Goal: Information Seeking & Learning: Find specific fact

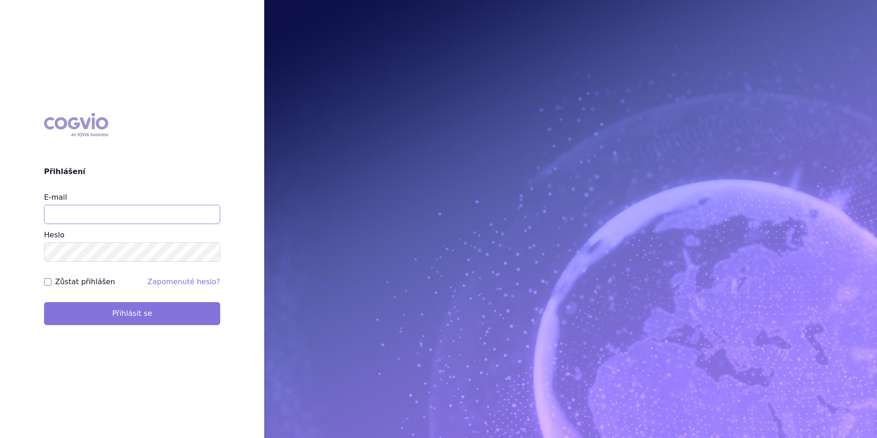
type input "apolena.koklarova@vzp.cz"
click at [159, 307] on button "Přihlásit se" at bounding box center [132, 313] width 176 height 23
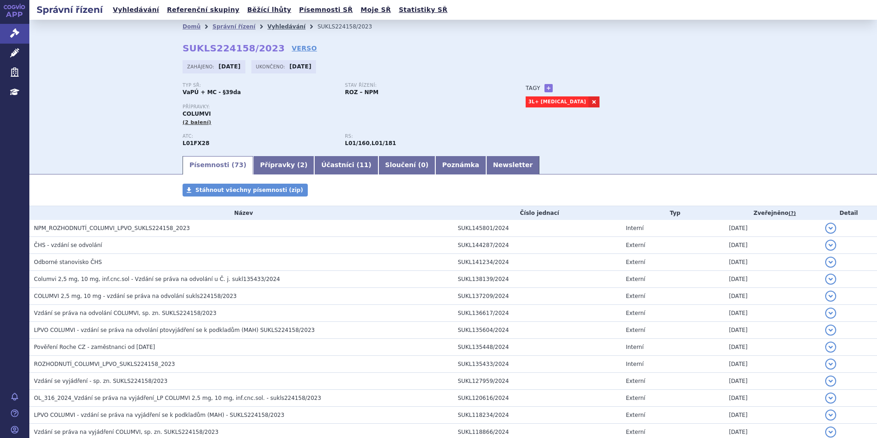
click at [267, 28] on link "Vyhledávání" at bounding box center [286, 26] width 38 height 6
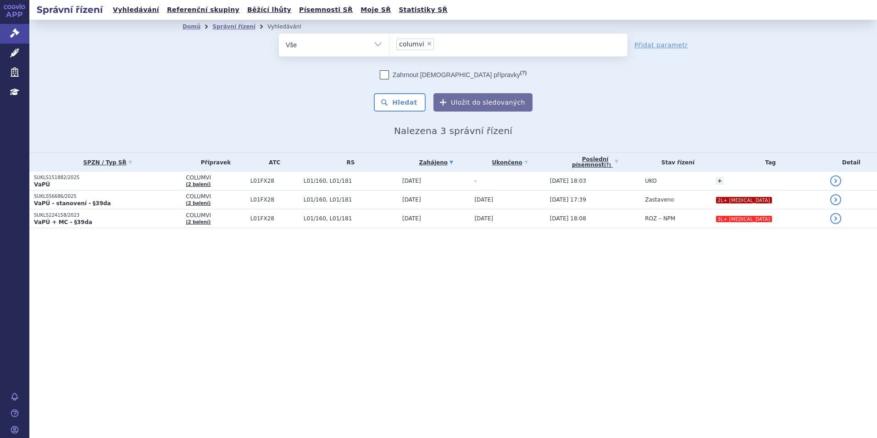
click at [428, 45] on span "×" at bounding box center [430, 44] width 6 height 6
click at [389, 45] on select "columvi" at bounding box center [389, 44] width 0 height 23
select select
click at [428, 44] on ul at bounding box center [508, 42] width 238 height 19
click at [389, 44] on select "columvi" at bounding box center [389, 44] width 0 height 23
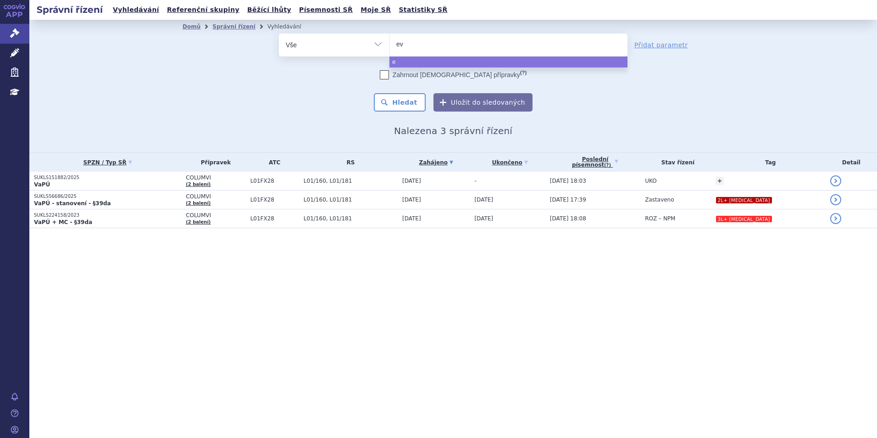
type input "evr"
type input "evry"
type input "evrys"
type input "[MEDICAL_DATA]"
select select "[MEDICAL_DATA]"
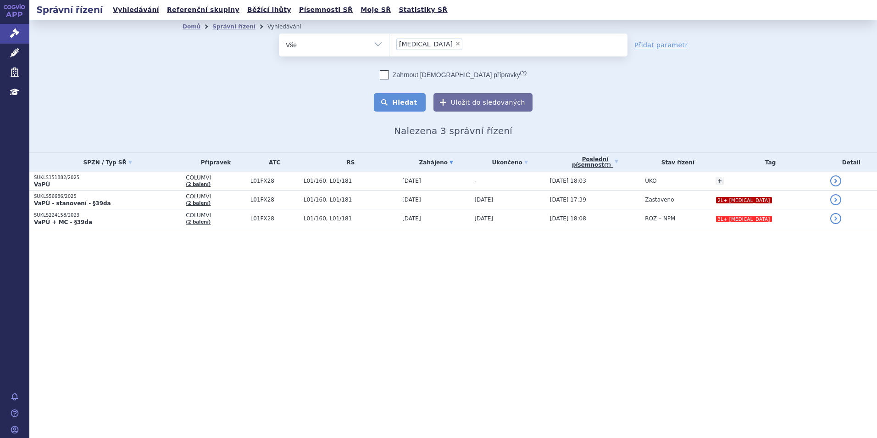
click at [418, 99] on button "Hledat" at bounding box center [400, 102] width 52 height 18
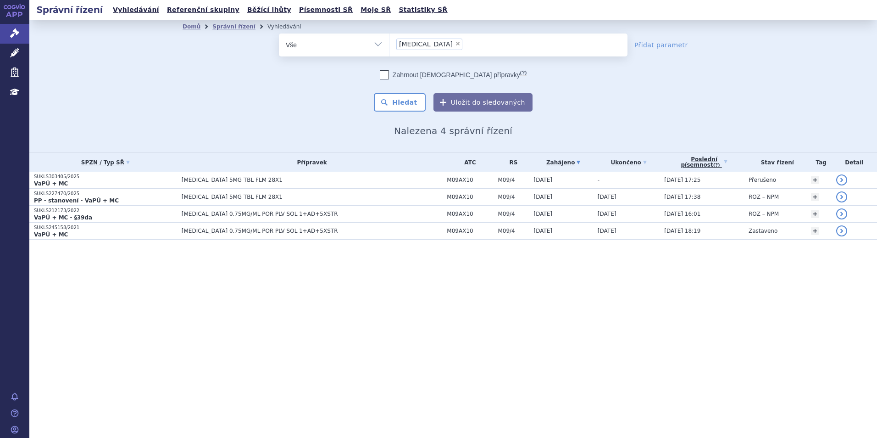
click at [455, 43] on span "×" at bounding box center [458, 44] width 6 height 6
click at [389, 43] on select "[MEDICAL_DATA]" at bounding box center [389, 44] width 0 height 23
click at [426, 42] on ul at bounding box center [508, 42] width 238 height 19
click at [389, 42] on select "[MEDICAL_DATA]" at bounding box center [389, 44] width 0 height 23
select select "evrysdi"
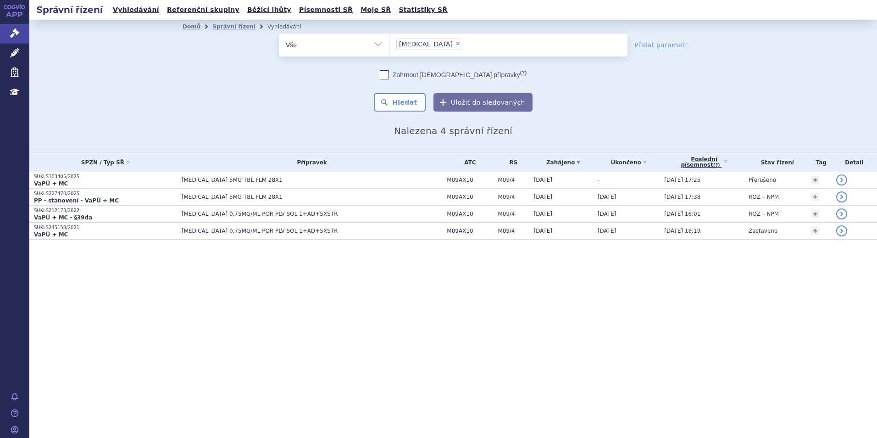
click at [239, 110] on div "odstranit Vše Spisová značka Typ SŘ" at bounding box center [453, 72] width 541 height 78
click at [455, 45] on span "×" at bounding box center [458, 44] width 6 height 6
click at [389, 45] on select "evrysdi" at bounding box center [389, 44] width 0 height 23
select select
click at [426, 45] on ul at bounding box center [508, 42] width 238 height 19
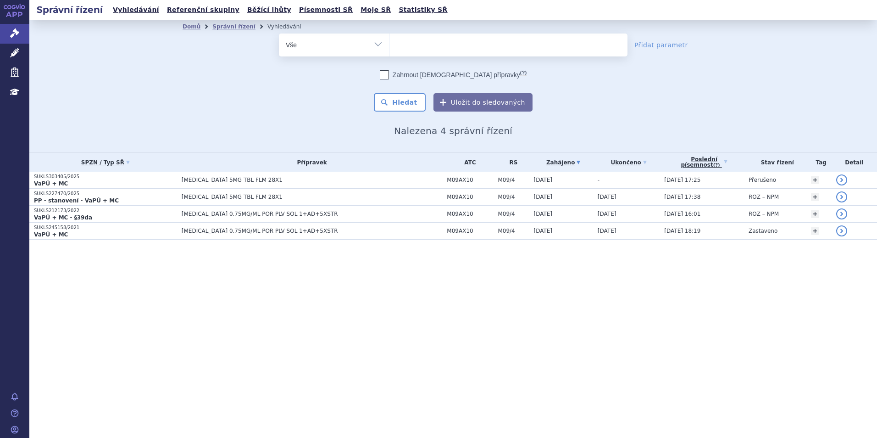
click at [389, 45] on select "evrysdi" at bounding box center [389, 44] width 0 height 23
type input "ba"
type input "bave"
type input "bavenci"
type input "bavenciio"
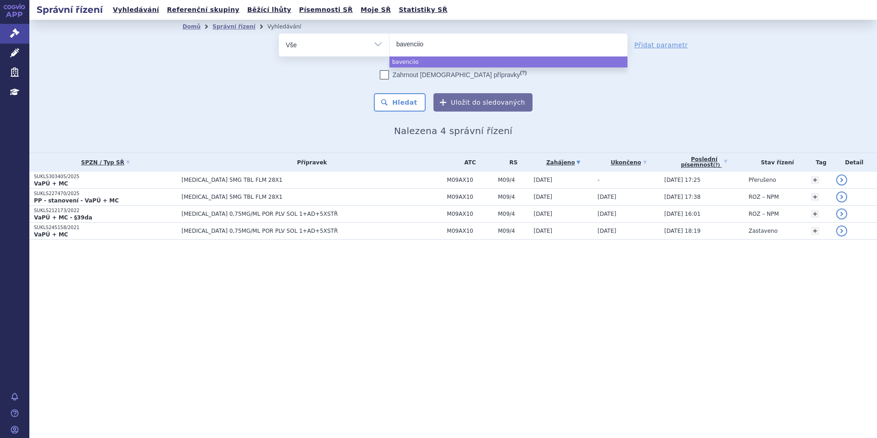
select select "bavenciio"
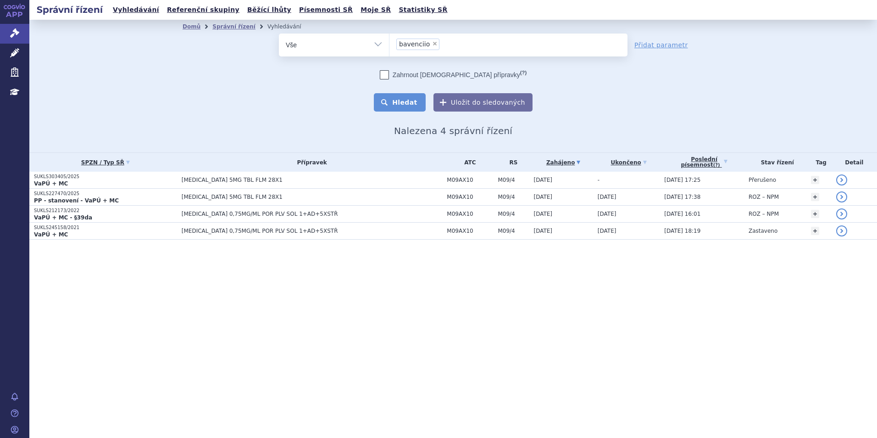
click at [405, 100] on button "Hledat" at bounding box center [400, 102] width 52 height 18
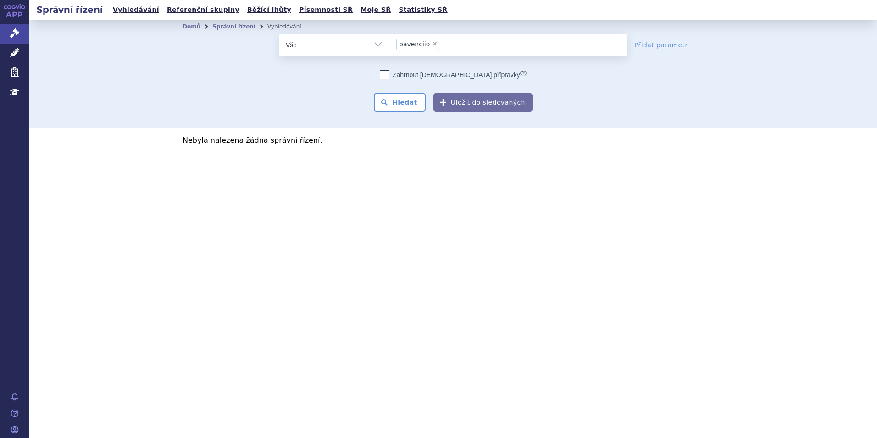
click at [432, 41] on span "×" at bounding box center [435, 44] width 6 height 6
click at [389, 41] on select "bavenciio" at bounding box center [389, 44] width 0 height 23
click at [431, 41] on ul "× bavenciio" at bounding box center [508, 43] width 238 height 20
click at [389, 41] on select "bavenciio" at bounding box center [389, 44] width 0 height 23
click at [444, 44] on ul at bounding box center [508, 42] width 238 height 19
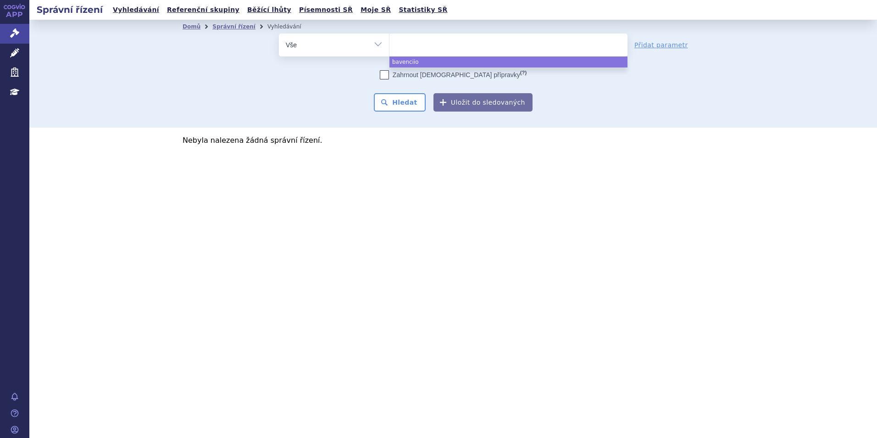
click at [389, 44] on select "bavenciio" at bounding box center [389, 44] width 0 height 23
select select "bavenciio"
type input "ba"
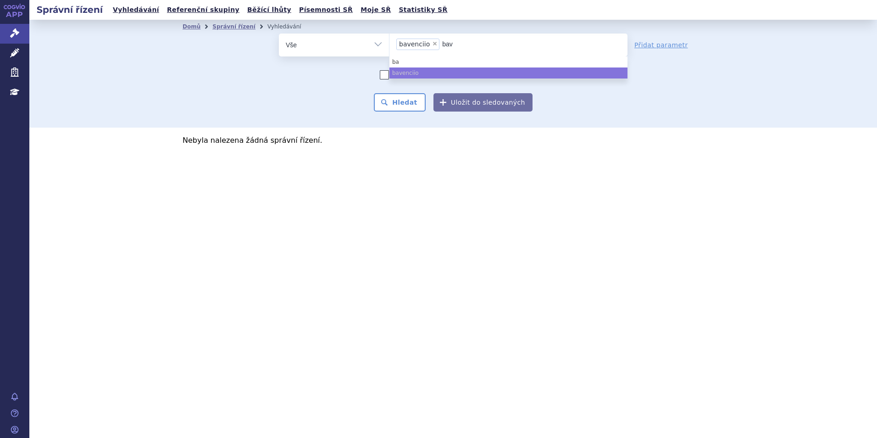
type input "bave"
type input "baven"
type input "bavenci"
type input "bavencio"
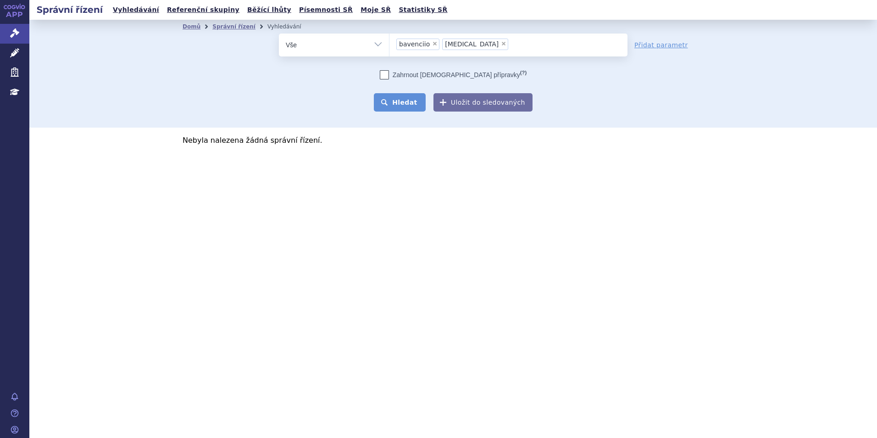
click at [389, 111] on button "Hledat" at bounding box center [400, 102] width 52 height 18
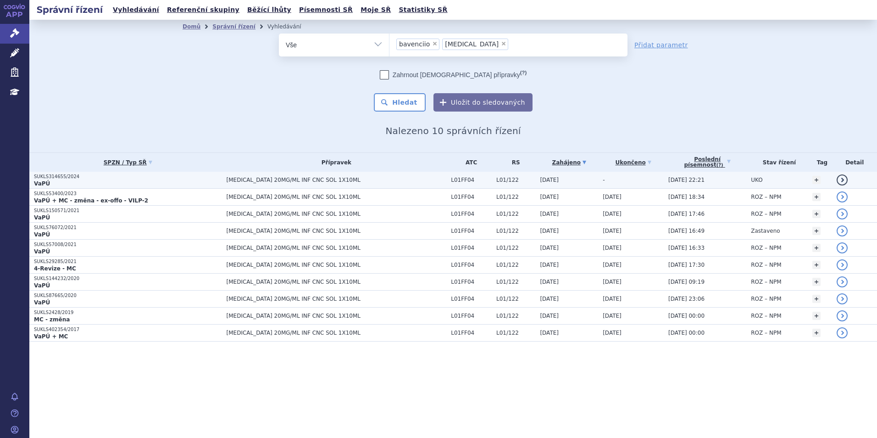
click at [191, 175] on p "SUKLS314655/2024" at bounding box center [128, 176] width 188 height 6
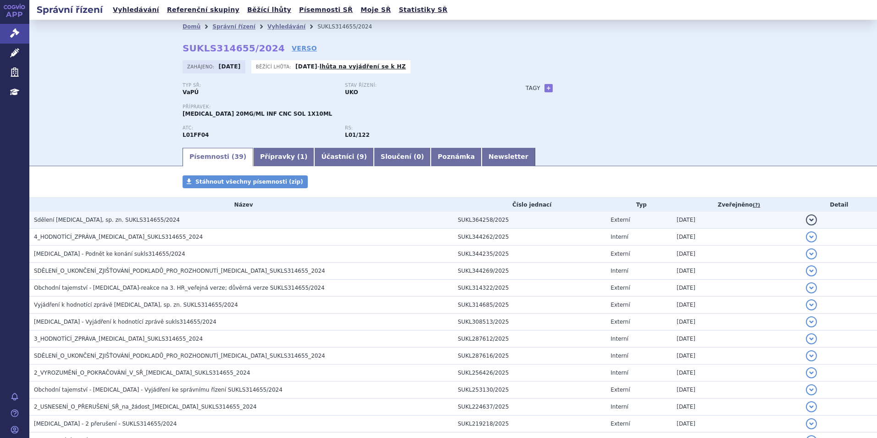
click at [158, 221] on h3 "Sdělení [MEDICAL_DATA], sp. zn. SUKLS314655/2024" at bounding box center [243, 219] width 419 height 9
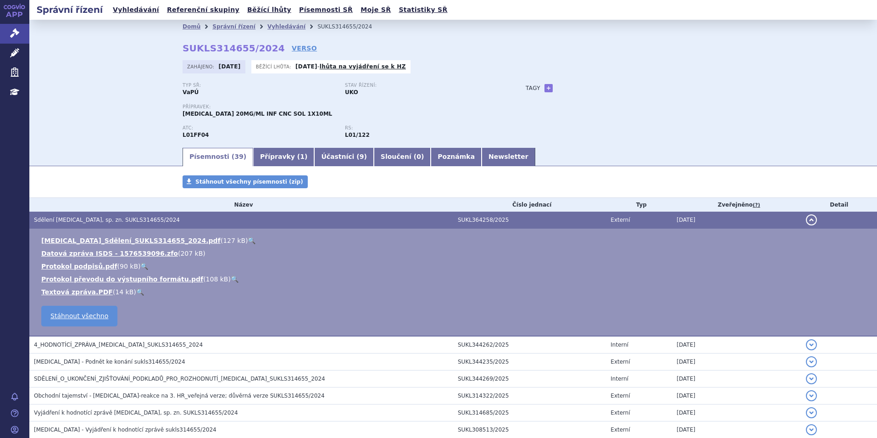
click at [248, 239] on link "🔍" at bounding box center [252, 240] width 8 height 7
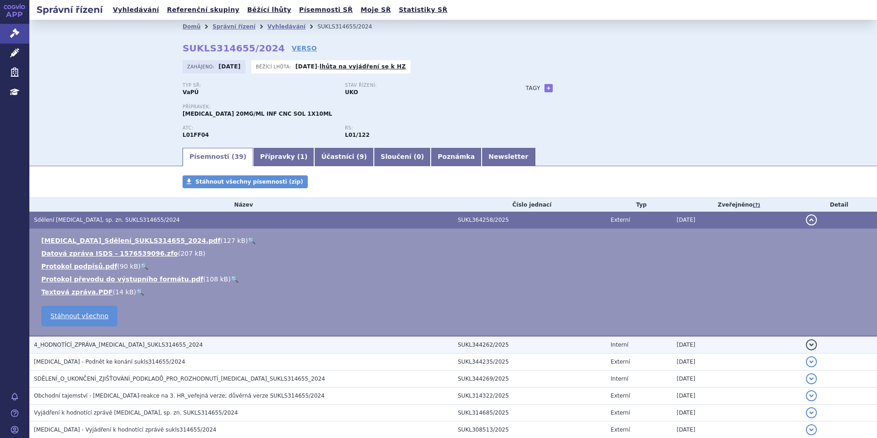
click at [161, 346] on span "4_HODNOTÍCÍ_ZPRÁVA_[MEDICAL_DATA]_SUKLS314655_2024" at bounding box center [118, 344] width 169 height 6
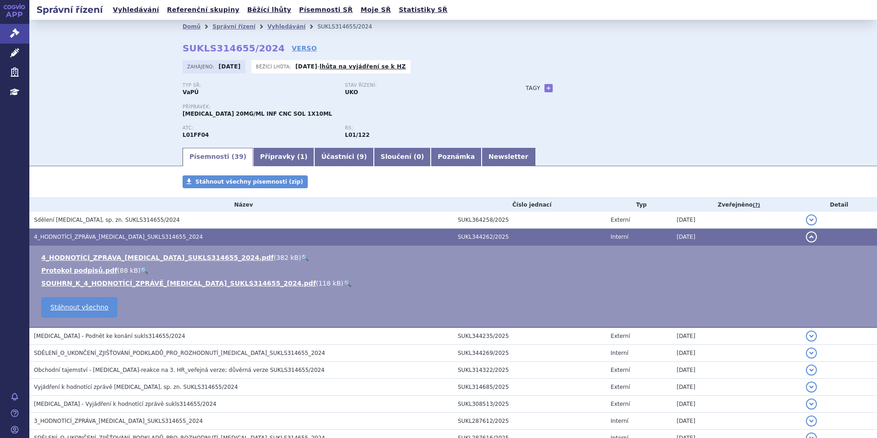
click at [301, 258] on link "🔍" at bounding box center [305, 257] width 8 height 7
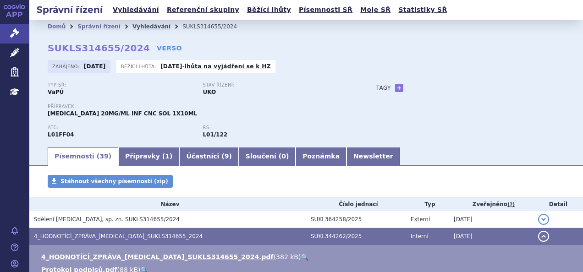
click at [140, 24] on link "Vyhledávání" at bounding box center [152, 26] width 38 height 6
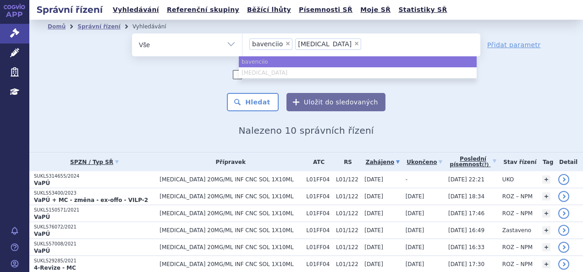
click at [285, 44] on span "×" at bounding box center [288, 44] width 6 height 6
click at [243, 44] on select "bavenciio bavencio" at bounding box center [242, 44] width 0 height 23
click at [243, 42] on select "bavenciio bavencio" at bounding box center [242, 44] width 0 height 23
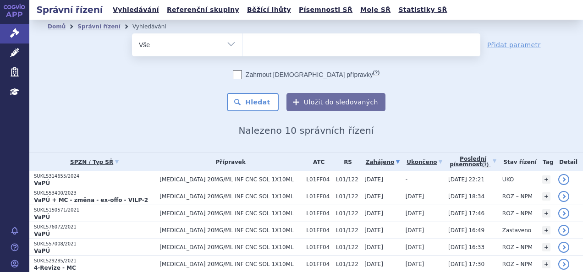
select select
click at [265, 44] on ul at bounding box center [362, 42] width 238 height 19
click at [243, 44] on select "bavenciio bavencio" at bounding box center [242, 44] width 0 height 23
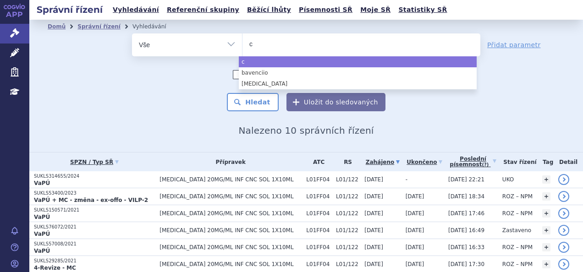
type input "co"
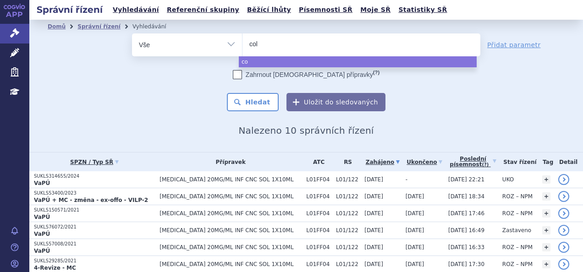
type input "colu"
type input "columv"
type input "columvi"
select select "columvi"
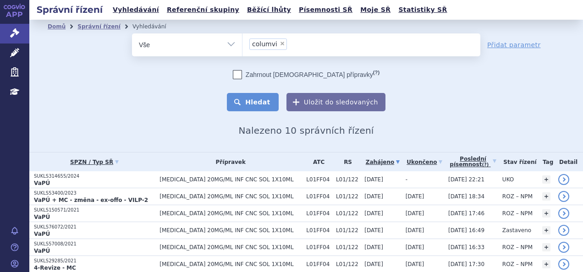
click at [245, 94] on button "Hledat" at bounding box center [253, 102] width 52 height 18
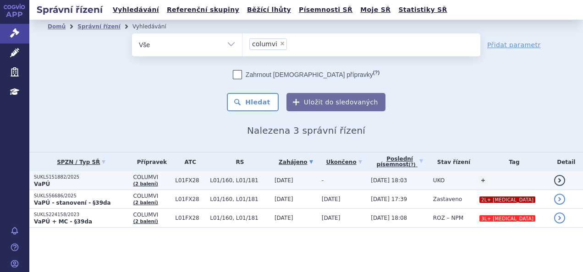
click at [94, 180] on p "SUKLS151882/2025" at bounding box center [81, 177] width 94 height 6
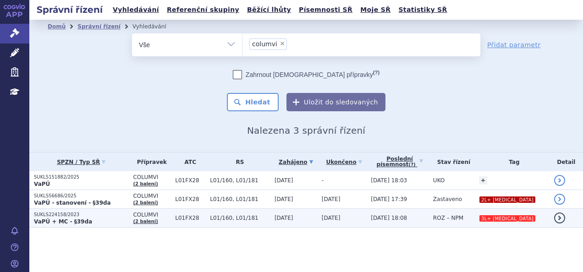
click at [107, 216] on p "SUKLS224158/2023" at bounding box center [81, 215] width 94 height 6
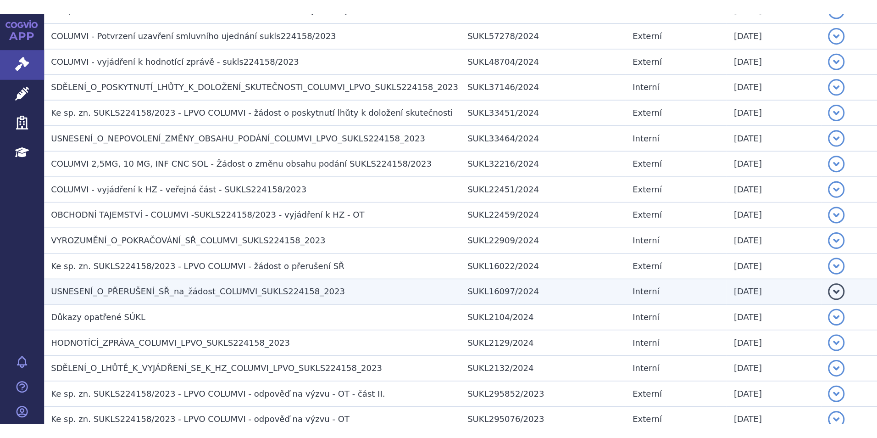
scroll to position [650, 0]
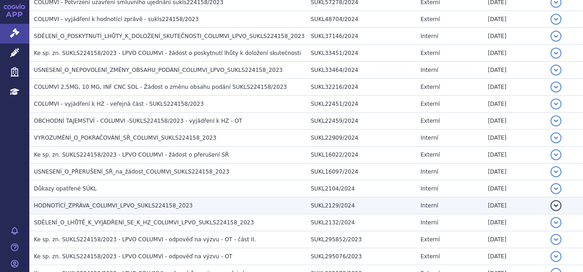
click at [113, 205] on h3 "HODNOTÍCÍ_ZPRÁVA_COLUMVI_LPVO_SUKLS224158_2023" at bounding box center [170, 205] width 272 height 9
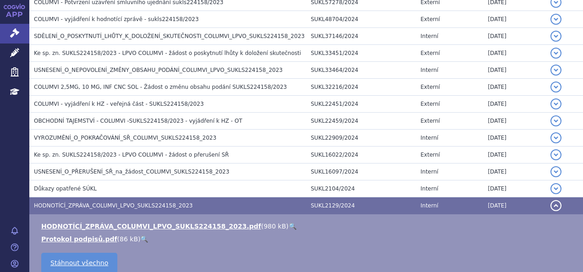
click at [260, 226] on li "HODNOTÍCÍ_ZPRÁVA_COLUMVI_LPVO_SUKLS224158_2023.pdf ( 980 kB ) 🔍" at bounding box center [307, 226] width 533 height 9
click at [289, 223] on link "🔍" at bounding box center [293, 226] width 8 height 7
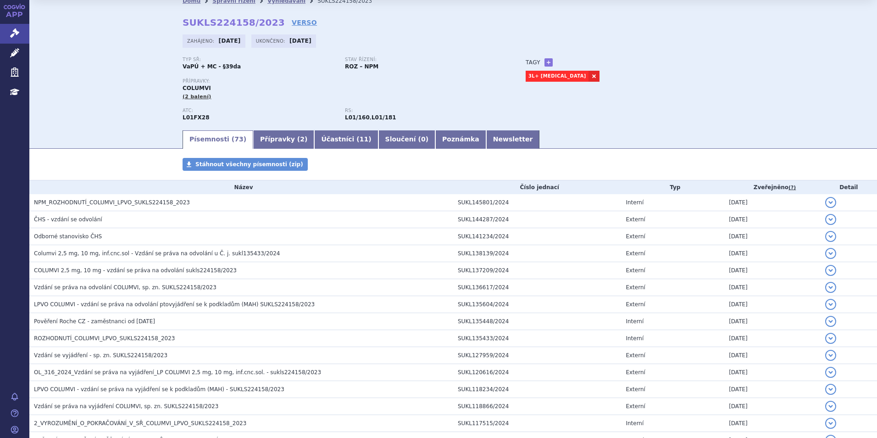
scroll to position [0, 0]
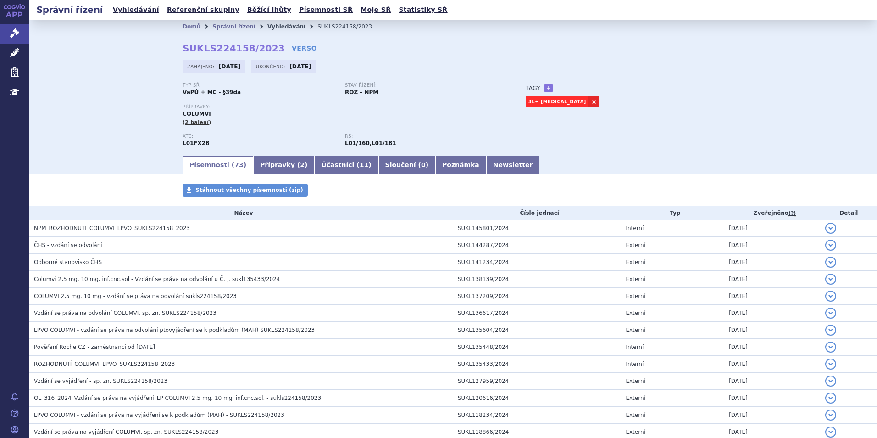
click at [276, 24] on link "Vyhledávání" at bounding box center [286, 26] width 38 height 6
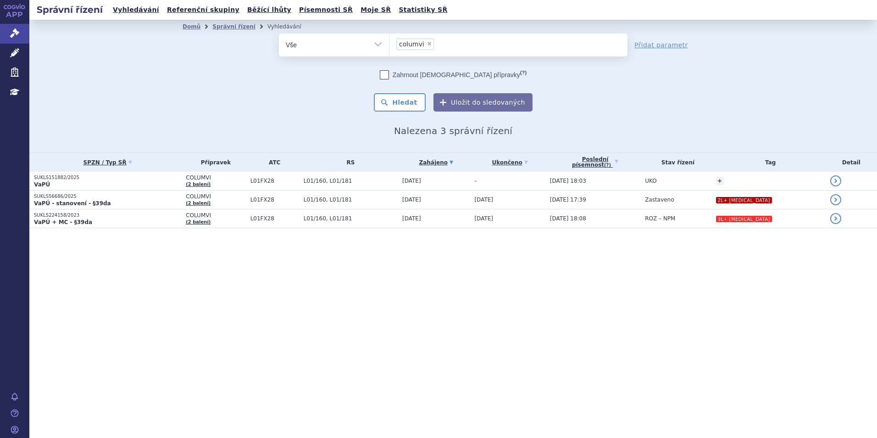
click at [427, 41] on span "×" at bounding box center [430, 44] width 6 height 6
click at [389, 41] on select "columvi" at bounding box center [389, 44] width 0 height 23
select select
click at [426, 41] on ul at bounding box center [508, 42] width 238 height 19
click at [389, 41] on select "columvi" at bounding box center [389, 44] width 0 height 23
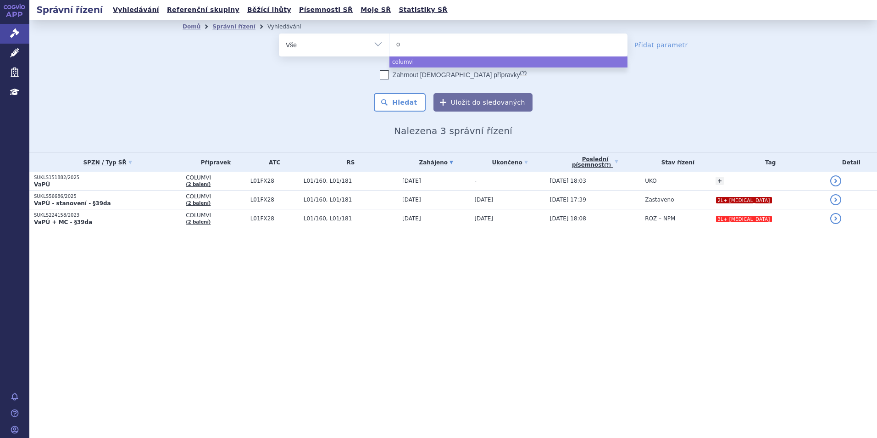
type input "op"
type input "opivo"
select select "opivo"
click at [421, 39] on li "× opivo" at bounding box center [411, 44] width 30 height 11
click at [389, 39] on select "columvi opivo" at bounding box center [389, 44] width 0 height 23
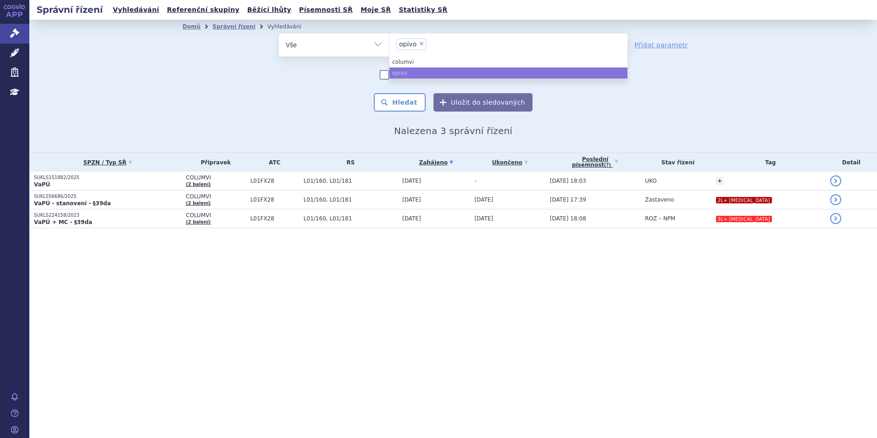
click at [420, 46] on span "×" at bounding box center [422, 44] width 6 height 6
click at [389, 46] on select "columvi opivo" at bounding box center [389, 44] width 0 height 23
select select
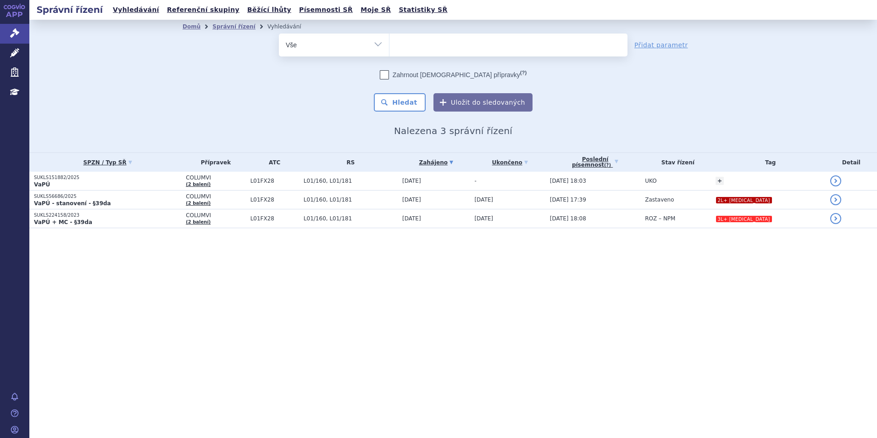
click at [420, 46] on ul at bounding box center [508, 42] width 238 height 19
click at [389, 46] on select "columvi opivo" at bounding box center [389, 44] width 0 height 23
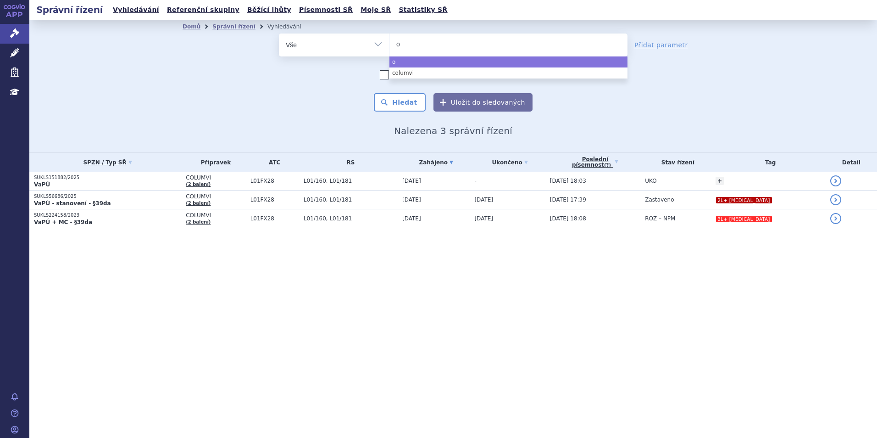
type input "op"
type input "opd"
type input "opdi"
type input "opdivo"
select select "opdivo"
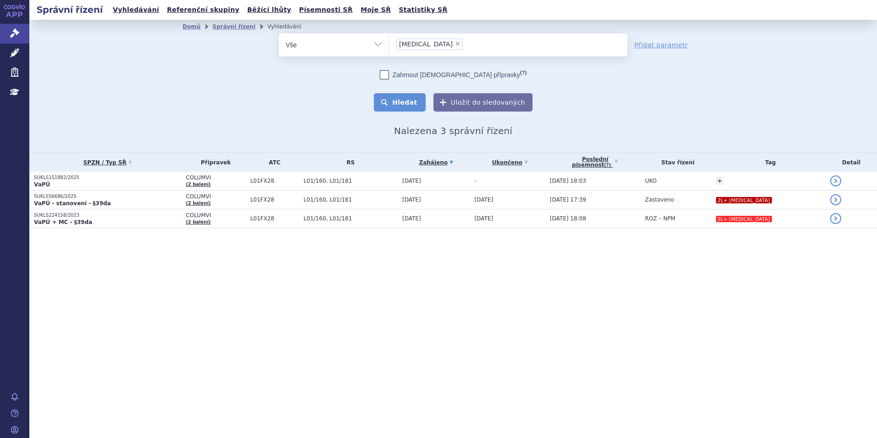
click at [410, 97] on button "Hledat" at bounding box center [400, 102] width 52 height 18
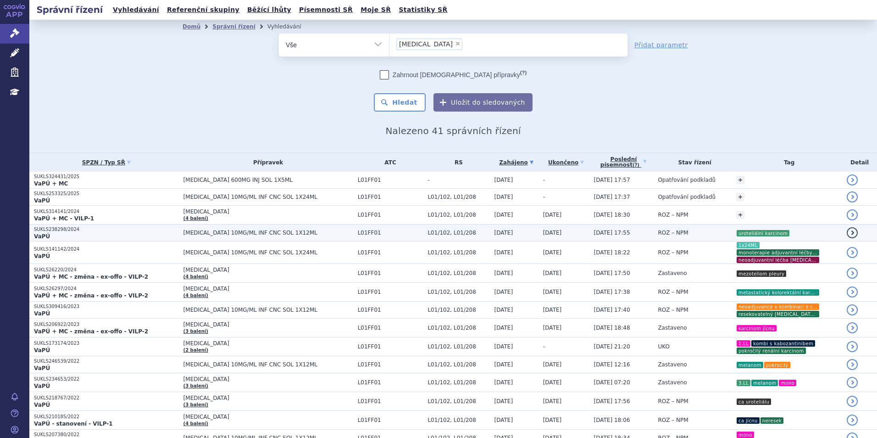
click at [149, 234] on p "VaPÚ" at bounding box center [106, 236] width 145 height 7
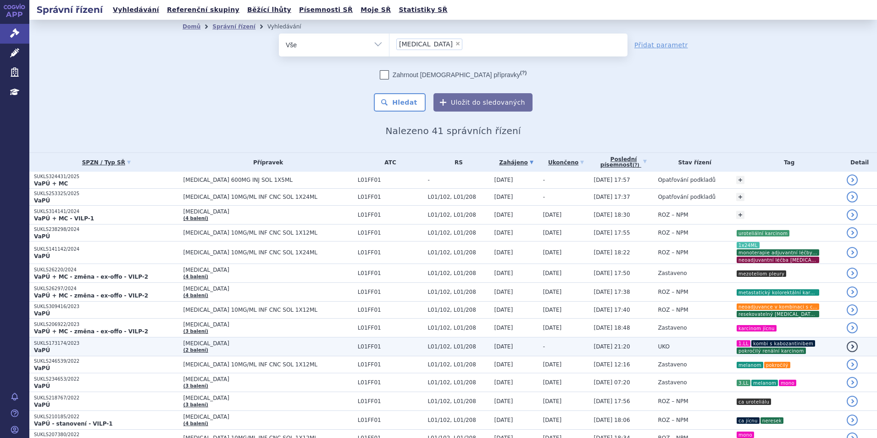
click at [154, 345] on p "SUKLS173174/2023" at bounding box center [106, 343] width 145 height 6
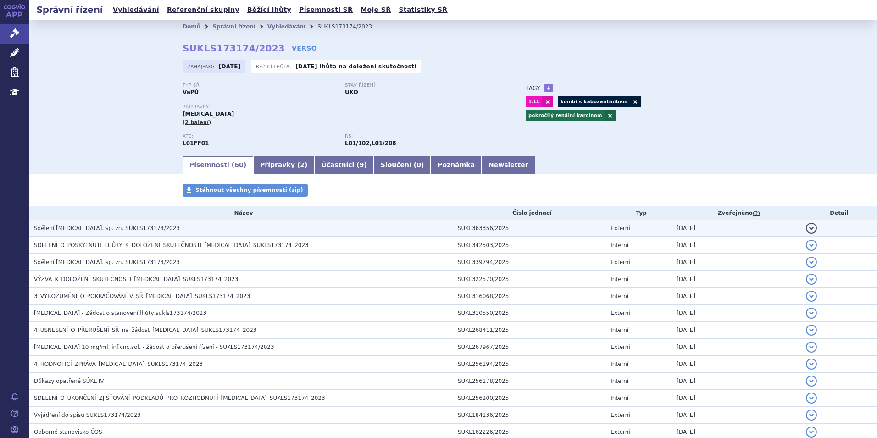
click at [119, 233] on td "Sdělení [MEDICAL_DATA], sp. zn. SUKLS173174/2023" at bounding box center [241, 228] width 424 height 17
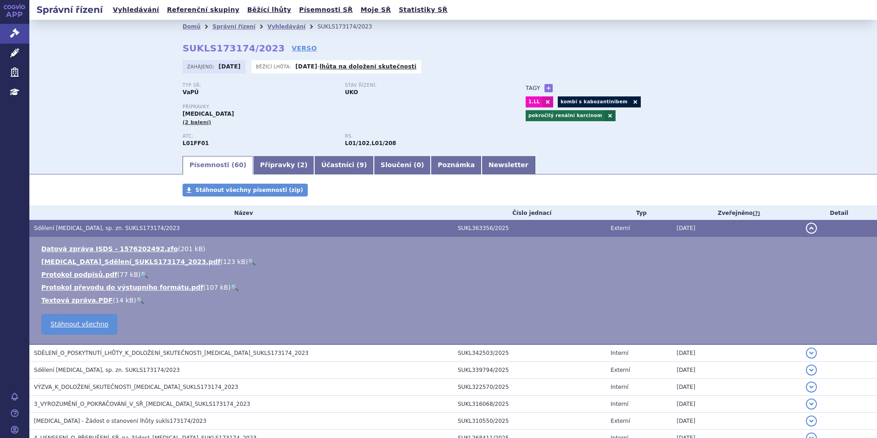
click at [248, 259] on link "🔍" at bounding box center [252, 261] width 8 height 7
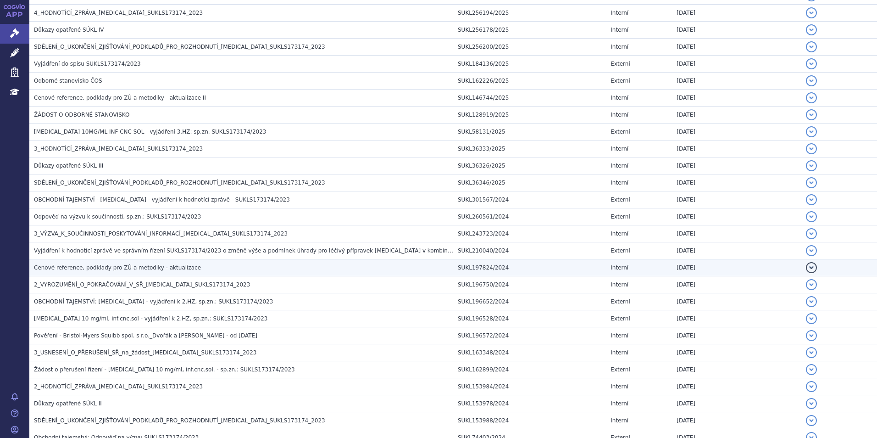
scroll to position [229, 0]
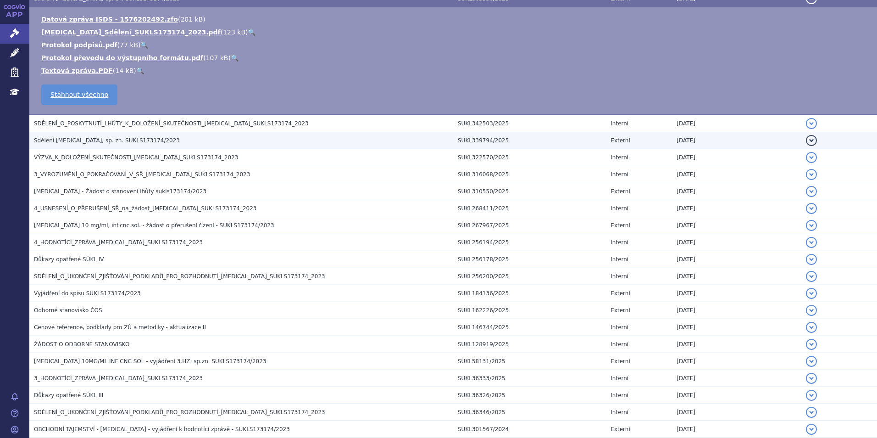
click at [125, 135] on td "Sdělení OPDIVO, sp. zn. SUKLS173174/2023" at bounding box center [241, 140] width 424 height 17
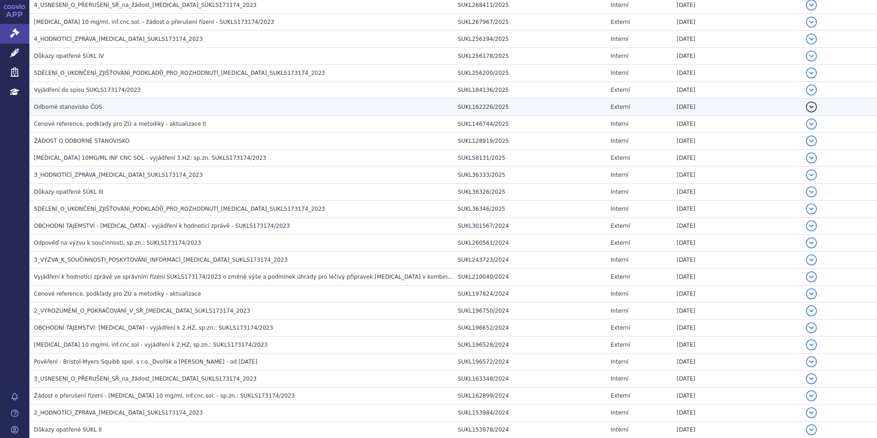
scroll to position [459, 0]
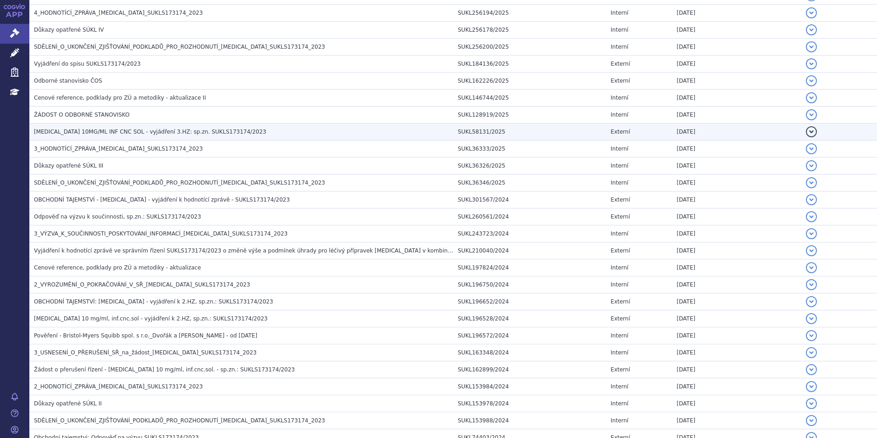
click at [179, 136] on h3 "OPDIVO 10MG/ML INF CNC SOL - vyjádření 3.HZ: sp.zn. SUKLS173174/2023" at bounding box center [243, 131] width 419 height 9
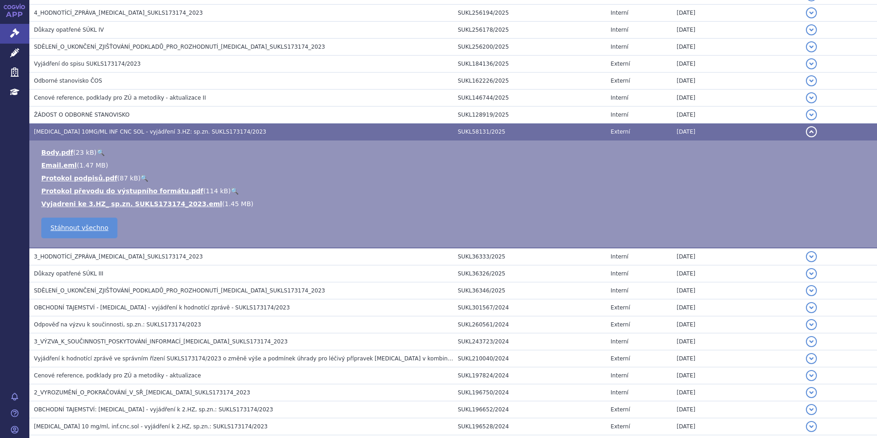
scroll to position [443, 0]
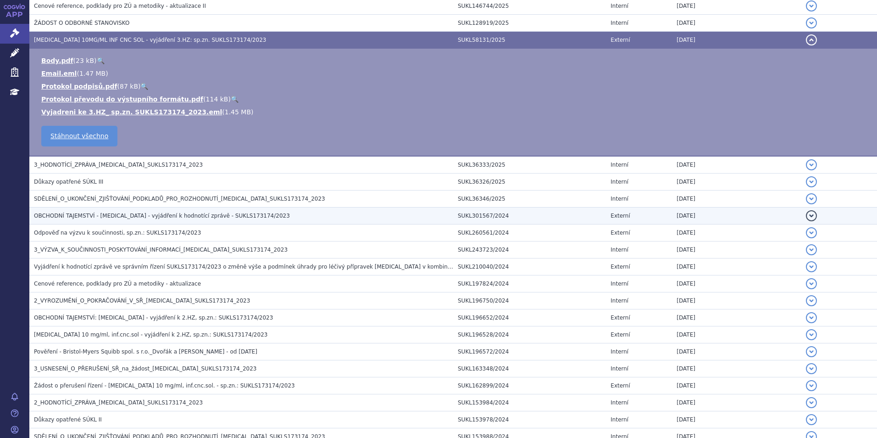
click at [172, 212] on span "OBCHODNÍ TAJEMSTVÍ - CABOMETYX - vyjádření k hodnotící zprávě - SUKLS173174/2023" at bounding box center [162, 215] width 256 height 6
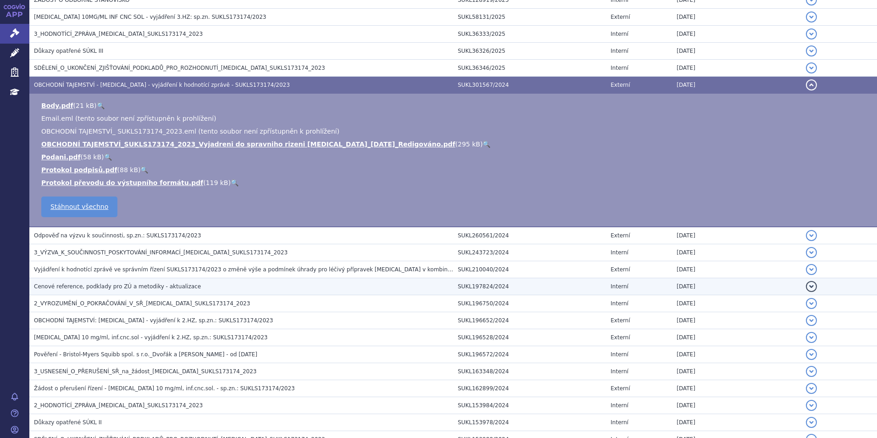
scroll to position [489, 0]
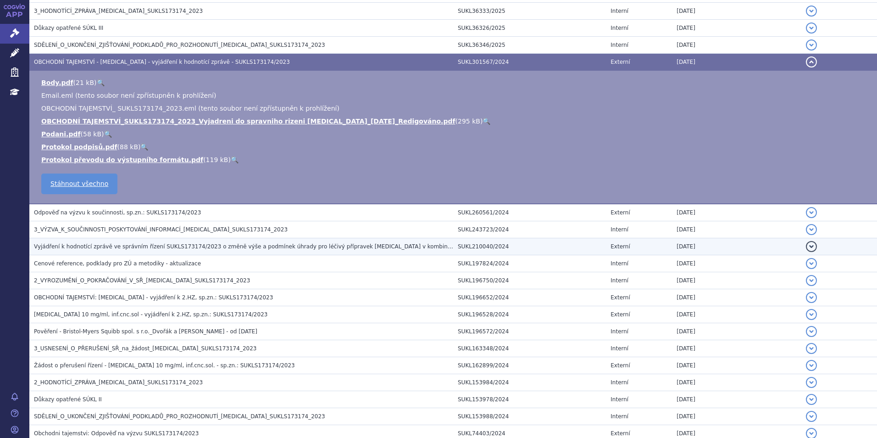
click at [138, 243] on span "Vyjádření k hodnotící zprávě ve správním řízení SUKLS173174/2023 o změně výše a…" at bounding box center [299, 246] width 530 height 6
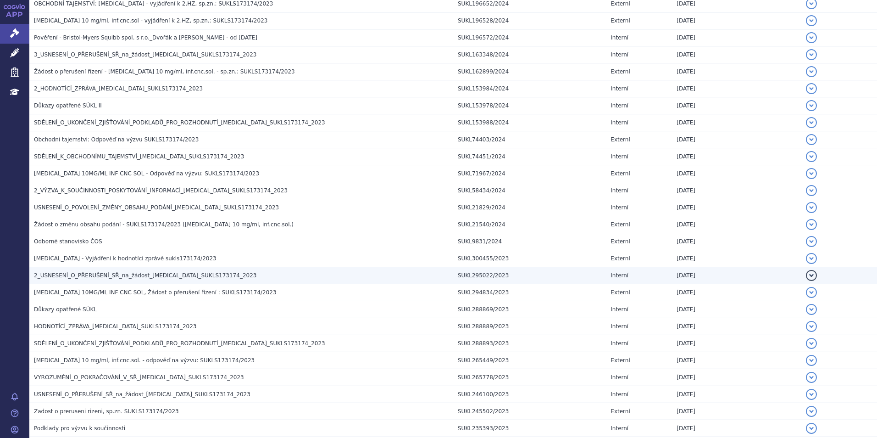
scroll to position [971, 0]
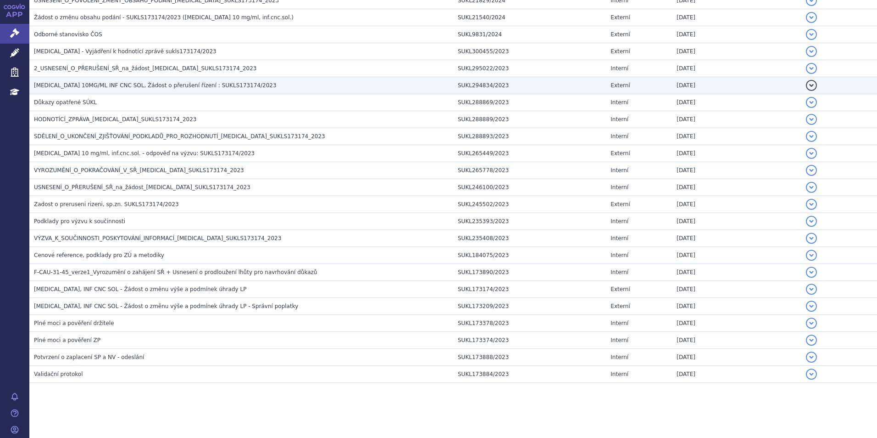
click at [133, 86] on span "OPDIVO 10MG/ML INF CNC SOL, Žádost o přerušení řízení : SUKLS173174/2023" at bounding box center [155, 85] width 243 height 6
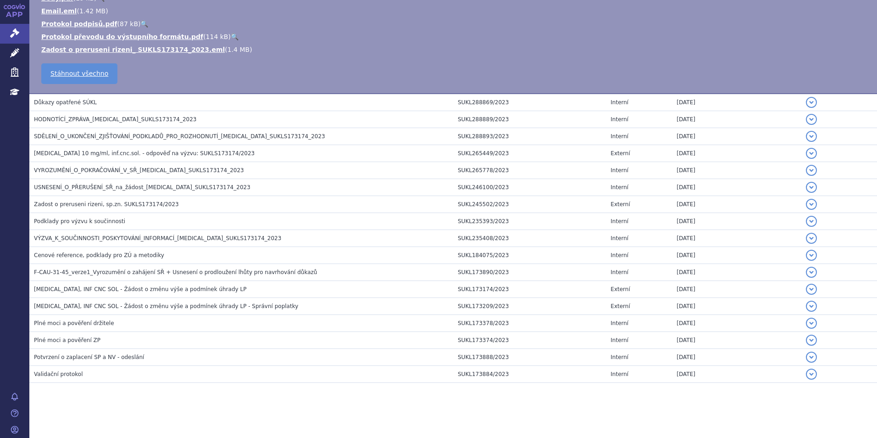
scroll to position [855, 0]
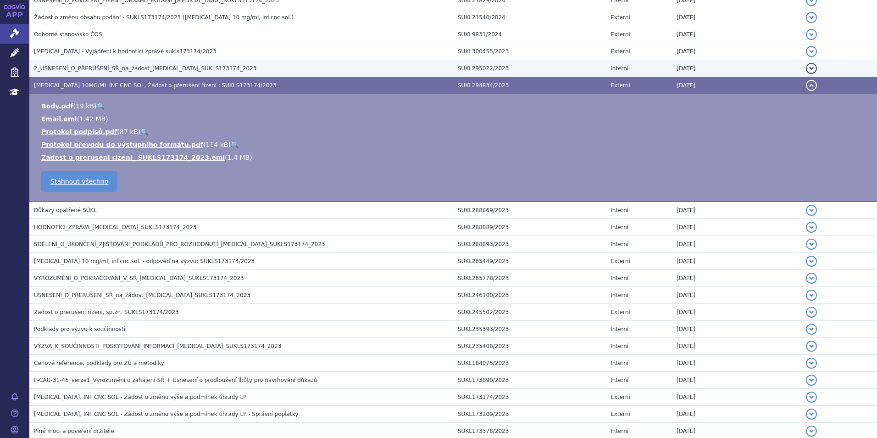
click at [135, 64] on h3 "2_USNESENÍ_O_PŘERUŠENÍ_SŘ_na_žádost_OPDIVO_SUKLS173174_2023" at bounding box center [243, 68] width 419 height 9
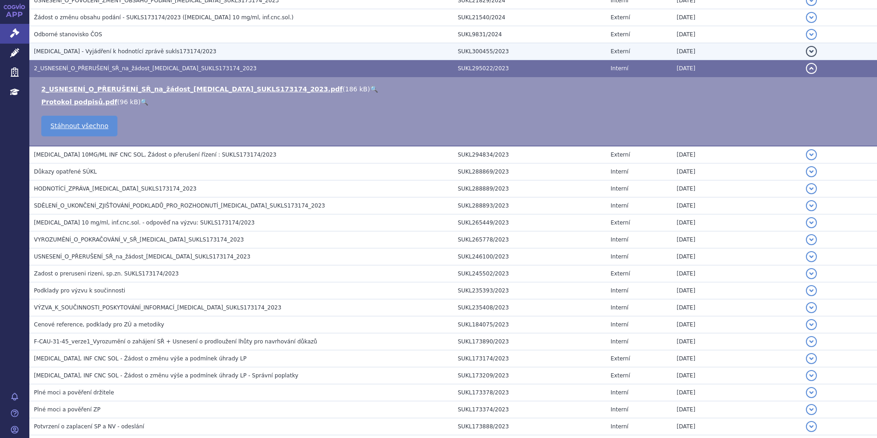
click at [137, 54] on span "OPDIVO - Vyjádření k hodnotící zprávě sukls173174/2023" at bounding box center [125, 51] width 183 height 6
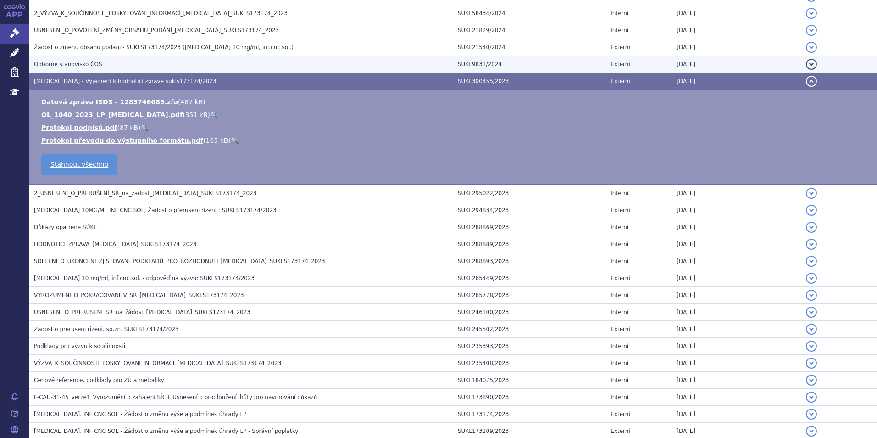
scroll to position [810, 0]
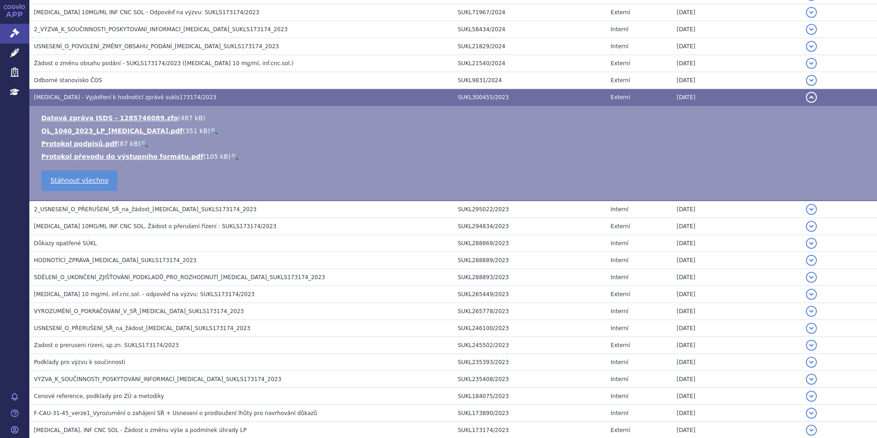
click at [210, 128] on link "🔍" at bounding box center [214, 130] width 8 height 7
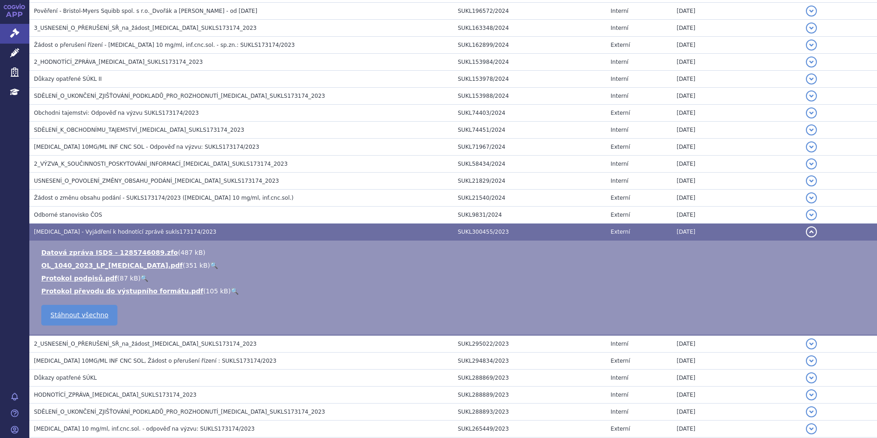
scroll to position [492, 0]
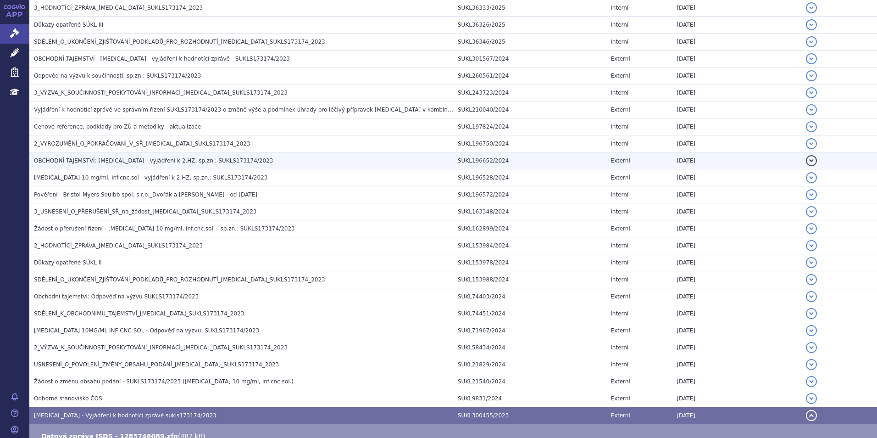
click at [146, 158] on span "OBCHODNÍ TAJEMSTVÍ: Opdivo - vyjádření k 2.HZ, sp.zn.: SUKLS173174/2023" at bounding box center [153, 160] width 239 height 6
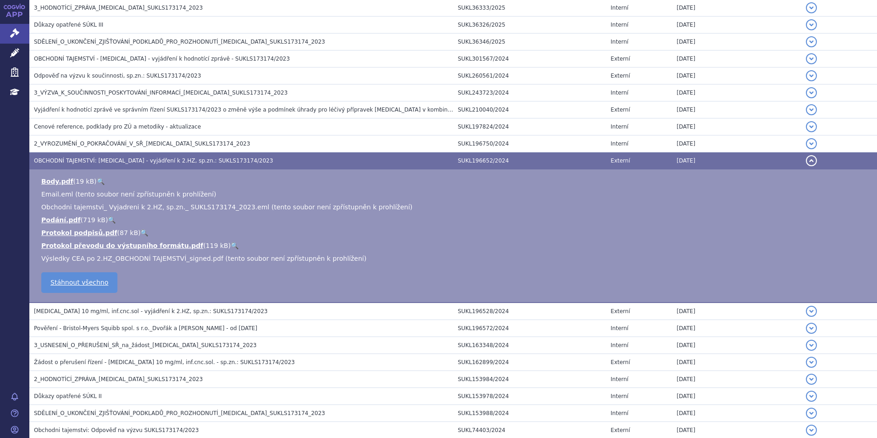
click at [143, 153] on td "OBCHODNÍ TAJEMSTVÍ: Opdivo - vyjádření k 2.HZ, sp.zn.: SUKLS173174/2023" at bounding box center [241, 160] width 424 height 17
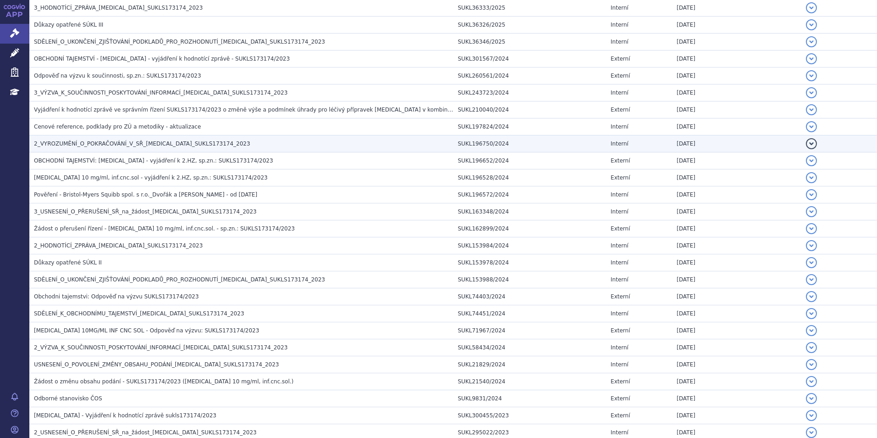
click at [138, 141] on span "2_VYROZUMĚNÍ_O_POKRAČOVÁNÍ_V_SŘ_OPDIVO_SUKLS173174_2023" at bounding box center [142, 143] width 216 height 6
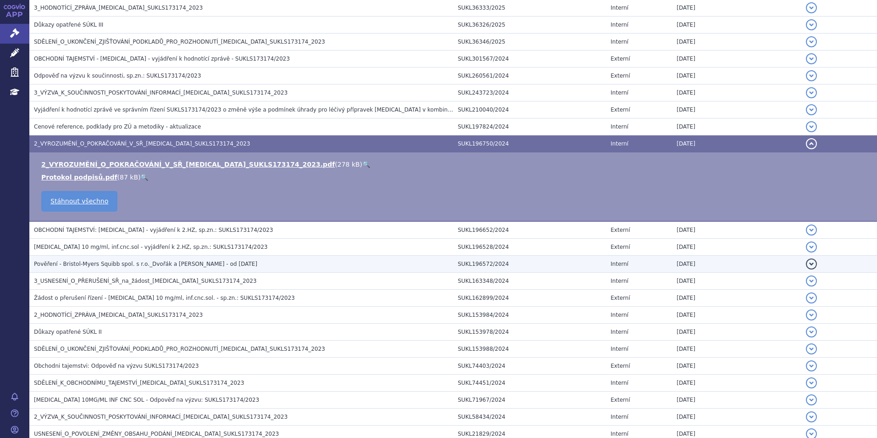
click at [130, 263] on span "Pověření - Bristol-Myers Squibb spol. s r.o._Dvořák a Zadražilová - od 15.07.20…" at bounding box center [145, 264] width 223 height 6
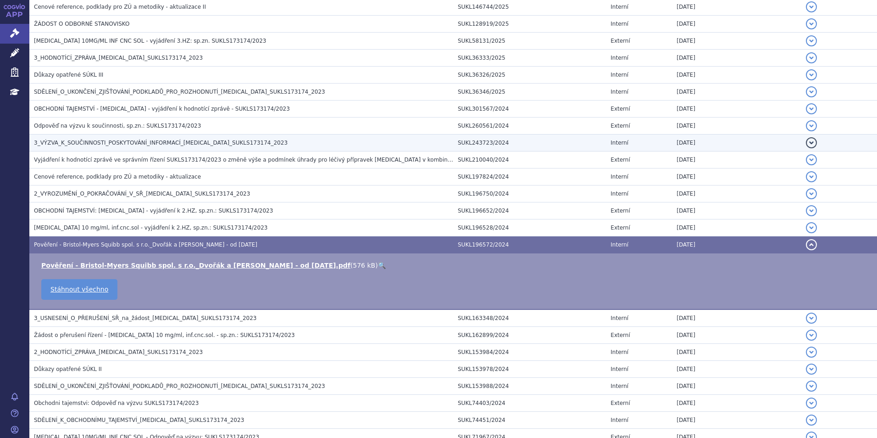
scroll to position [400, 0]
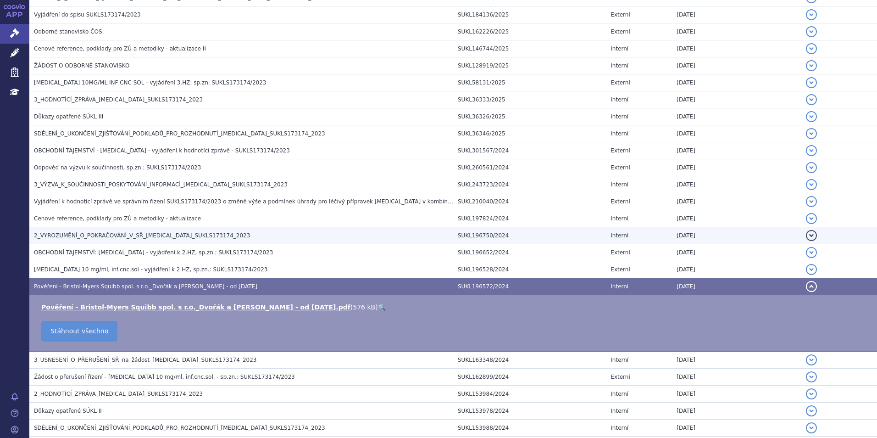
click at [76, 228] on td "2_VYROZUMĚNÍ_O_POKRAČOVÁNÍ_V_SŘ_OPDIVO_SUKLS173174_2023" at bounding box center [241, 235] width 424 height 17
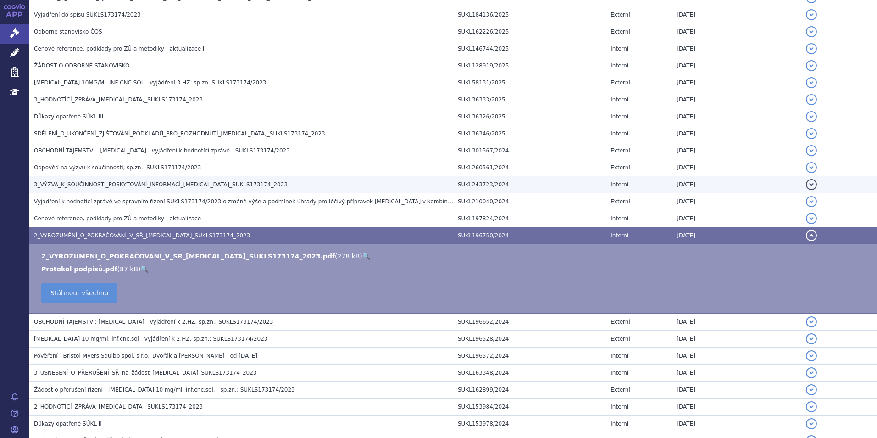
drag, startPoint x: 76, startPoint y: 213, endPoint x: 84, endPoint y: 187, distance: 27.3
click at [77, 213] on td "Cenové reference, podklady pro ZÚ a metodiky - aktualizace" at bounding box center [241, 218] width 424 height 17
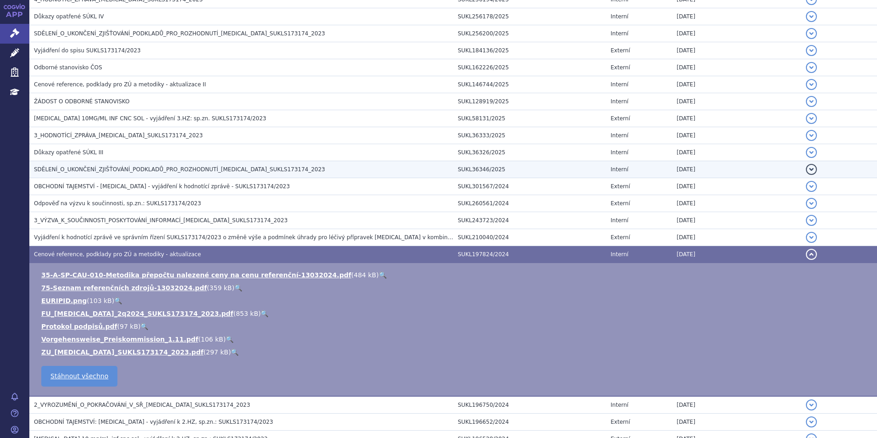
scroll to position [367, 0]
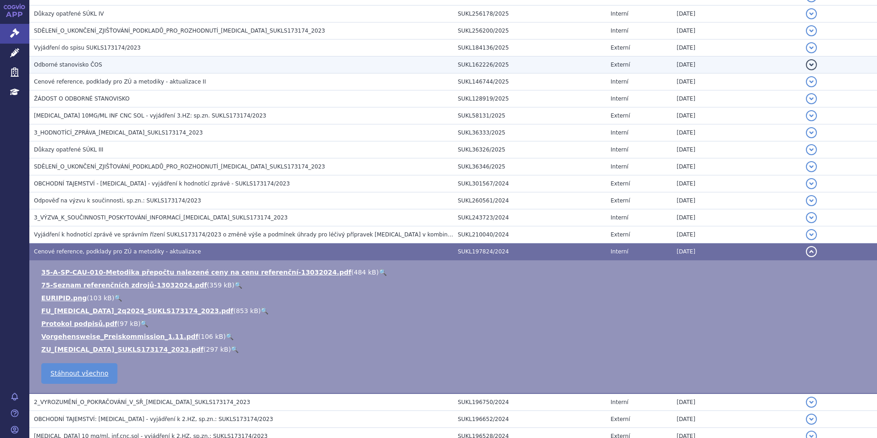
click at [98, 63] on h3 "Odborné stanovisko ČOS" at bounding box center [243, 64] width 419 height 9
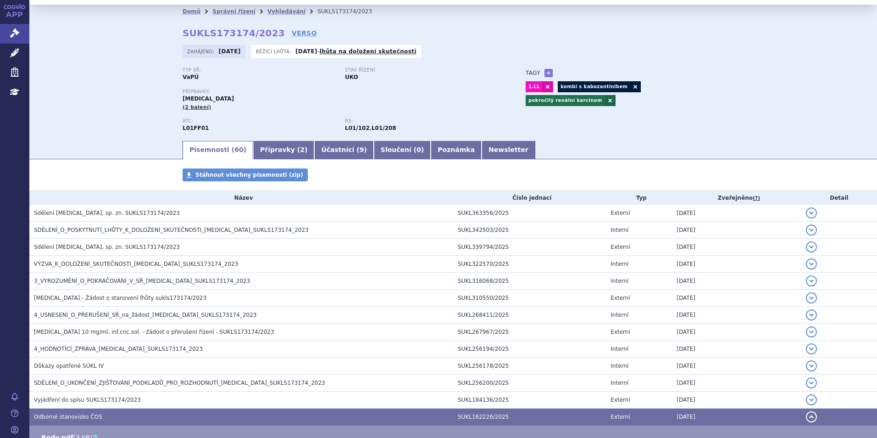
scroll to position [0, 0]
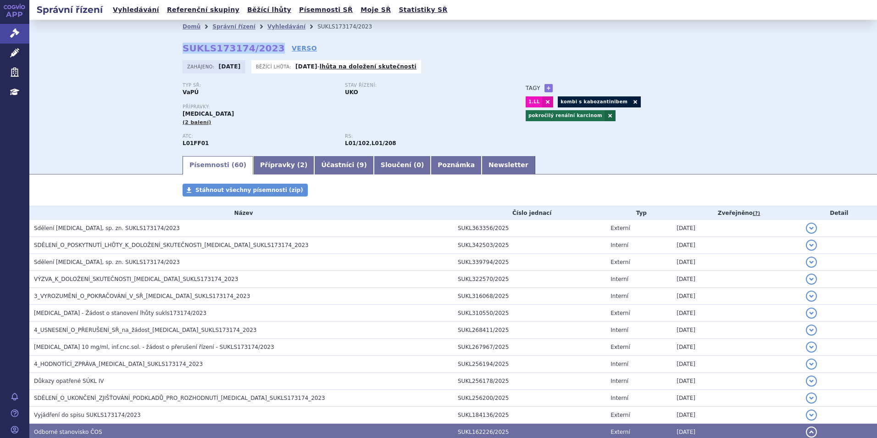
drag, startPoint x: 172, startPoint y: 9, endPoint x: 262, endPoint y: 52, distance: 100.1
click at [262, 52] on div "Domů Správní řízení Vyhledávání SUKLS173174/2023 SUKLS173174/2023 VERSO Zahájen…" at bounding box center [453, 93] width 578 height 121
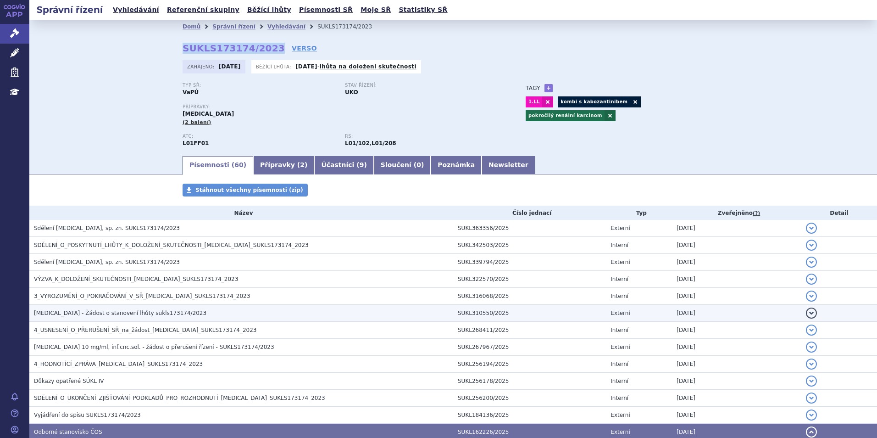
copy strong "SUKLS173174/2023"
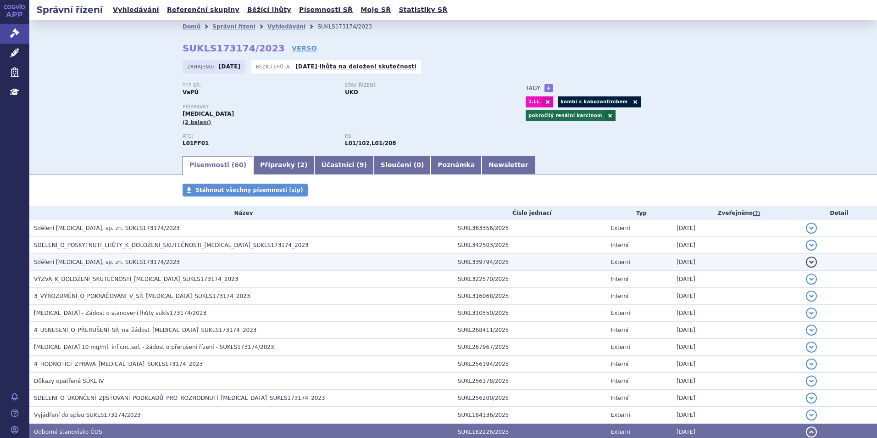
click at [214, 265] on h3 "Sdělení OPDIVO, sp. zn. SUKLS173174/2023" at bounding box center [243, 261] width 419 height 9
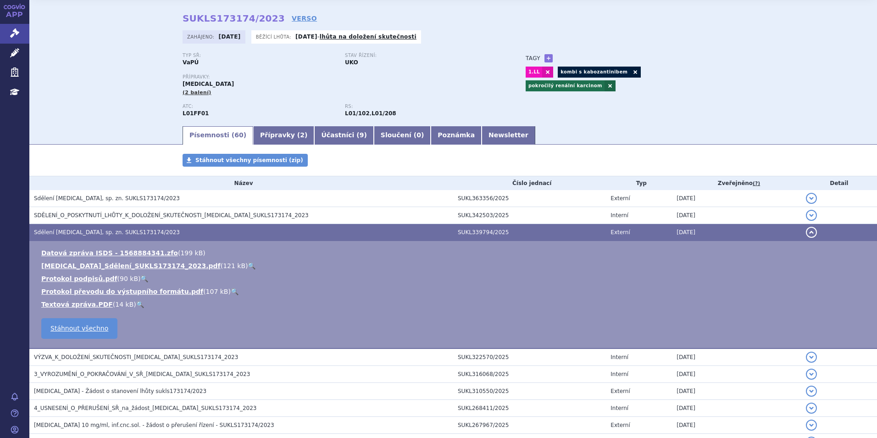
scroll to position [46, 0]
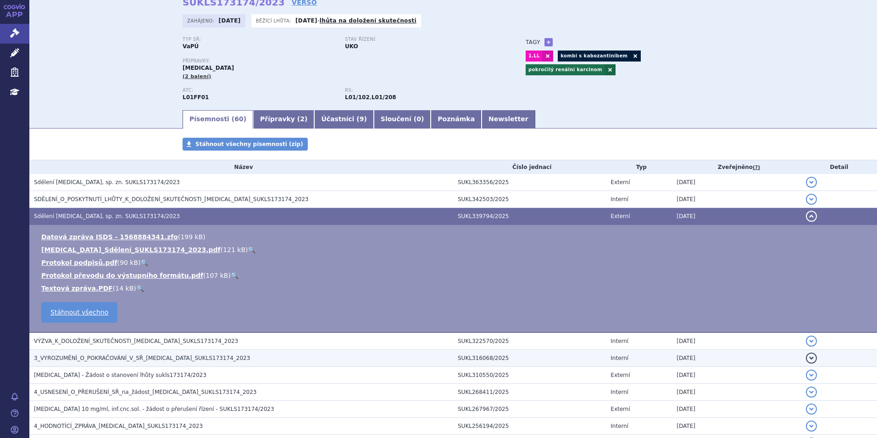
click at [190, 350] on td "3_VYROZUMĚNÍ_O_POKRAČOVÁNÍ_V_SŘ_OPDIVO_SUKLS173174_2023" at bounding box center [241, 358] width 424 height 17
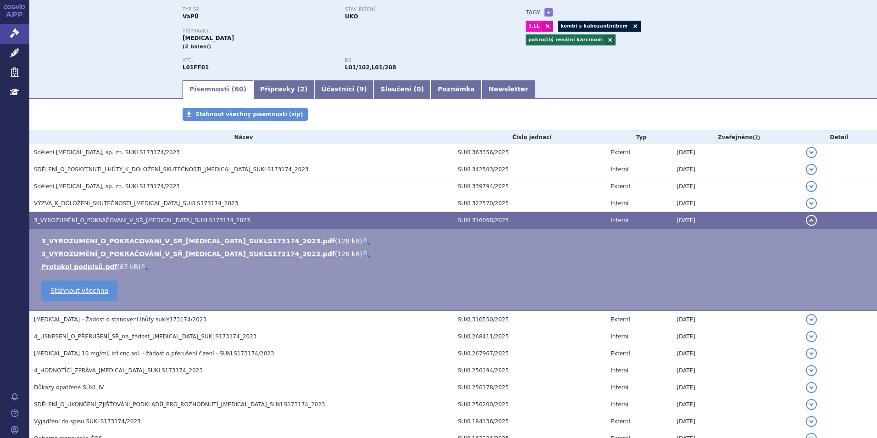
scroll to position [92, 0]
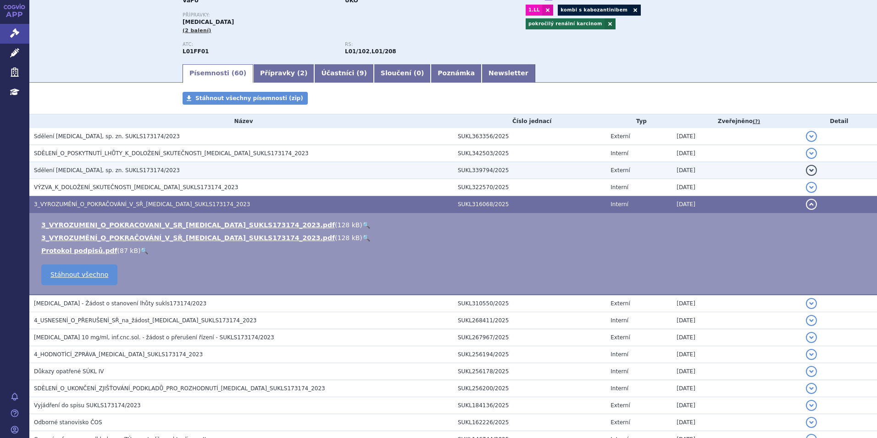
click at [185, 171] on h3 "Sdělení OPDIVO, sp. zn. SUKLS173174/2023" at bounding box center [243, 170] width 419 height 9
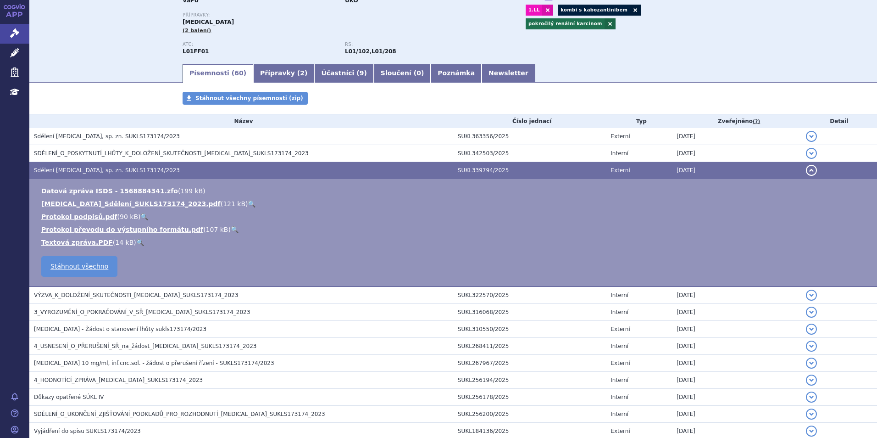
click at [248, 207] on link "🔍" at bounding box center [252, 203] width 8 height 7
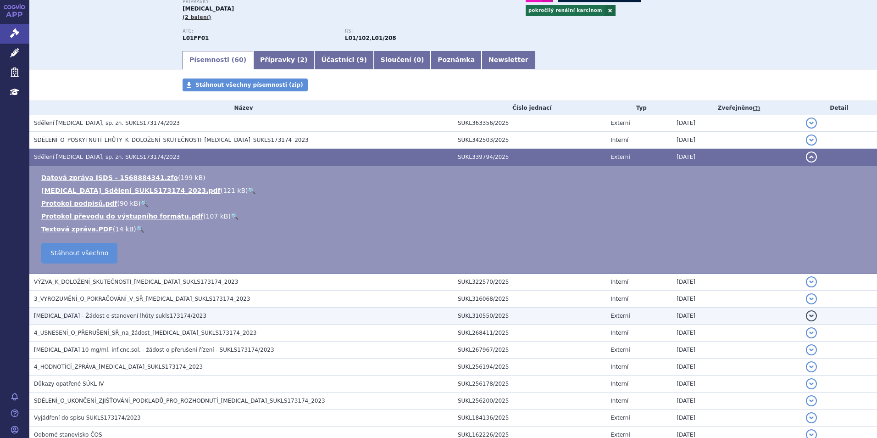
scroll to position [138, 0]
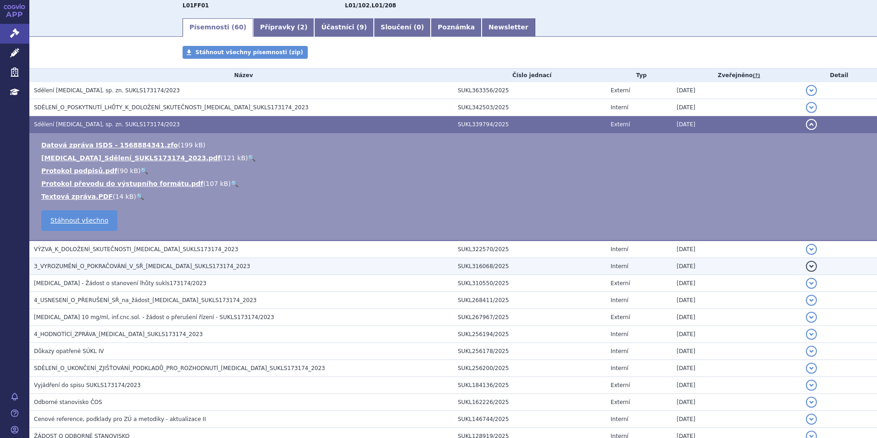
click at [76, 264] on span "3_VYROZUMĚNÍ_O_POKRAČOVÁNÍ_V_SŘ_[MEDICAL_DATA]_SUKLS173174_2023" at bounding box center [142, 266] width 216 height 6
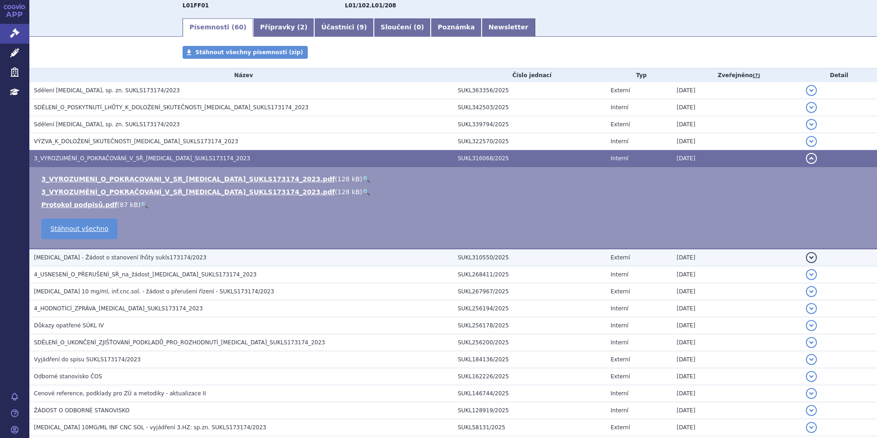
click at [68, 251] on td "[MEDICAL_DATA] - Žádost o stanovení lhůty sukls173174/2023" at bounding box center [241, 257] width 424 height 17
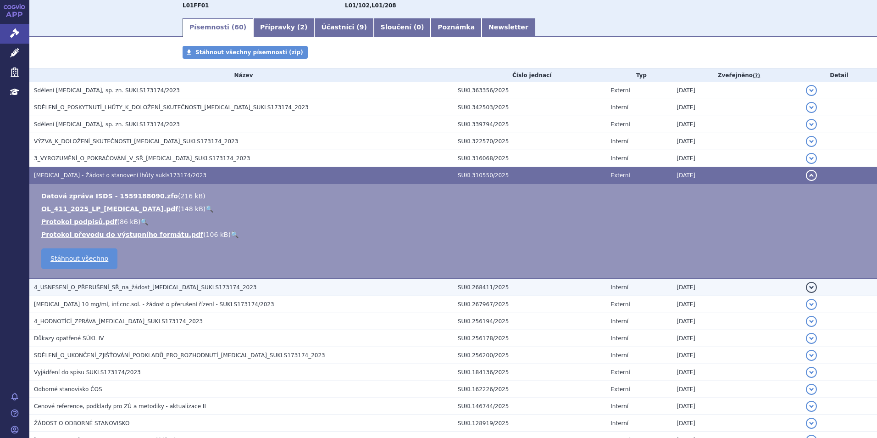
click at [143, 284] on span "4_USNESENÍ_O_PŘERUŠENÍ_SŘ_na_žádost_[MEDICAL_DATA]_SUKLS173174_2023" at bounding box center [145, 287] width 222 height 6
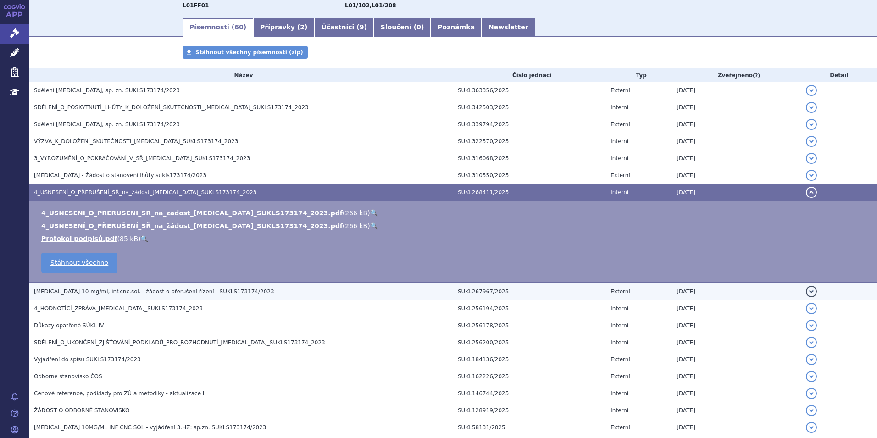
click at [139, 292] on span "[MEDICAL_DATA] 10 mg/ml, inf.cnc.sol. - žádost o přerušení řízení - SUKLS173174…" at bounding box center [154, 291] width 240 height 6
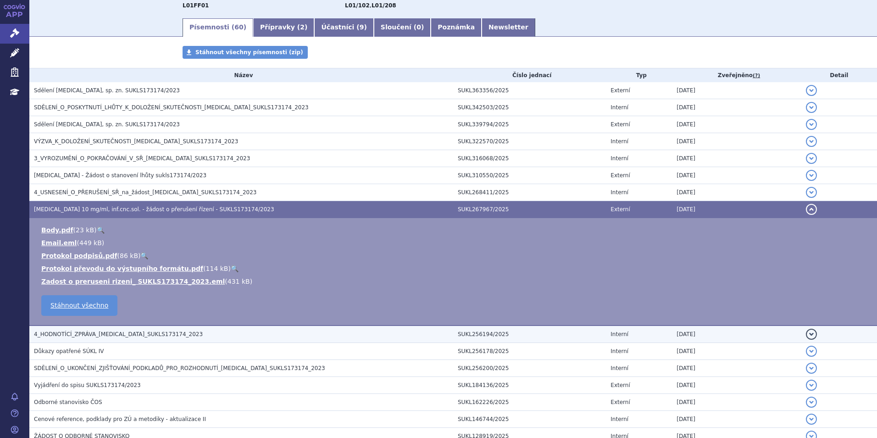
click at [111, 333] on span "4_HODNOTÍCÍ_ZPRÁVA_[MEDICAL_DATA]_SUKLS173174_2023" at bounding box center [118, 334] width 169 height 6
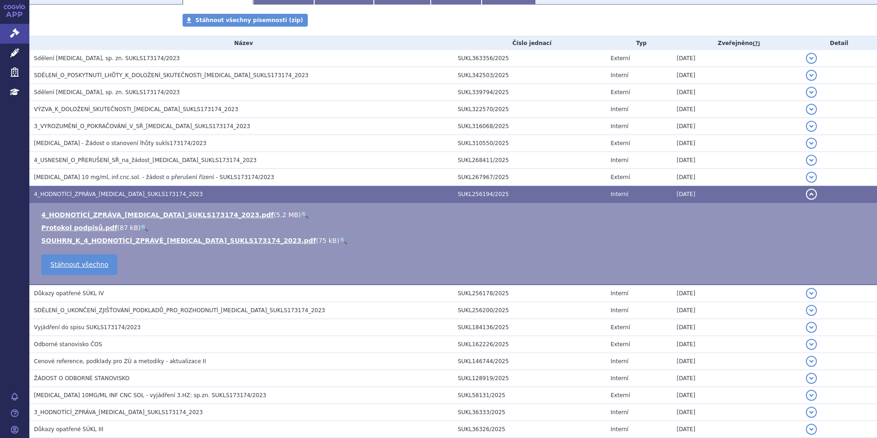
scroll to position [183, 0]
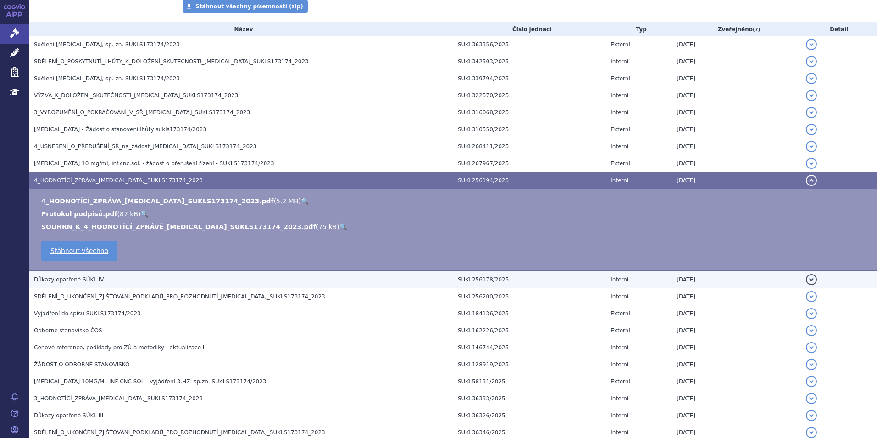
click at [67, 280] on span "Důkazy opatřené SÚKL IV" at bounding box center [69, 279] width 70 height 6
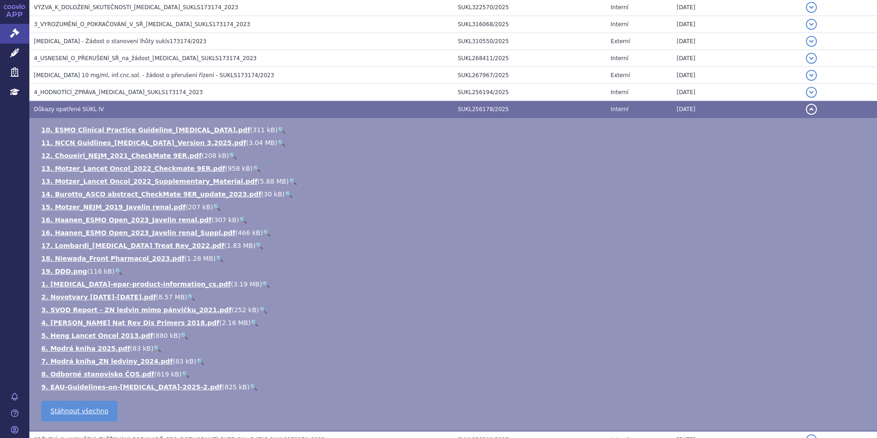
scroll to position [275, 0]
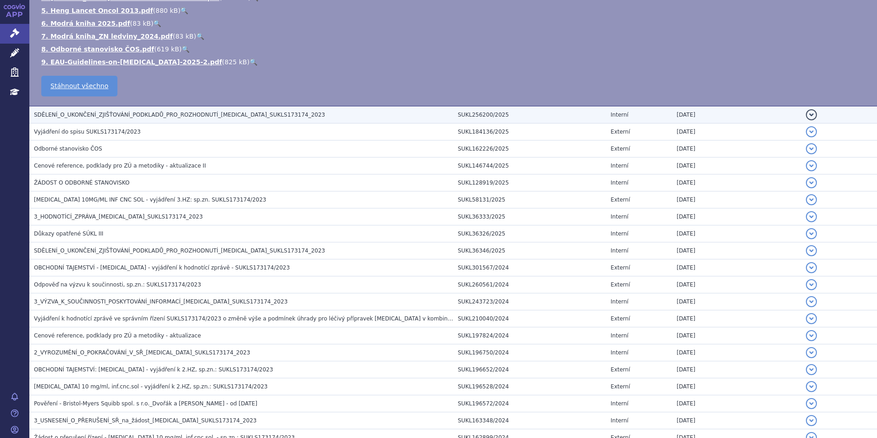
click at [125, 117] on span "SDĚLENÍ_O_UKONČENÍ_ZJIŠŤOVÁNÍ_PODKLADŮ_PRO_ROZHODNUTÍ_OPDIVO_SUKLS173174_2023" at bounding box center [179, 114] width 291 height 6
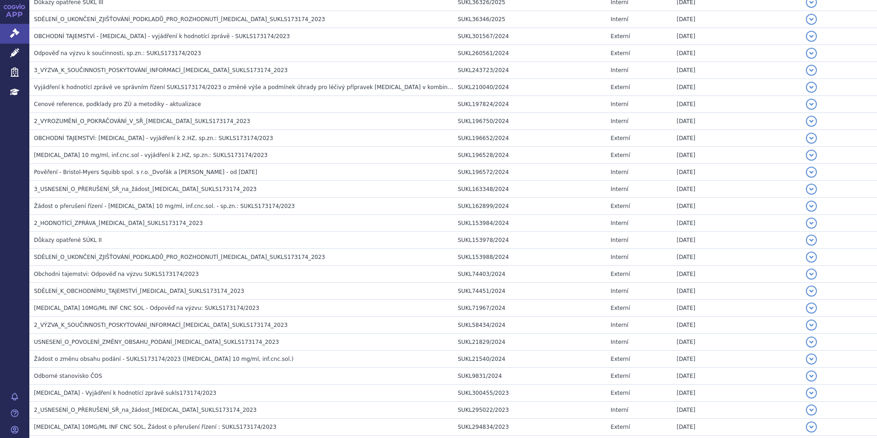
scroll to position [283, 0]
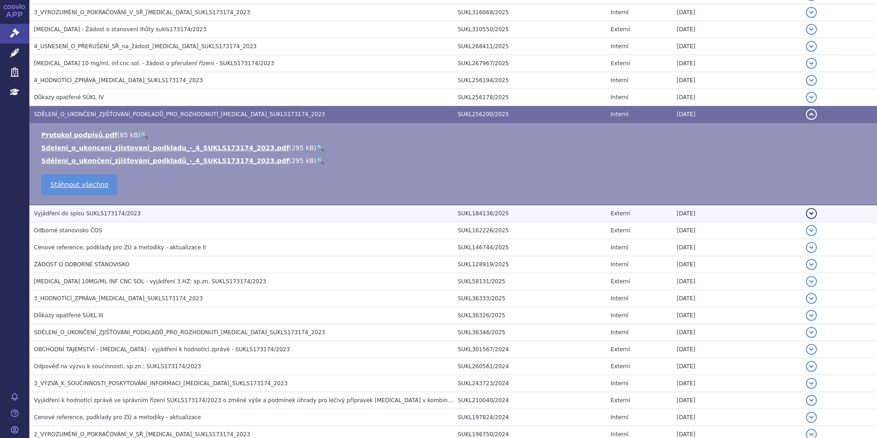
click at [128, 209] on h3 "Vyjádření do spisu SUKLS173174/2023" at bounding box center [243, 213] width 419 height 9
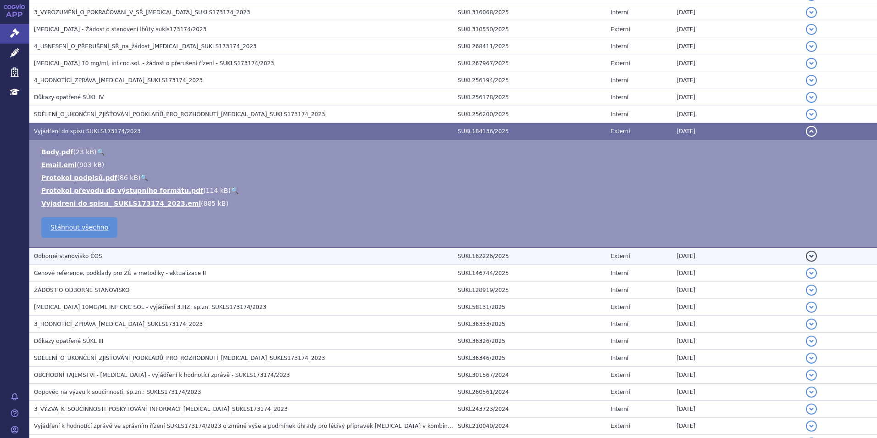
click at [128, 257] on h3 "Odborné stanovisko ČOS" at bounding box center [243, 255] width 419 height 9
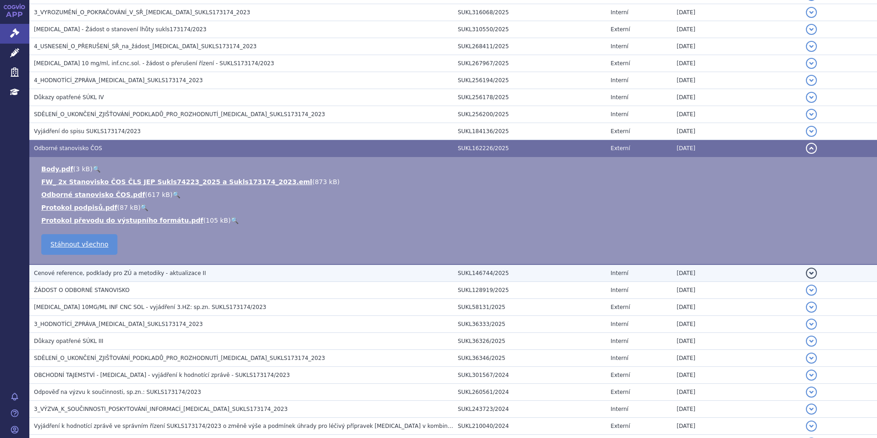
click at [133, 270] on span "Cenové reference, podklady pro ZÚ a metodiky - aktualizace II" at bounding box center [120, 273] width 172 height 6
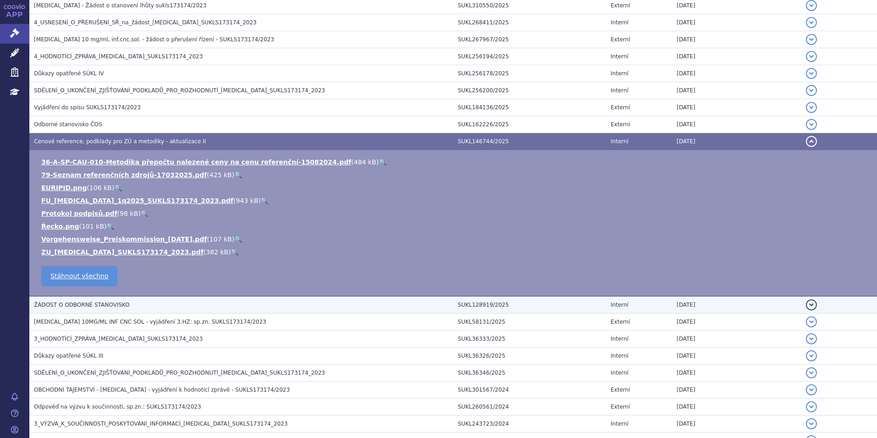
scroll to position [329, 0]
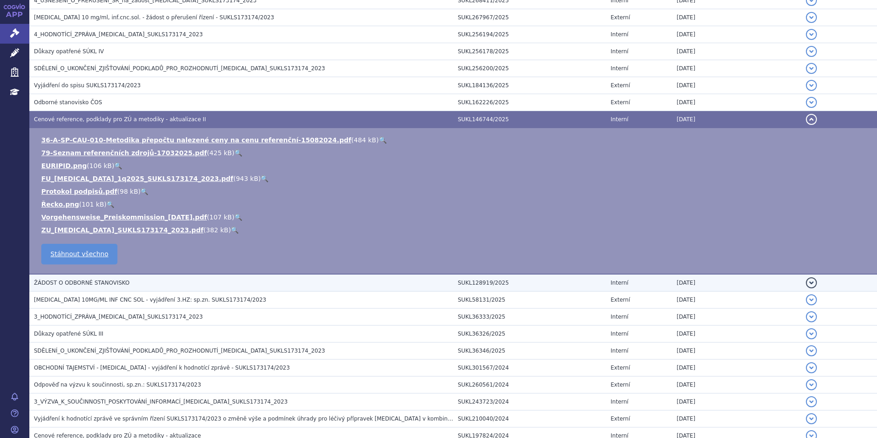
click at [143, 280] on h3 "ŽÁDOST O ODBORNÉ STANOVISKO" at bounding box center [243, 282] width 419 height 9
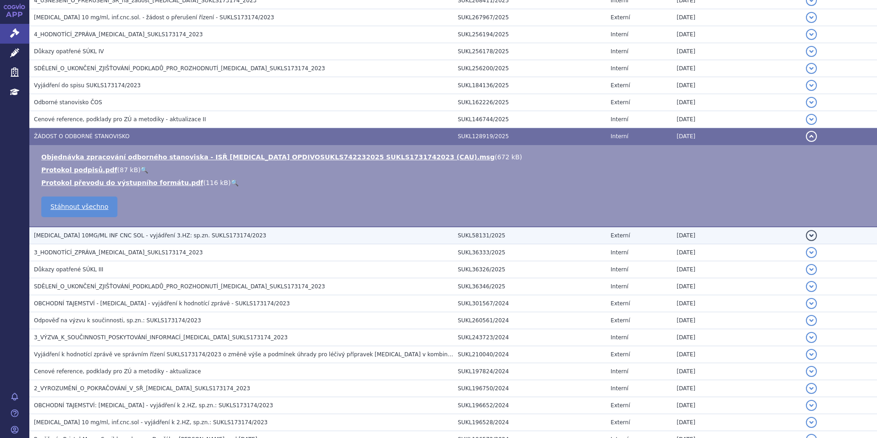
click at [127, 236] on span "OPDIVO 10MG/ML INF CNC SOL - vyjádření 3.HZ: sp.zn. SUKLS173174/2023" at bounding box center [150, 235] width 232 height 6
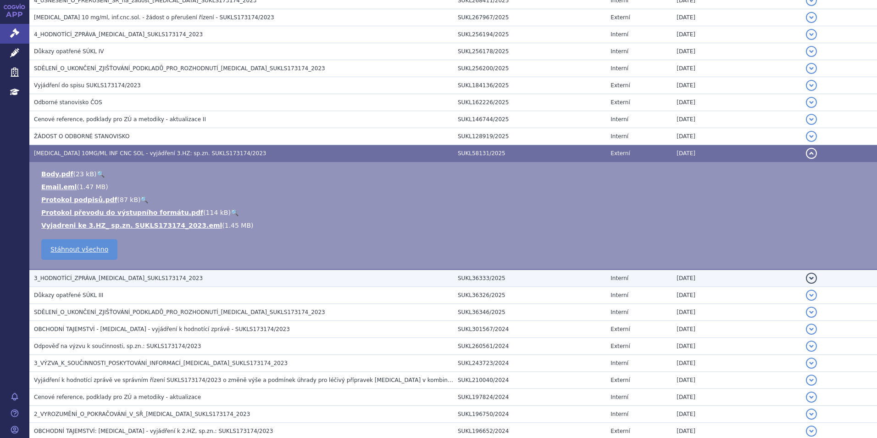
click at [149, 283] on td "3_HODNOTÍCÍ_ZPRÁVA_OPDIVO_SUKLS173174_2023" at bounding box center [241, 277] width 424 height 17
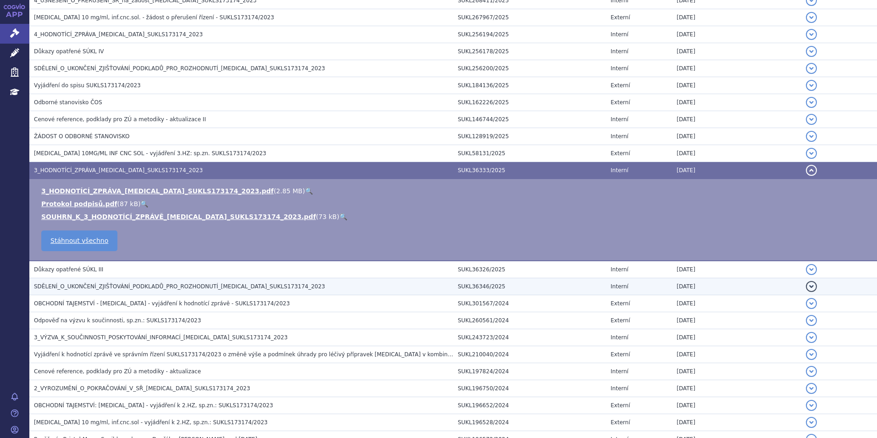
click at [143, 279] on td "SDĚLENÍ_O_UKONČENÍ_ZJIŠŤOVÁNÍ_PODKLADŮ_PRO_ROZHODNUTÍ_OPDIVO_SUKLS173174_2023" at bounding box center [241, 286] width 424 height 17
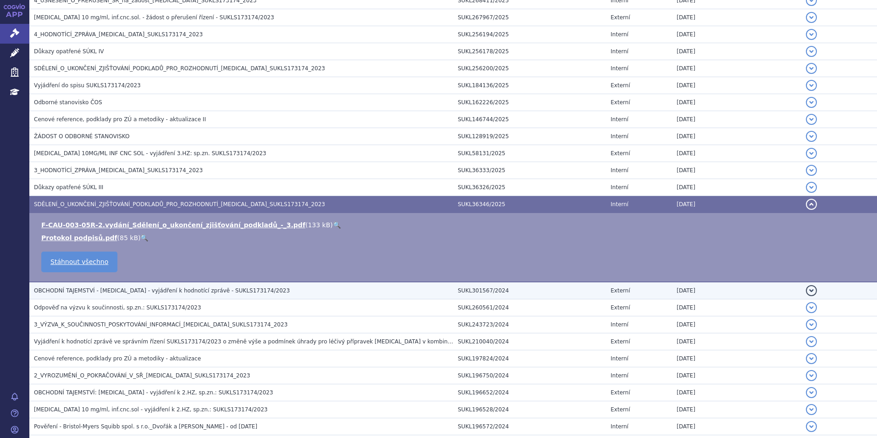
click at [143, 288] on span "OBCHODNÍ TAJEMSTVÍ - CABOMETYX - vyjádření k hodnotící zprávě - SUKLS173174/2023" at bounding box center [162, 290] width 256 height 6
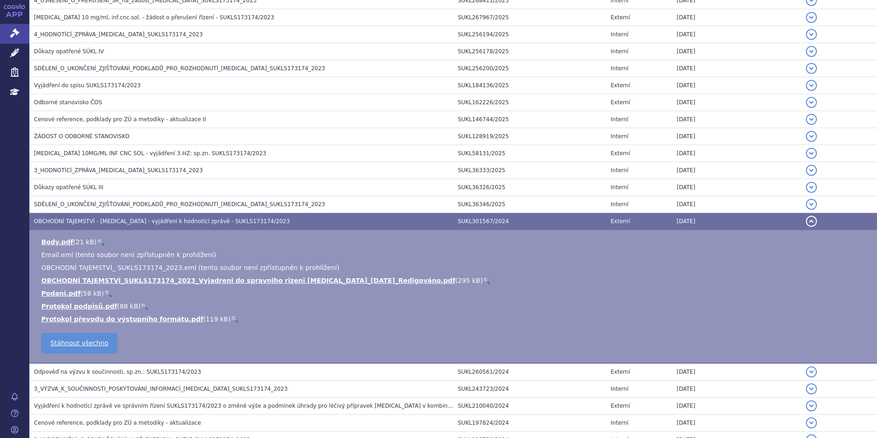
click at [483, 278] on link "🔍" at bounding box center [487, 280] width 8 height 7
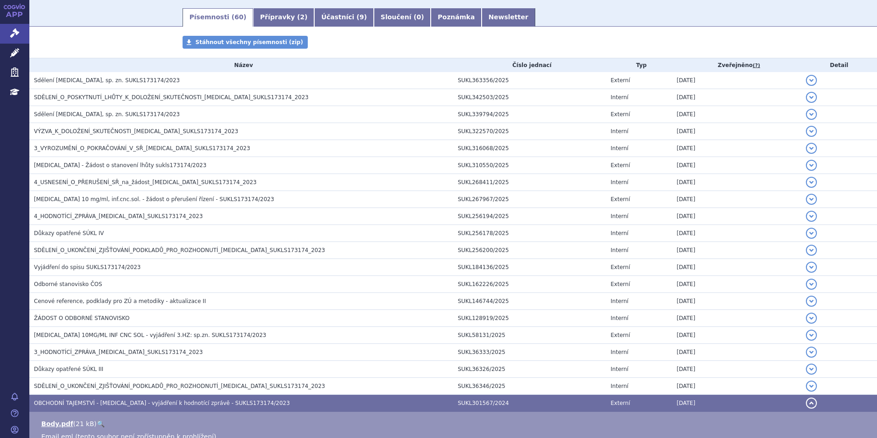
scroll to position [192, 0]
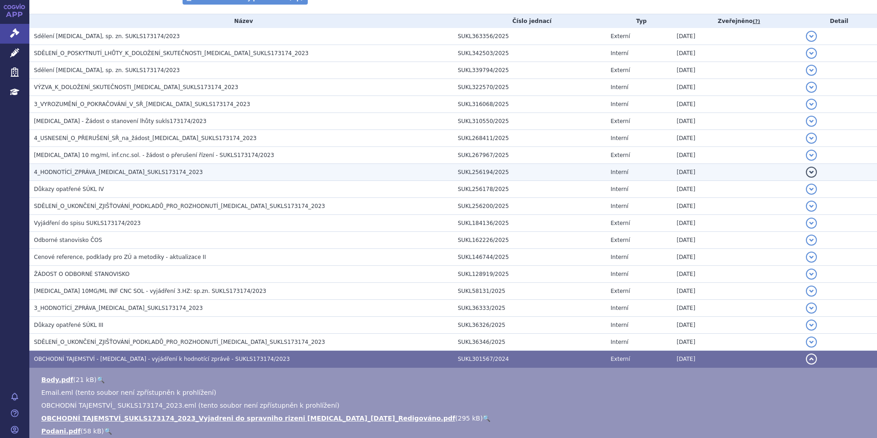
click at [154, 169] on span "4_HODNOTÍCÍ_ZPRÁVA_OPDIVO_SUKLS173174_2023" at bounding box center [118, 172] width 169 height 6
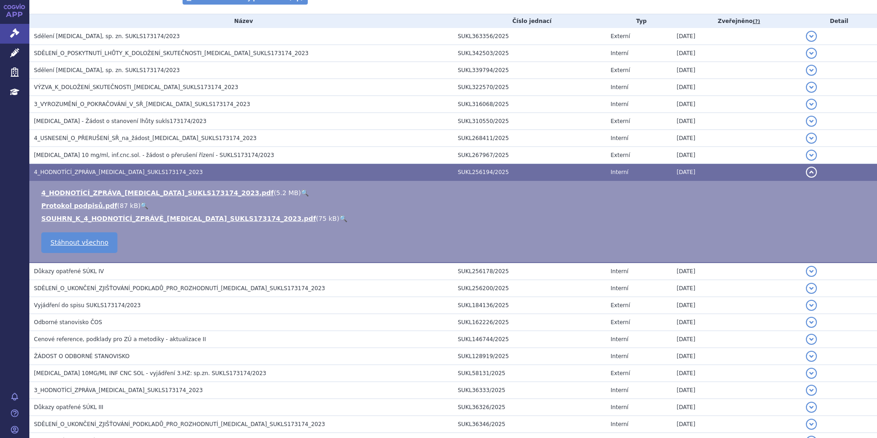
click at [301, 189] on link "🔍" at bounding box center [305, 192] width 8 height 7
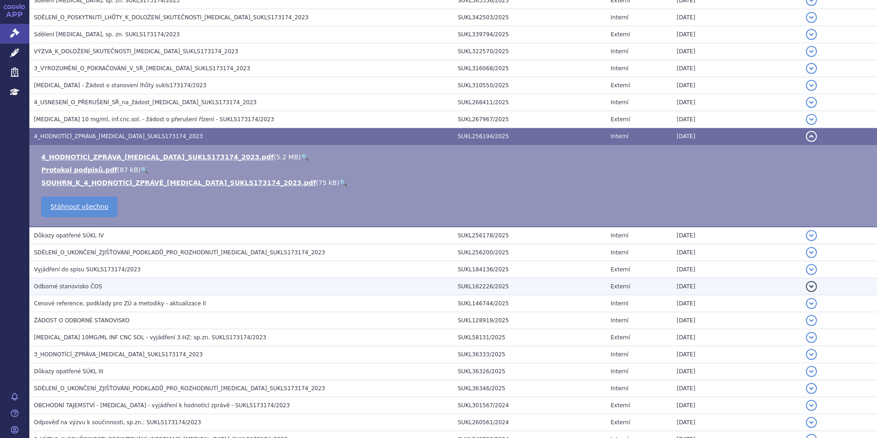
scroll to position [238, 0]
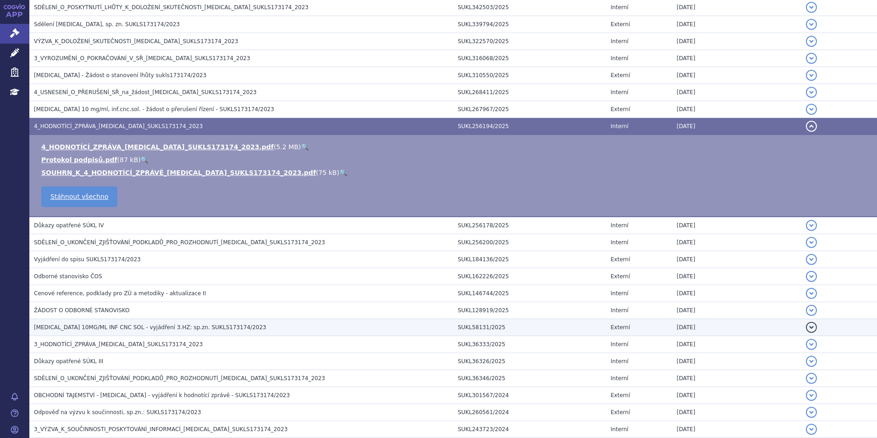
click at [122, 320] on td "OPDIVO 10MG/ML INF CNC SOL - vyjádření 3.HZ: sp.zn. SUKLS173174/2023" at bounding box center [241, 327] width 424 height 17
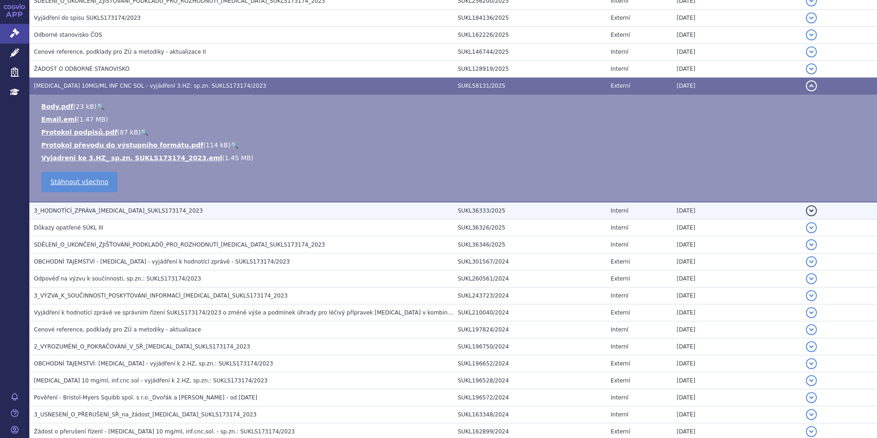
scroll to position [467, 0]
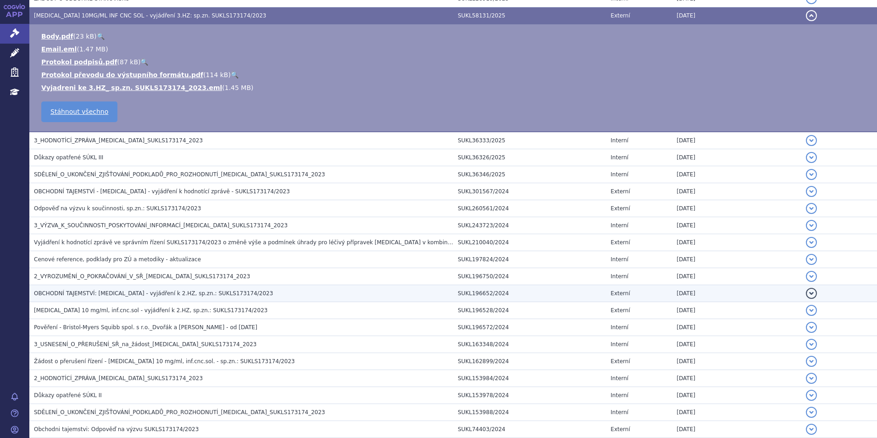
click at [97, 289] on h3 "OBCHODNÍ TAJEMSTVÍ: Opdivo - vyjádření k 2.HZ, sp.zn.: SUKLS173174/2023" at bounding box center [243, 293] width 419 height 9
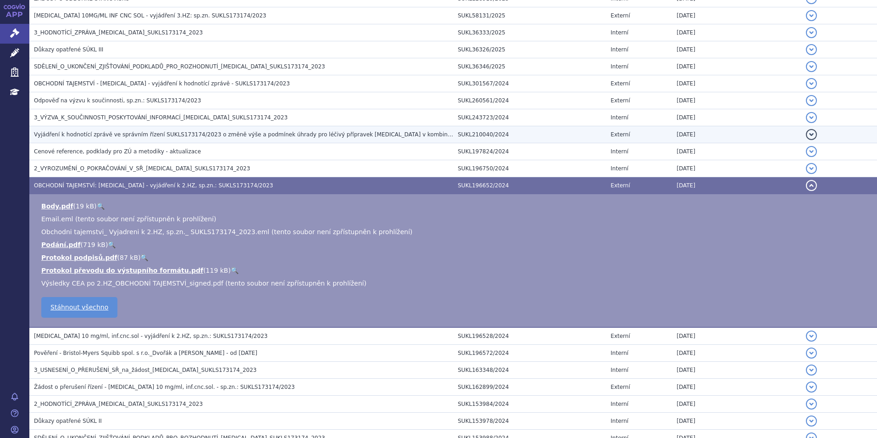
click at [84, 142] on td "Vyjádření k hodnotící zprávě ve správním řízení SUKLS173174/2023 o změně výše a…" at bounding box center [241, 134] width 424 height 17
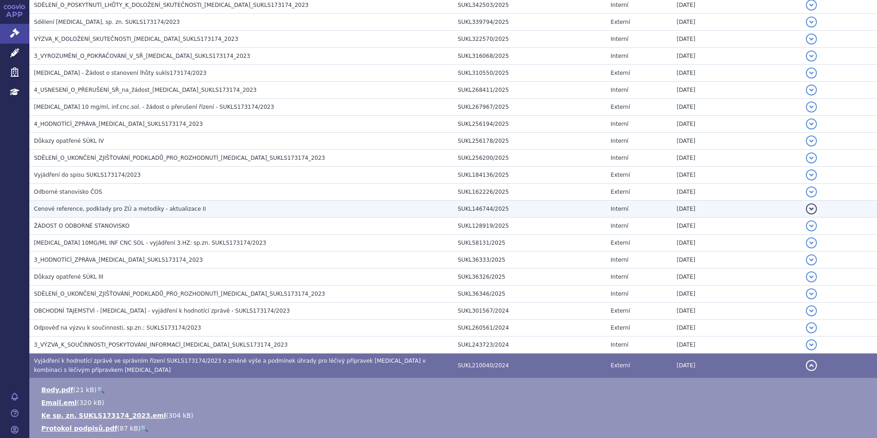
scroll to position [192, 0]
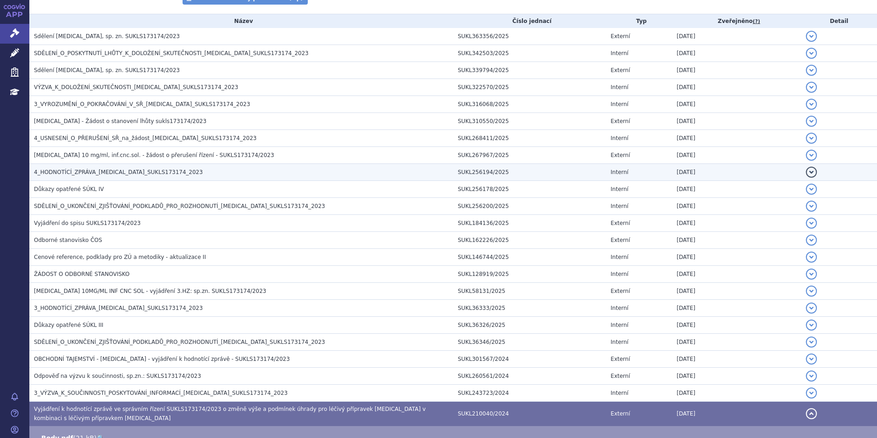
click at [103, 172] on span "4_HODNOTÍCÍ_ZPRÁVA_OPDIVO_SUKLS173174_2023" at bounding box center [118, 172] width 169 height 6
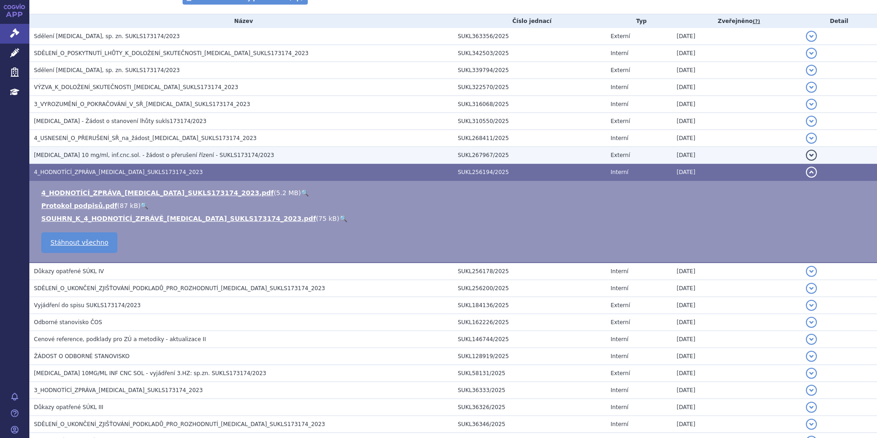
click at [93, 148] on td "OPDIVO 10 mg/ml, inf.cnc.sol. - žádost o přerušení řízení - SUKLS173174/2023" at bounding box center [241, 155] width 424 height 17
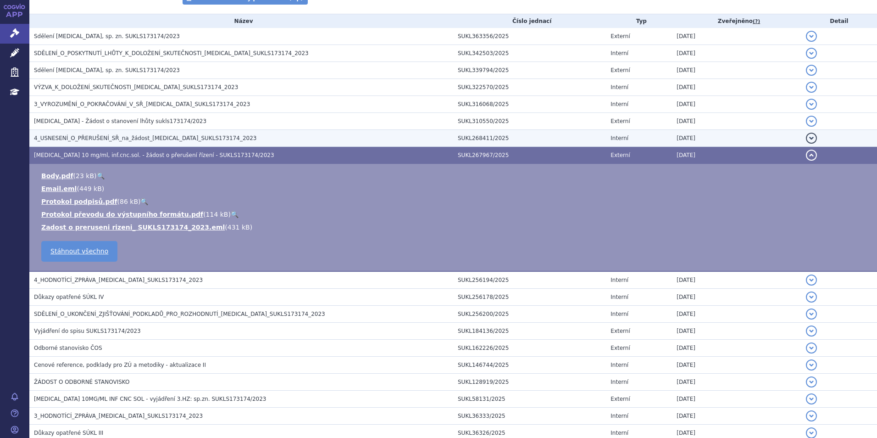
click at [85, 135] on span "4_USNESENÍ_O_PŘERUŠENÍ_SŘ_na_žádost_OPDIVO_SUKLS173174_2023" at bounding box center [145, 138] width 222 height 6
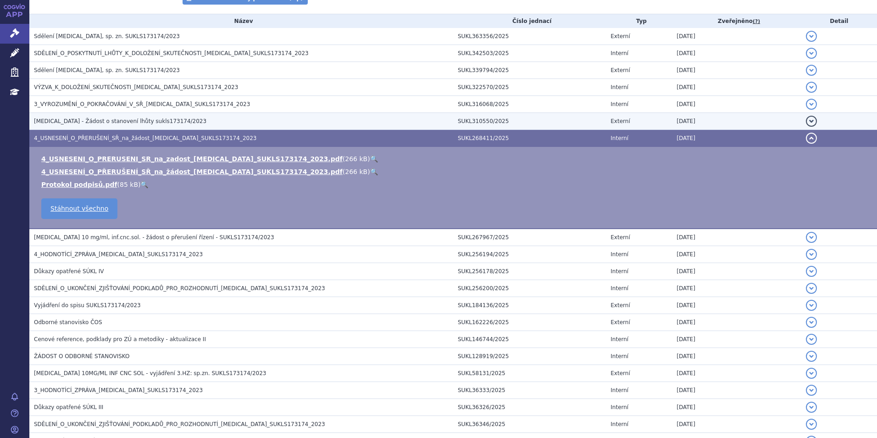
click at [77, 122] on span "OPDIVO - Žádost o stanovení lhůty sukls173174/2023" at bounding box center [120, 121] width 172 height 6
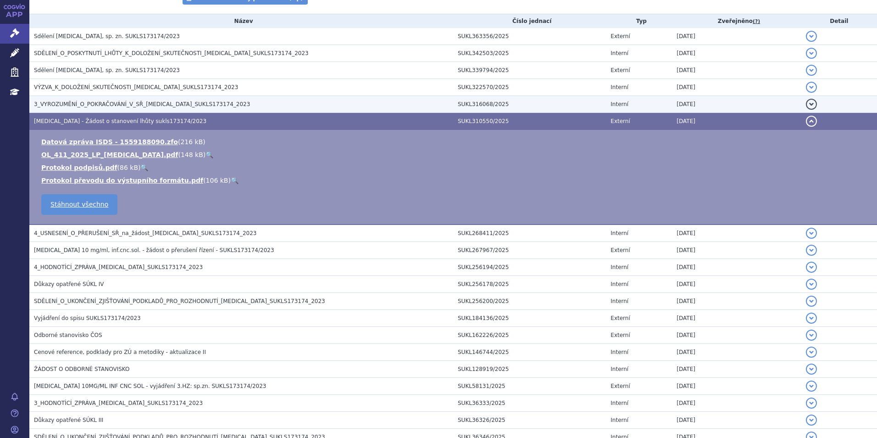
click at [75, 101] on span "3_VYROZUMĚNÍ_O_POKRAČOVÁNÍ_V_SŘ_OPDIVO_SUKLS173174_2023" at bounding box center [142, 104] width 216 height 6
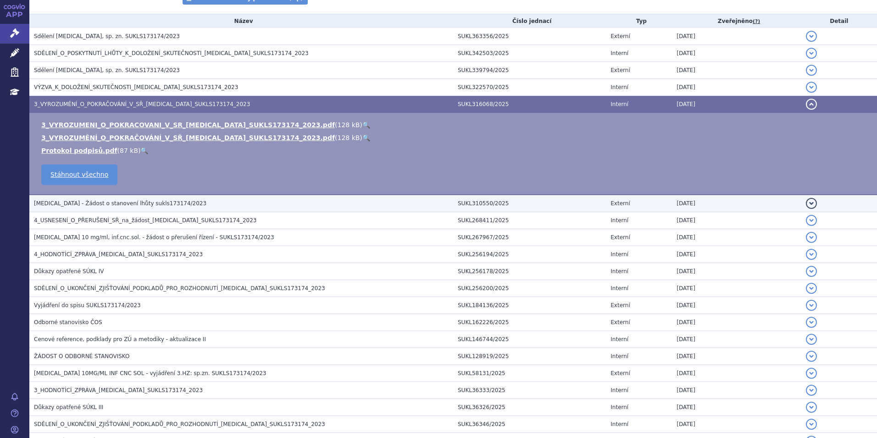
click at [145, 209] on td "OPDIVO - Žádost o stanovení lhůty sukls173174/2023" at bounding box center [241, 202] width 424 height 17
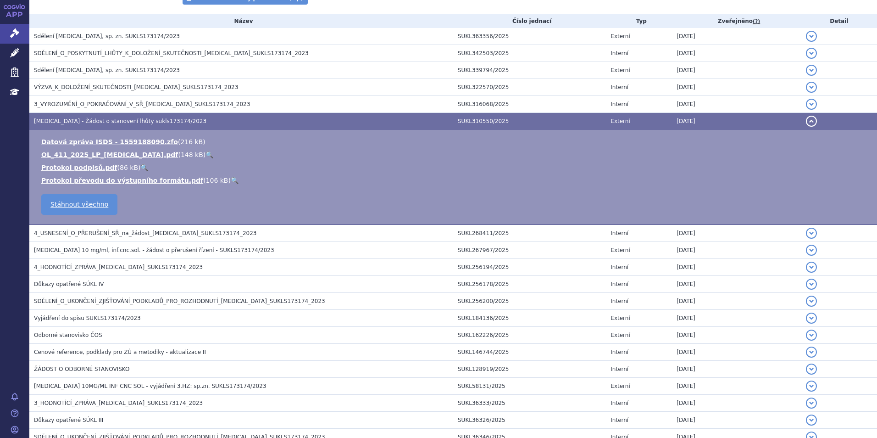
click at [205, 153] on link "🔍" at bounding box center [209, 154] width 8 height 7
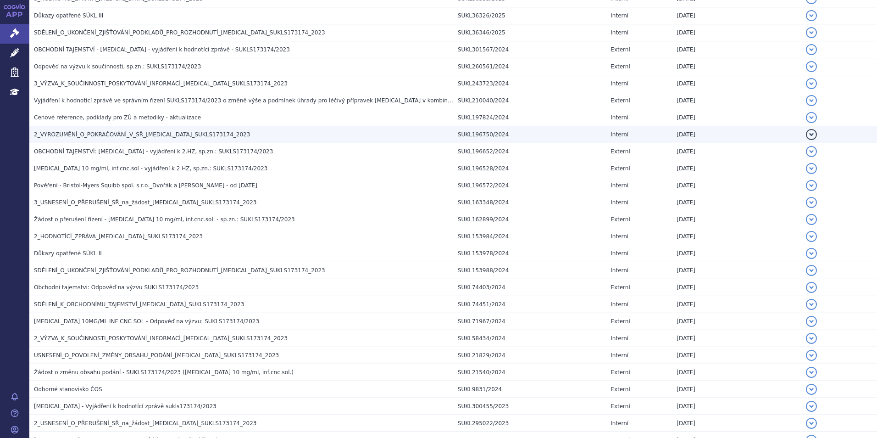
scroll to position [605, 0]
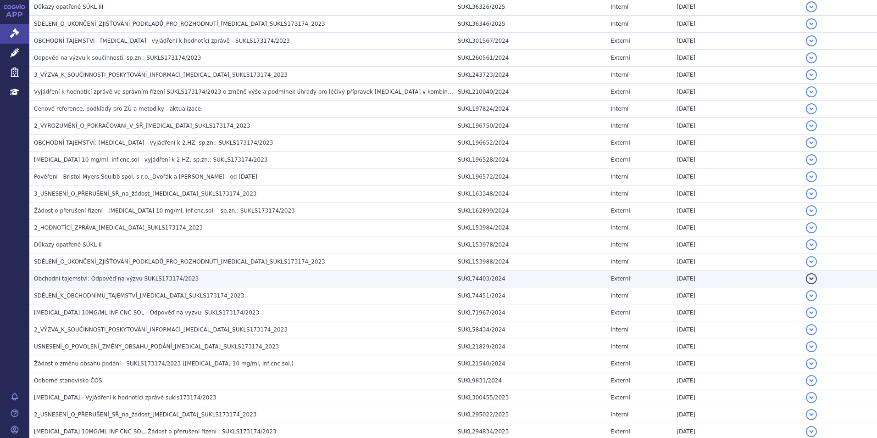
click at [120, 276] on span "Obchodni tajemstvi: Odpověď na výzvu SUKLS173174/2023" at bounding box center [116, 278] width 165 height 6
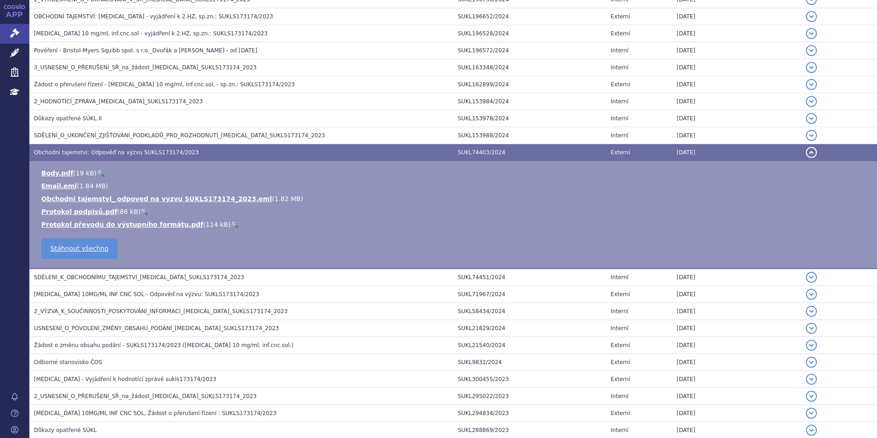
scroll to position [647, 0]
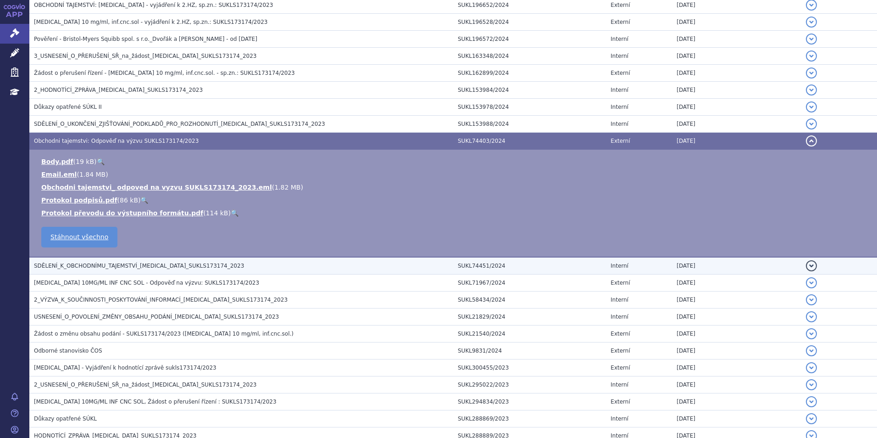
click at [147, 268] on span "SDĚLENÍ_K_OBCHODNÍMU_TAJEMSTVÍ_OPDIVO_SUKLS173174_2023" at bounding box center [139, 265] width 210 height 6
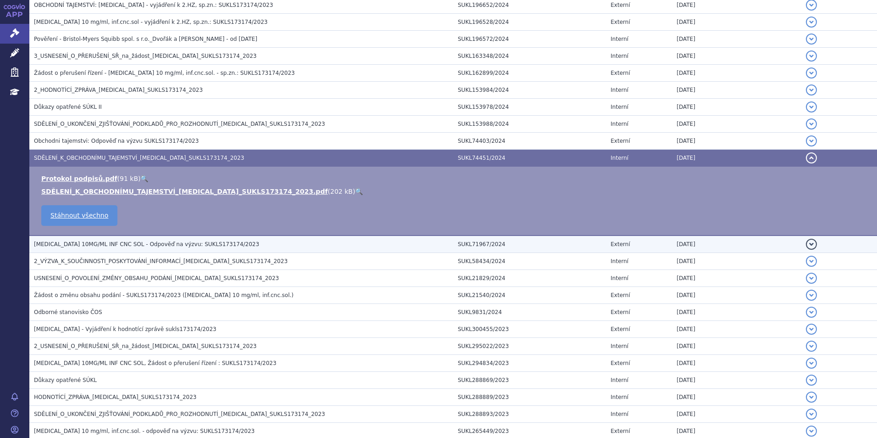
click at [172, 239] on h3 "OPDIVO 10MG/ML INF CNC SOL - Odpověď na výzvu: SUKLS173174/2023" at bounding box center [243, 243] width 419 height 9
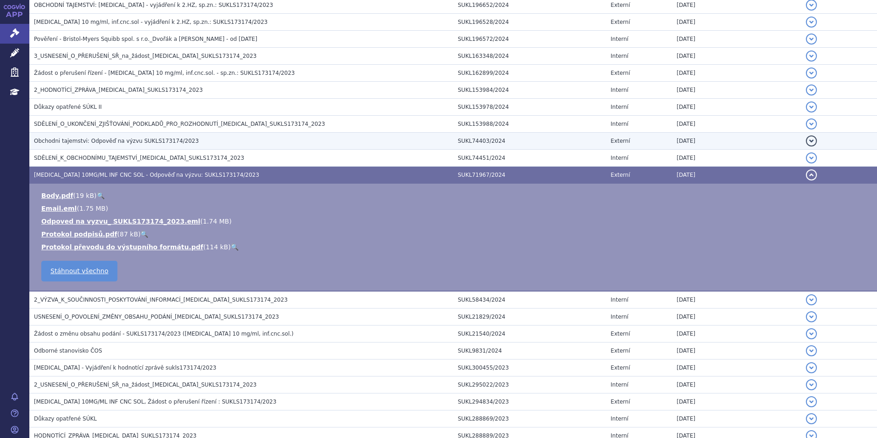
click at [169, 148] on td "Obchodni tajemstvi: Odpověď na výzvu SUKLS173174/2023" at bounding box center [241, 141] width 424 height 17
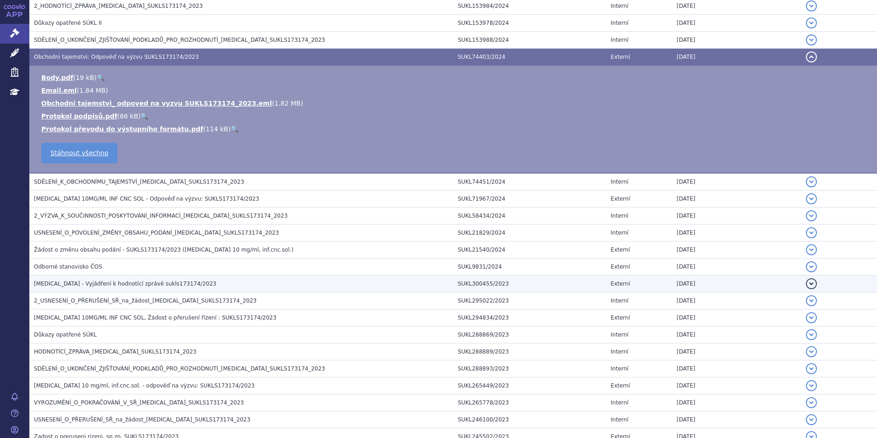
scroll to position [739, 0]
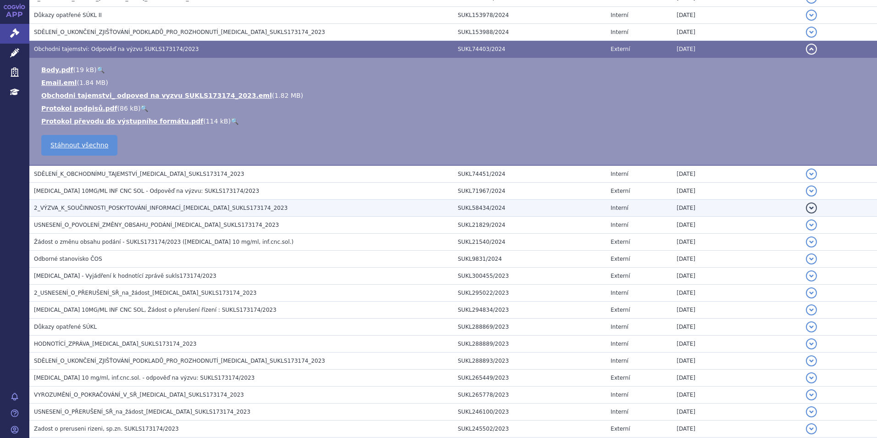
click at [161, 206] on span "2_VÝZVA_K_SOUČINNOSTI_POSKYTOVÁNÍ_INFORMACÍ_OPDIVO_SUKLS173174_2023" at bounding box center [161, 208] width 254 height 6
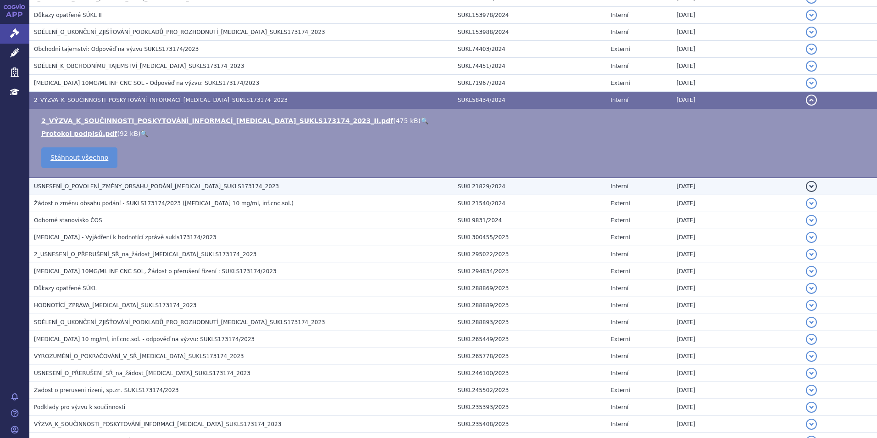
click at [159, 183] on span "USNESENÍ_O_POVOLENÍ_ZMĚNY_OBSAHU_PODÁNÍ_OPDIVO_SUKLS173174_2023" at bounding box center [156, 186] width 245 height 6
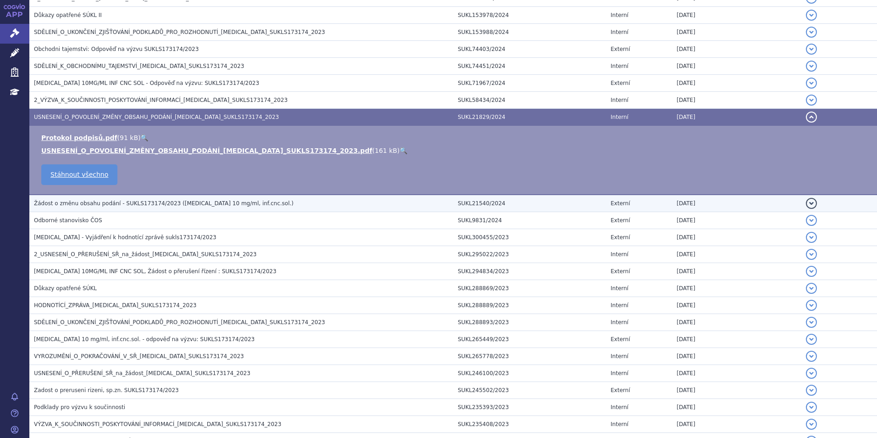
click at [171, 203] on span "Žádost o změnu obsahu podání - SUKLS173174/2023 (Opdivo 10 mg/ml, inf.cnc.sol.)" at bounding box center [164, 203] width 260 height 6
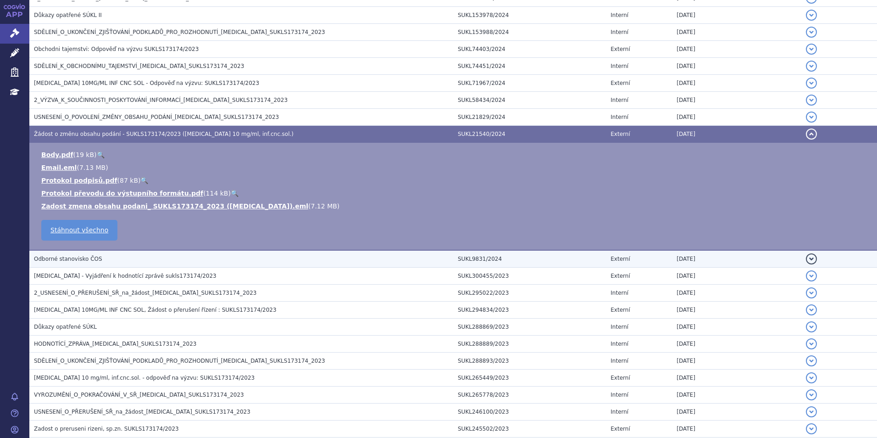
click at [79, 266] on td "Odborné stanovisko ČOS" at bounding box center [241, 258] width 424 height 17
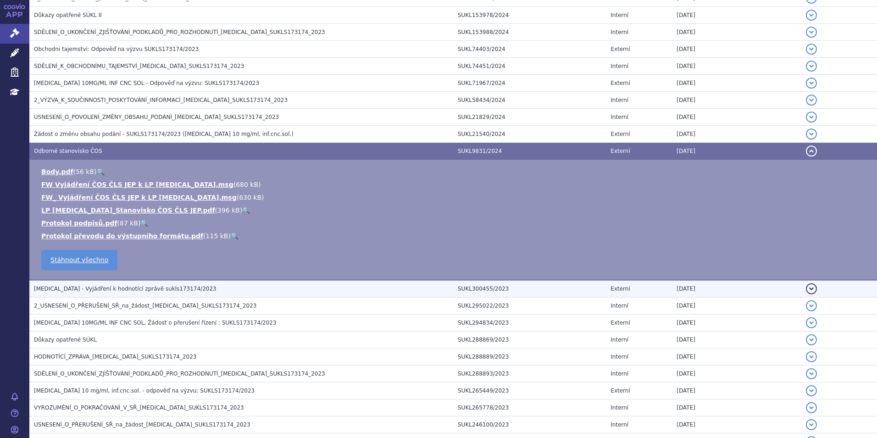
click at [97, 288] on span "OPDIVO - Vyjádření k hodnotící zprávě sukls173174/2023" at bounding box center [125, 288] width 183 height 6
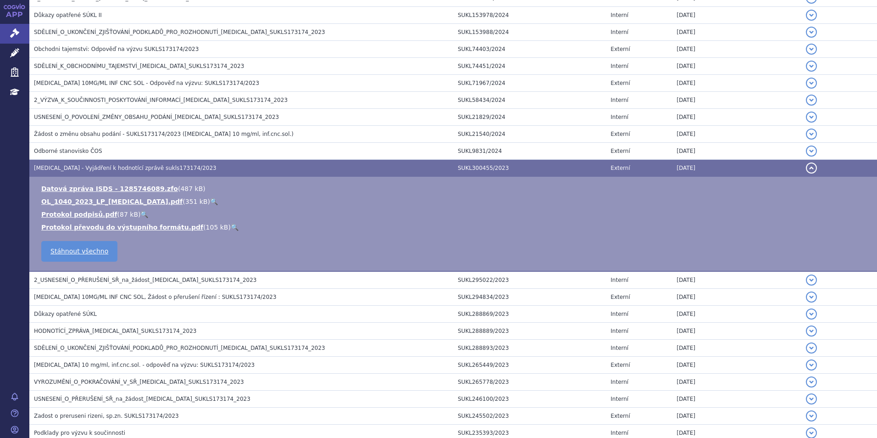
click at [210, 203] on link "🔍" at bounding box center [214, 201] width 8 height 7
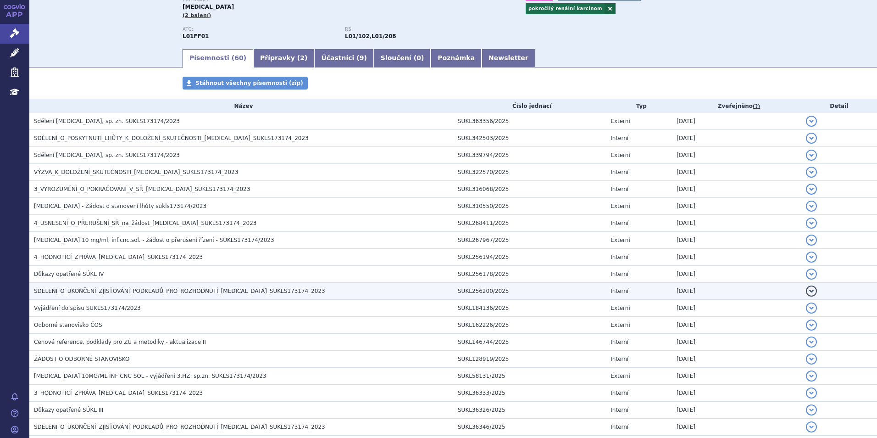
scroll to position [0, 0]
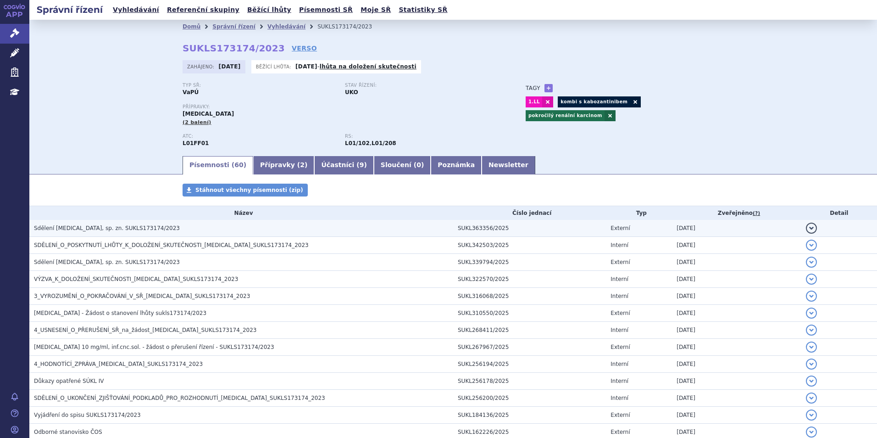
click at [162, 232] on h3 "Sdělení OPDIVO, sp. zn. SUKLS173174/2023" at bounding box center [243, 227] width 419 height 9
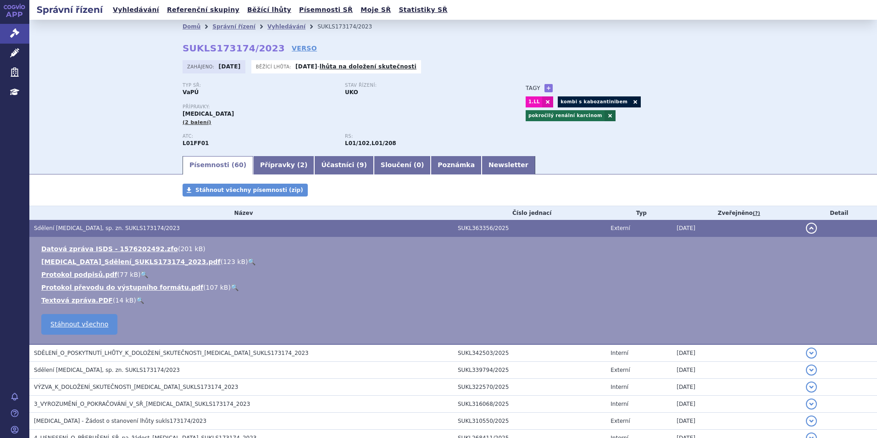
click at [248, 263] on link "🔍" at bounding box center [252, 261] width 8 height 7
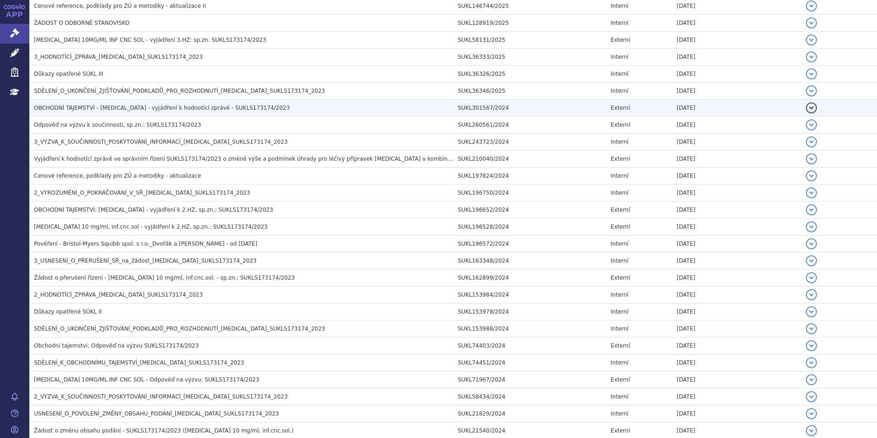
scroll to position [596, 0]
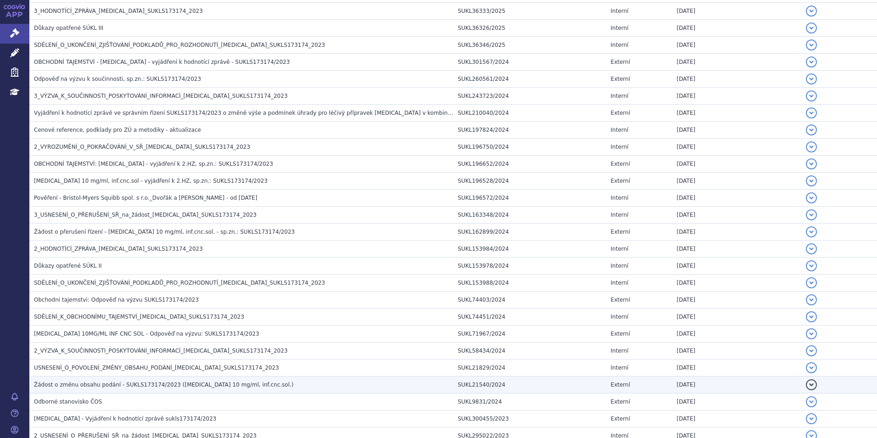
click at [87, 382] on span "Žádost o změnu obsahu podání - SUKLS173174/2023 (Opdivo 10 mg/ml, inf.cnc.sol.)" at bounding box center [164, 384] width 260 height 6
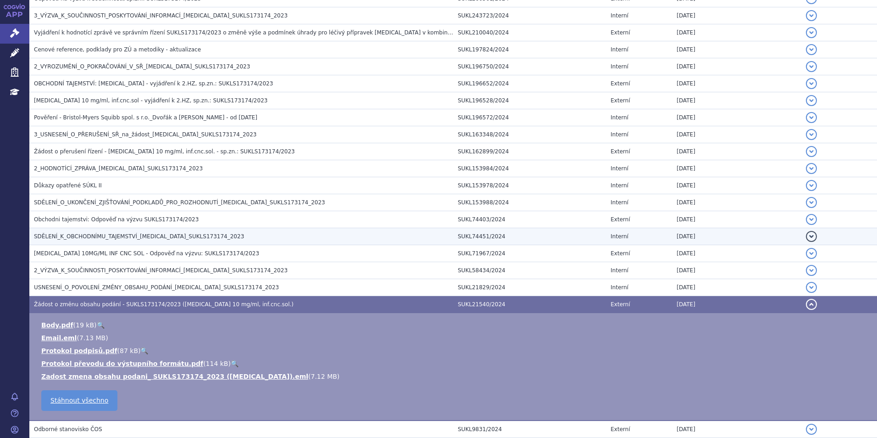
scroll to position [718, 0]
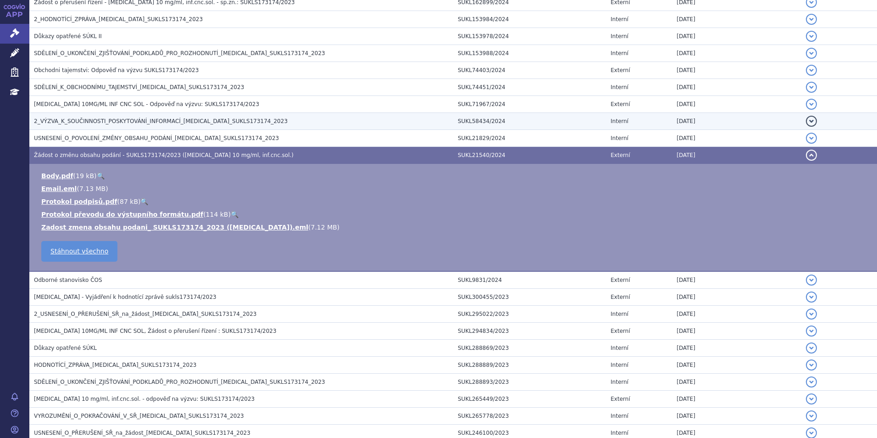
click at [116, 123] on span "2_VÝZVA_K_SOUČINNOSTI_POSKYTOVÁNÍ_INFORMACÍ_OPDIVO_SUKLS173174_2023" at bounding box center [161, 121] width 254 height 6
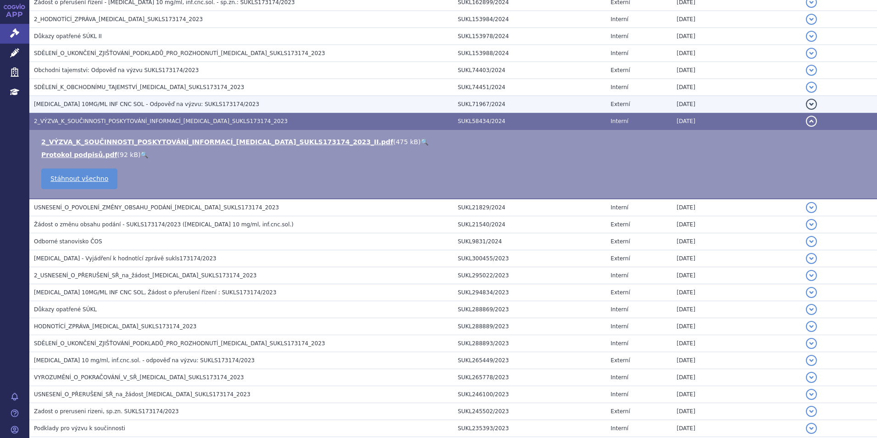
click at [109, 105] on span "OPDIVO 10MG/ML INF CNC SOL - Odpověď na výzvu: SUKLS173174/2023" at bounding box center [146, 104] width 225 height 6
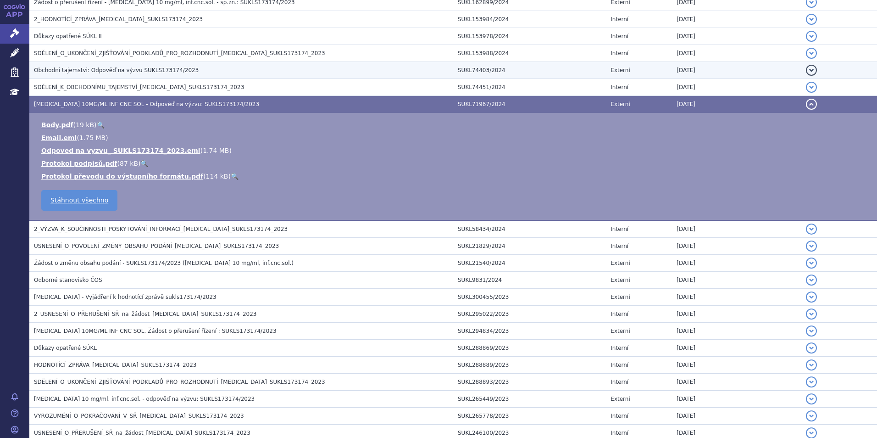
click at [99, 76] on td "Obchodni tajemstvi: Odpověď na výzvu SUKLS173174/2023" at bounding box center [241, 70] width 424 height 17
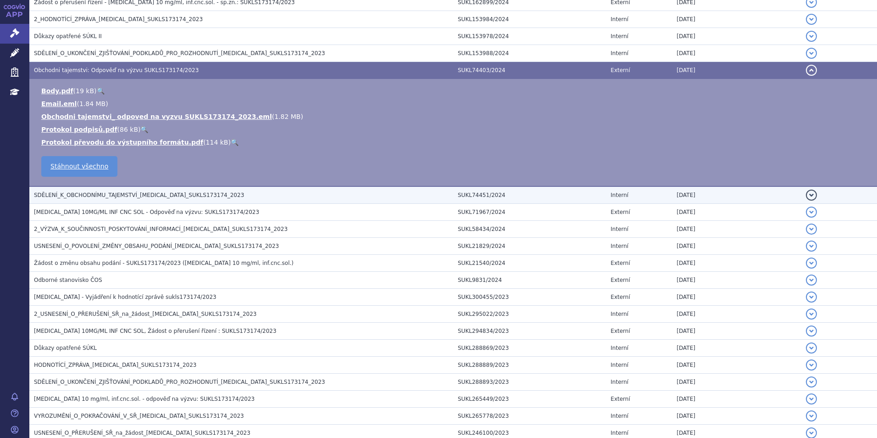
click at [144, 192] on span "SDĚLENÍ_K_OBCHODNÍMU_TAJEMSTVÍ_OPDIVO_SUKLS173174_2023" at bounding box center [139, 195] width 210 height 6
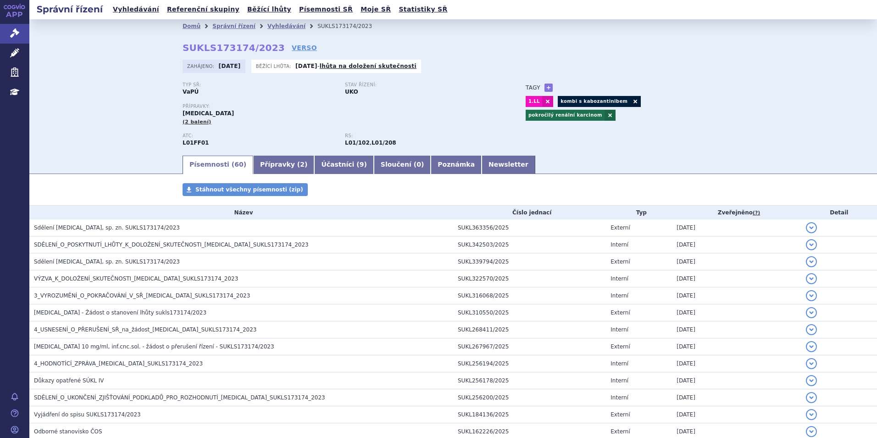
scroll to position [0, 0]
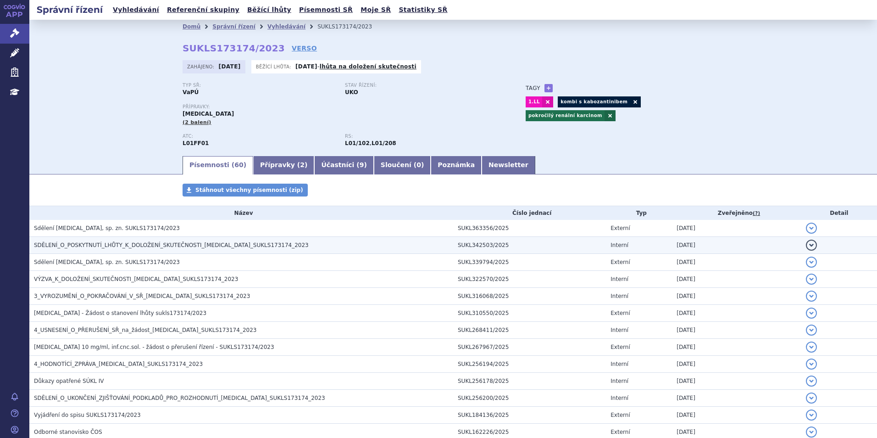
click at [119, 244] on span "SDĚLENÍ_O_POSKYTNUTÍ_LHŮTY_K_DOLOŽENÍ_SKUTEČNOSTI_OPDIVO_SUKLS173174_2023" at bounding box center [171, 245] width 275 height 6
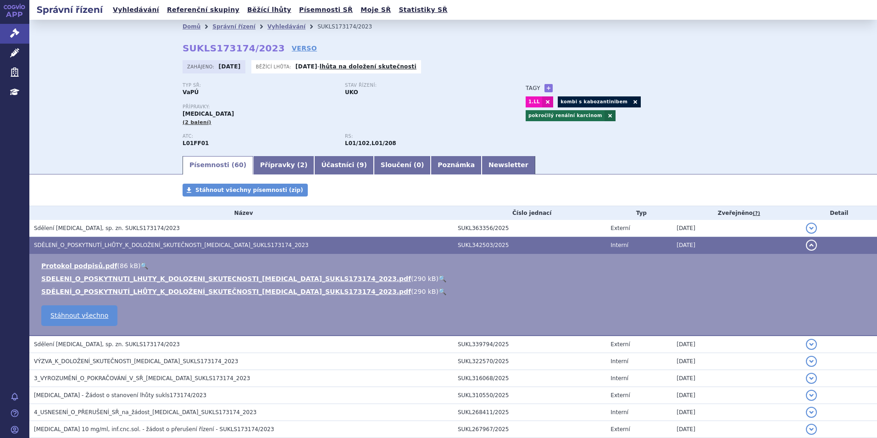
click at [439, 281] on link "🔍" at bounding box center [443, 278] width 8 height 7
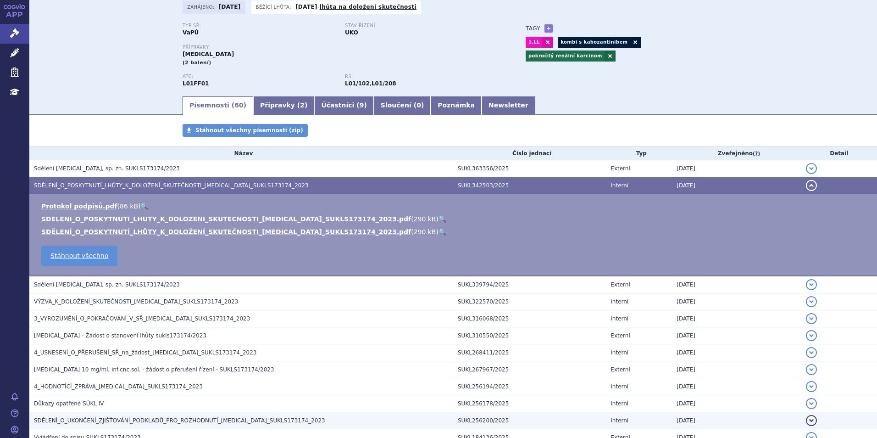
scroll to position [138, 0]
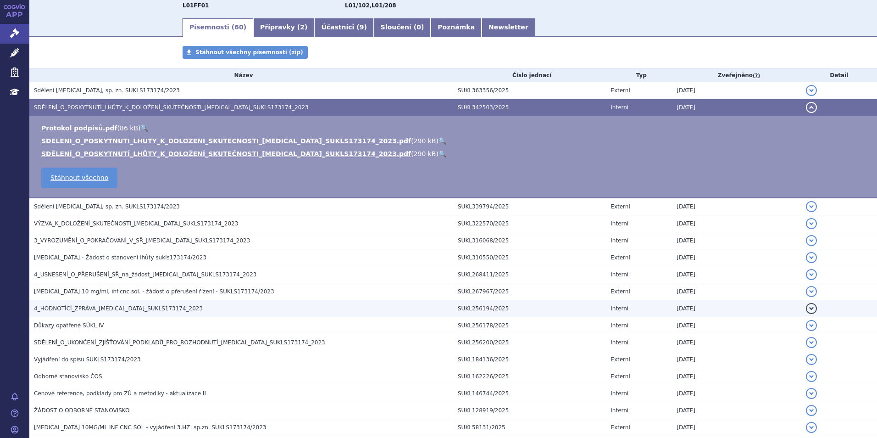
click at [150, 311] on span "4_HODNOTÍCÍ_ZPRÁVA_OPDIVO_SUKLS173174_2023" at bounding box center [118, 308] width 169 height 6
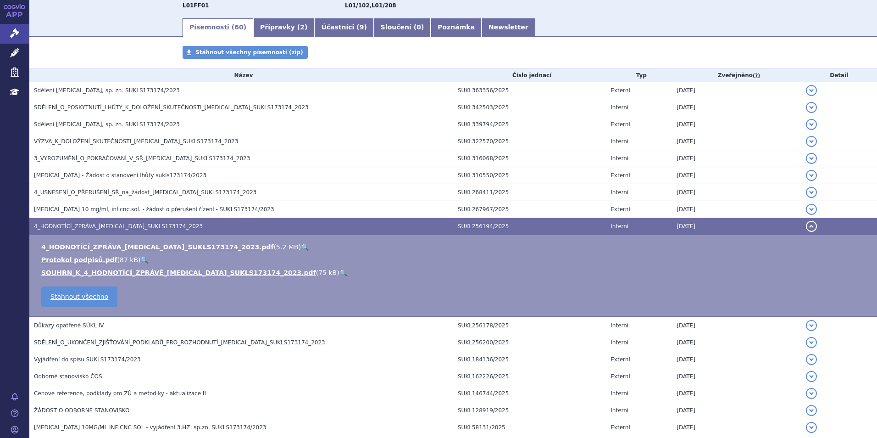
click at [301, 249] on link "🔍" at bounding box center [305, 246] width 8 height 7
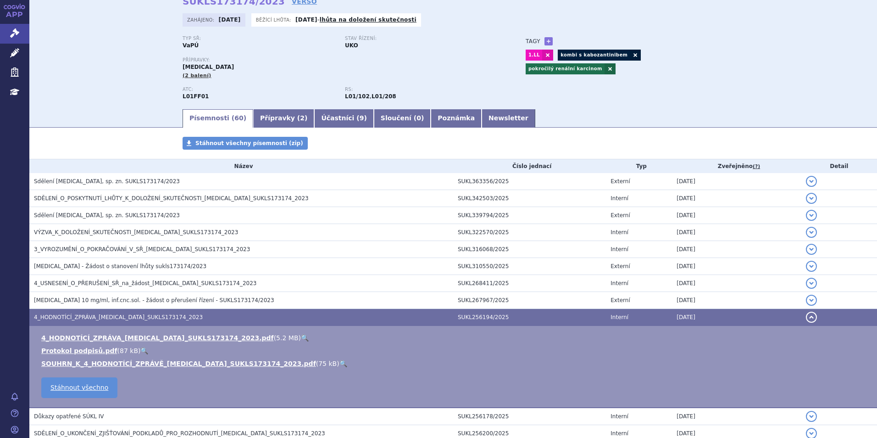
scroll to position [0, 0]
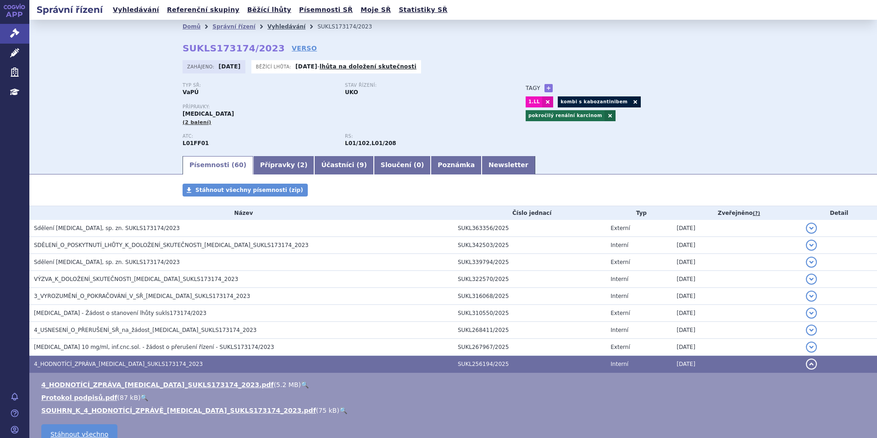
click at [267, 28] on link "Vyhledávání" at bounding box center [286, 26] width 38 height 6
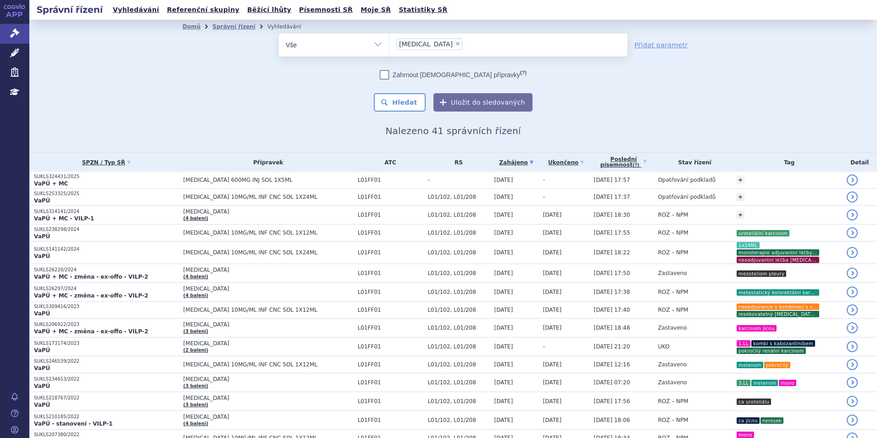
click at [455, 43] on span "×" at bounding box center [458, 44] width 6 height 6
click at [389, 43] on select "[MEDICAL_DATA]" at bounding box center [389, 44] width 0 height 23
select select
click at [420, 43] on ul at bounding box center [508, 42] width 238 height 19
click at [389, 43] on select "[MEDICAL_DATA]" at bounding box center [389, 44] width 0 height 23
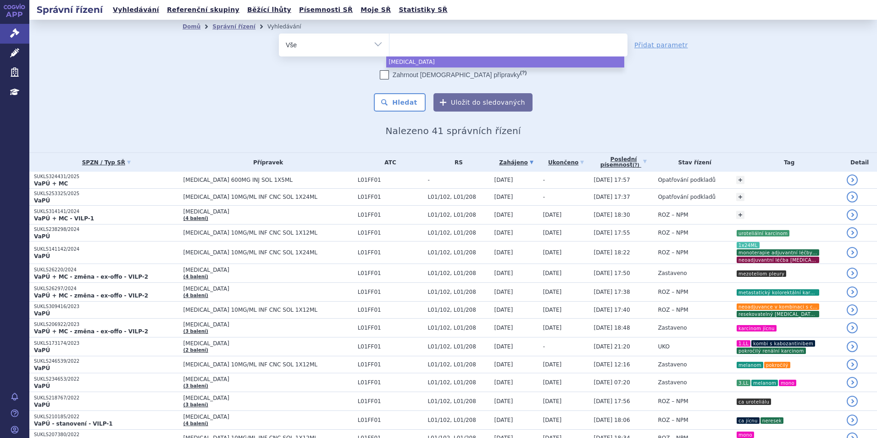
paste input "SUKLS74223/2025"
type input "SUKLS74223/2025"
select select "[MEDICAL_DATA]"
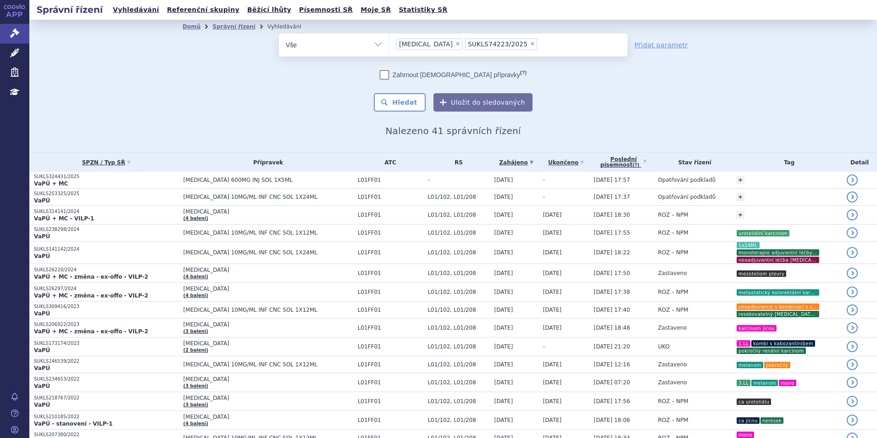
click at [306, 91] on div "Zahrnout [DEMOGRAPHIC_DATA] přípravky (?) Hledat Uložit do sledovaných" at bounding box center [453, 90] width 349 height 41
click at [398, 98] on button "Hledat" at bounding box center [400, 102] width 52 height 18
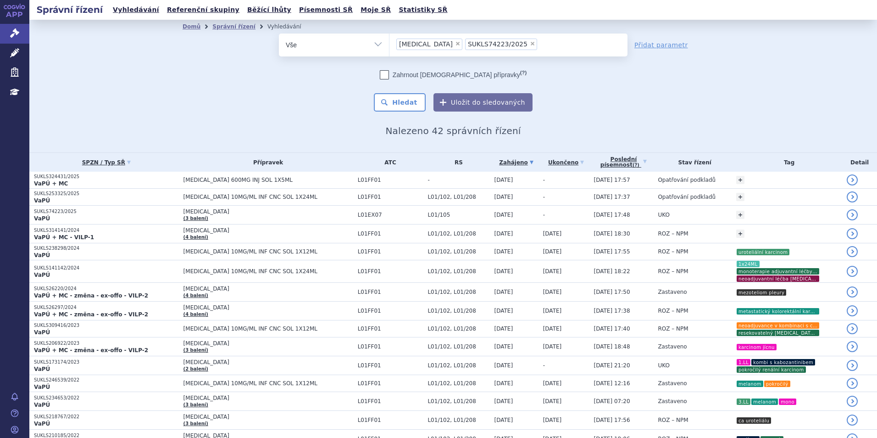
click at [455, 45] on span "×" at bounding box center [458, 44] width 6 height 6
click at [389, 45] on select "opdivo SUKLS74223/2025" at bounding box center [389, 44] width 0 height 23
select select "SUKLS74223/2025"
click at [400, 107] on button "Hledat" at bounding box center [400, 102] width 52 height 18
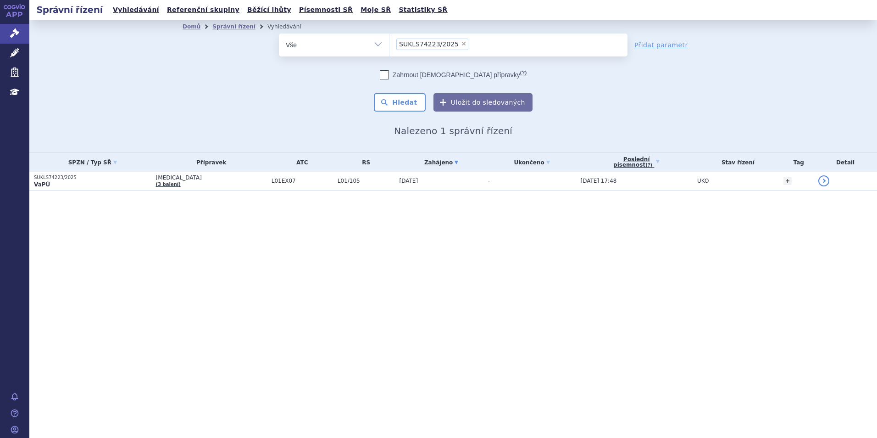
click at [338, 77] on div "Zahrnout [DEMOGRAPHIC_DATA] přípravky (?)" at bounding box center [453, 74] width 349 height 9
click at [461, 43] on span "×" at bounding box center [464, 44] width 6 height 6
click at [389, 43] on select "SUKLS74223/2025" at bounding box center [389, 44] width 0 height 23
select select
drag, startPoint x: 119, startPoint y: 116, endPoint x: 119, endPoint y: 121, distance: 5.5
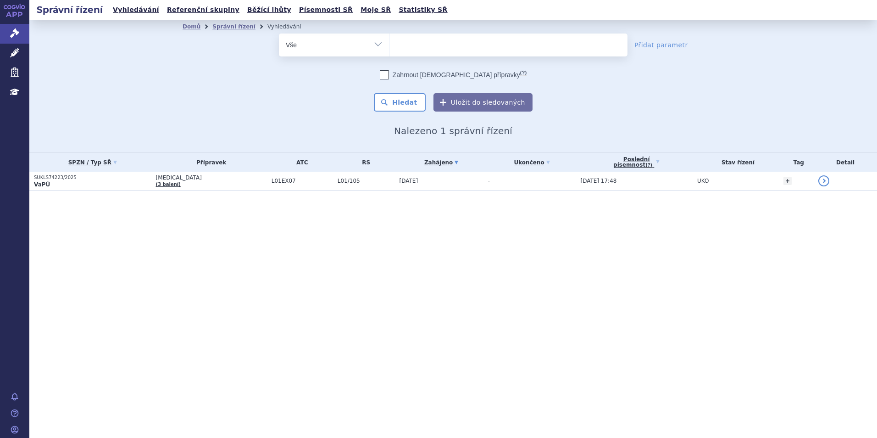
click at [119, 121] on div "Domů Správní řízení Vyhledávání Vyhledávání ve správních řízeních odstranit Vše…" at bounding box center [453, 86] width 848 height 133
click at [474, 38] on ul at bounding box center [508, 42] width 238 height 19
click at [389, 38] on select "SUKLS74223/2025" at bounding box center [389, 44] width 0 height 23
type input "op"
type input "opd"
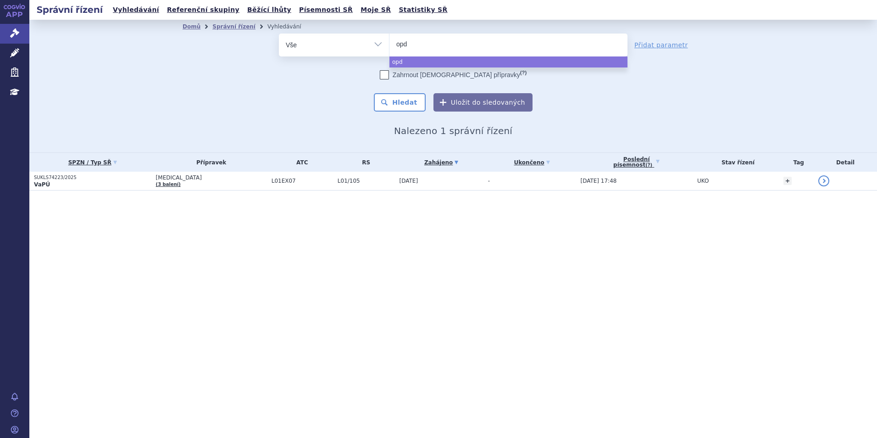
type input "opdi"
type input "opdiv"
type input "[MEDICAL_DATA]"
select select "[MEDICAL_DATA]"
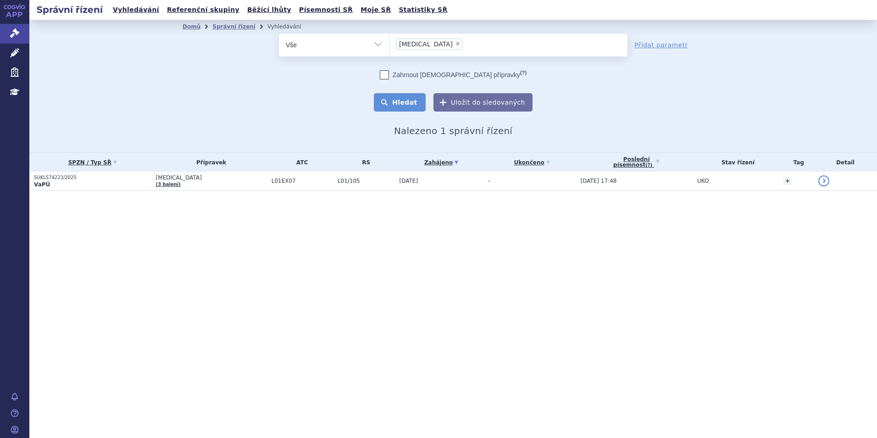
click at [400, 103] on button "Hledat" at bounding box center [400, 102] width 52 height 18
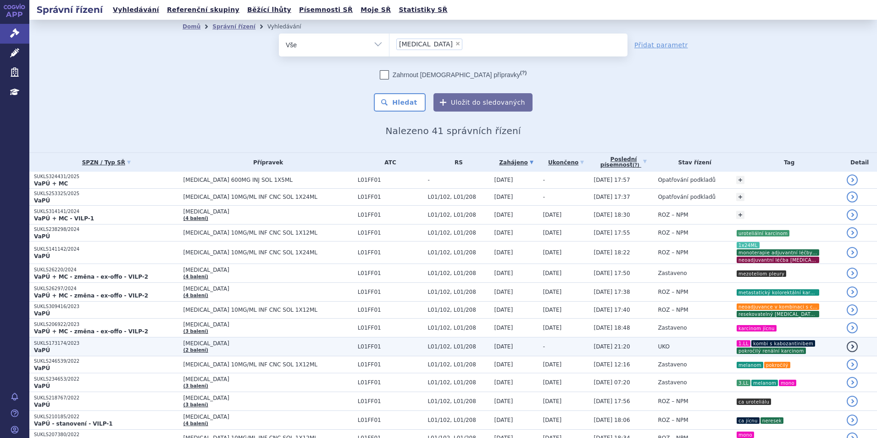
click at [423, 342] on td "L01/102, L01/208" at bounding box center [456, 346] width 67 height 19
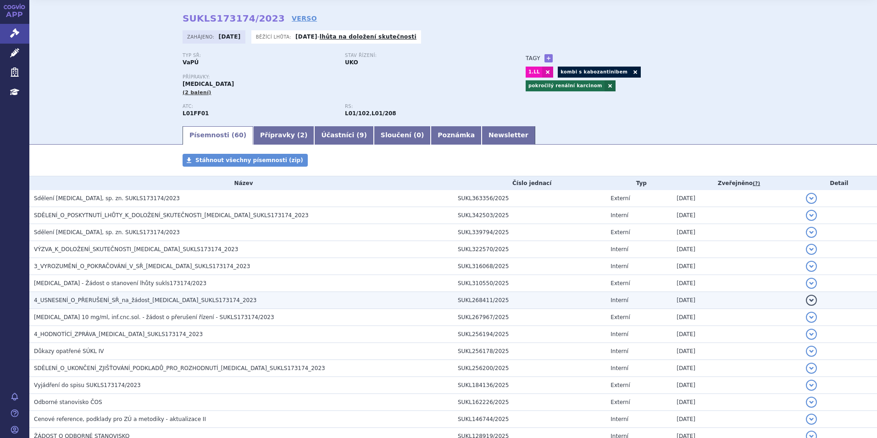
scroll to position [46, 0]
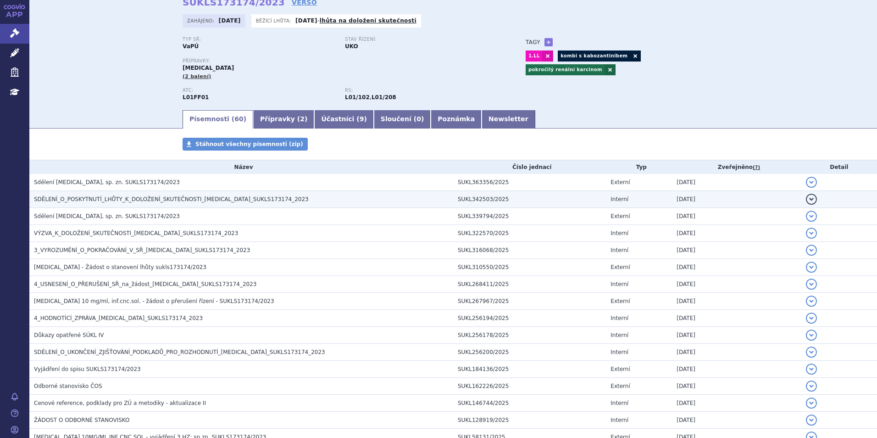
click at [465, 203] on td "SUKL342503/2025" at bounding box center [529, 199] width 153 height 17
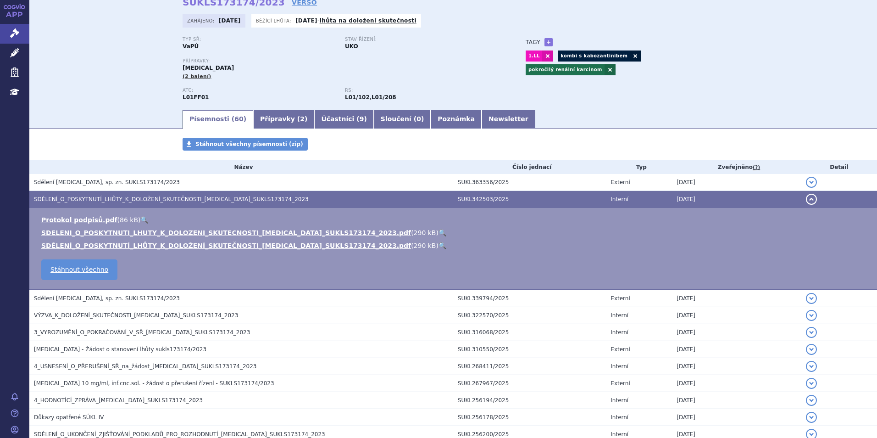
click at [439, 230] on link "🔍" at bounding box center [443, 232] width 8 height 7
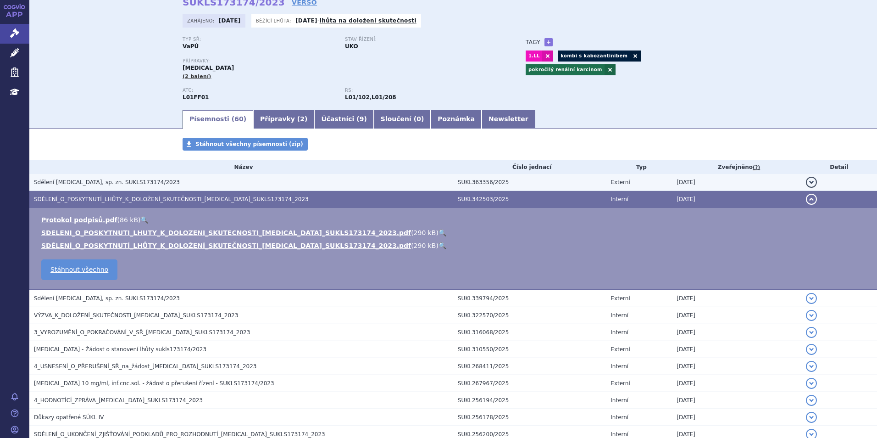
click at [117, 177] on td "Sdělení [MEDICAL_DATA], sp. zn. SUKLS173174/2023" at bounding box center [241, 182] width 424 height 17
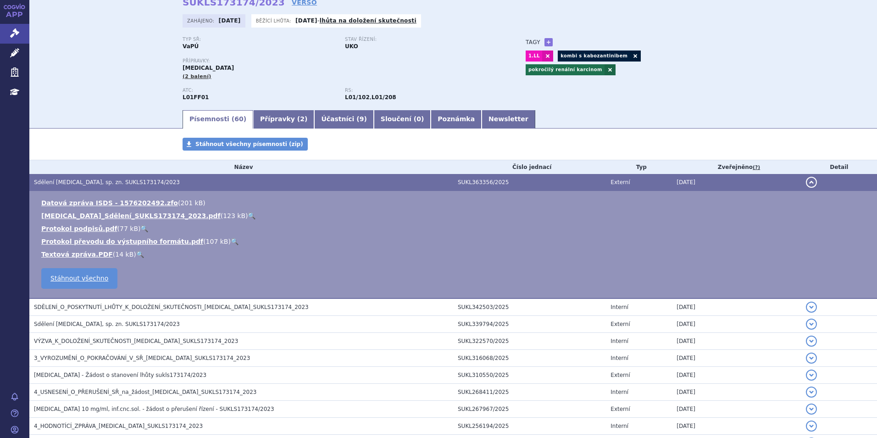
click at [248, 214] on link "🔍" at bounding box center [252, 215] width 8 height 7
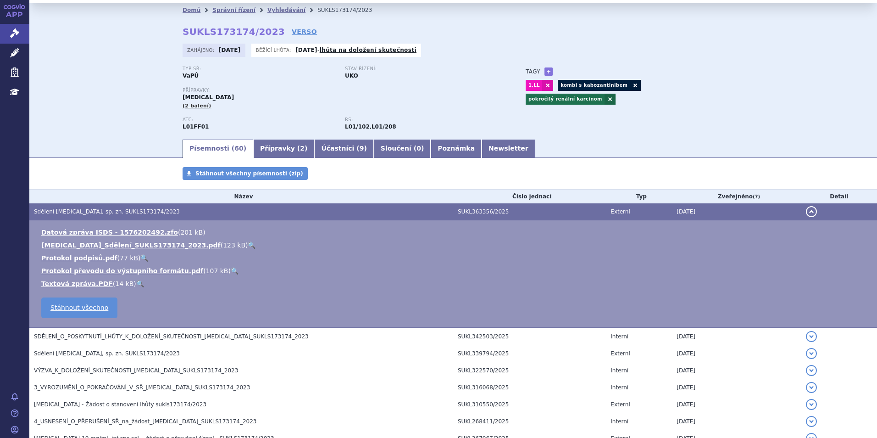
scroll to position [0, 0]
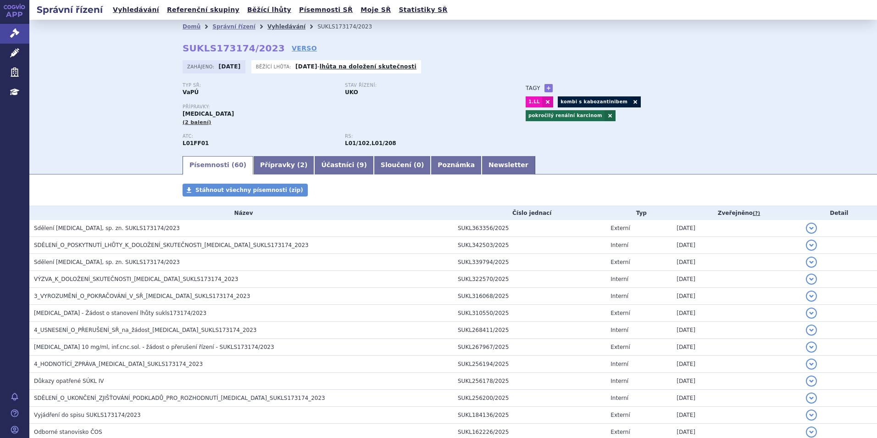
click at [267, 28] on link "Vyhledávání" at bounding box center [286, 26] width 38 height 6
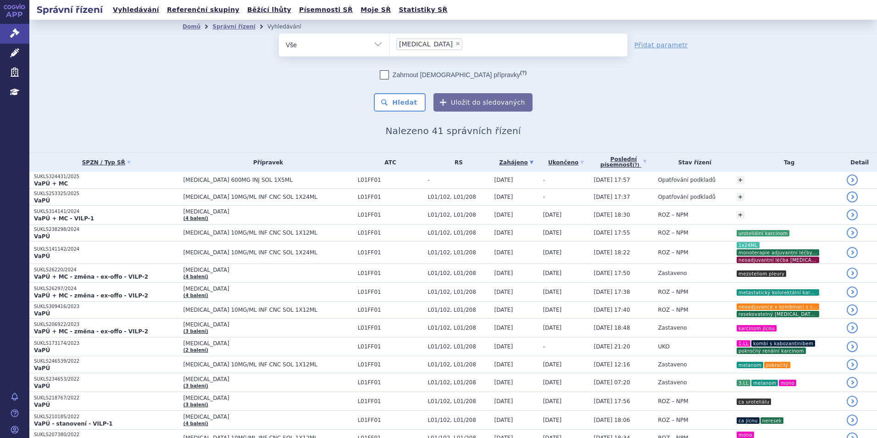
click at [455, 45] on span "×" at bounding box center [458, 44] width 6 height 6
click at [389, 45] on select "[MEDICAL_DATA]" at bounding box center [389, 44] width 0 height 23
click at [419, 45] on ul at bounding box center [508, 42] width 238 height 19
click at [389, 45] on select "[MEDICAL_DATA]" at bounding box center [389, 44] width 0 height 23
click at [440, 39] on ul at bounding box center [508, 42] width 238 height 19
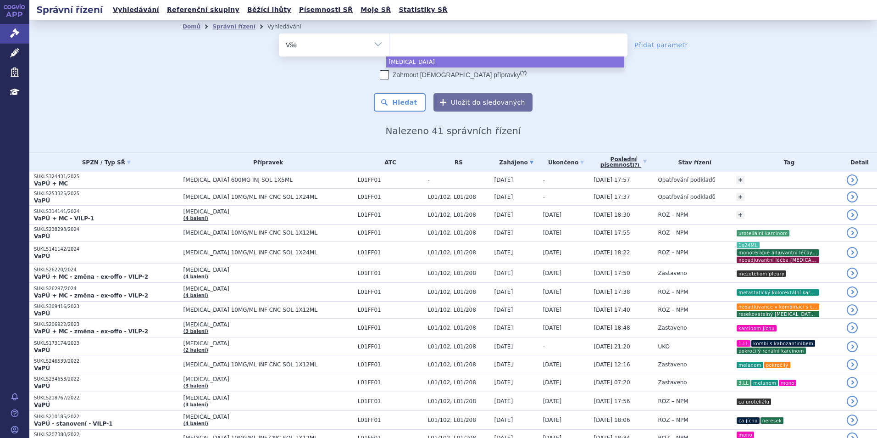
click at [389, 39] on select "opdivo" at bounding box center [389, 44] width 0 height 23
select select "opdivo"
click at [455, 45] on span "×" at bounding box center [458, 44] width 6 height 6
click at [389, 45] on select "opdivo" at bounding box center [389, 44] width 0 height 23
select select
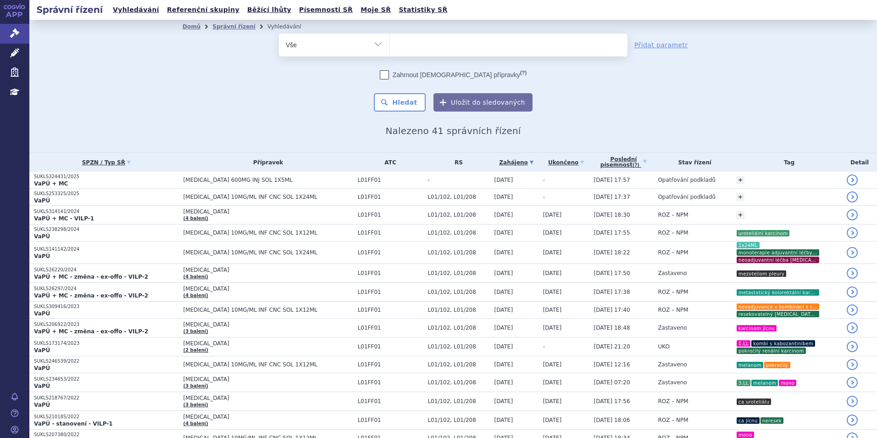
click at [421, 45] on ul at bounding box center [508, 42] width 238 height 19
click at [389, 45] on select "opdivo" at bounding box center [389, 44] width 0 height 23
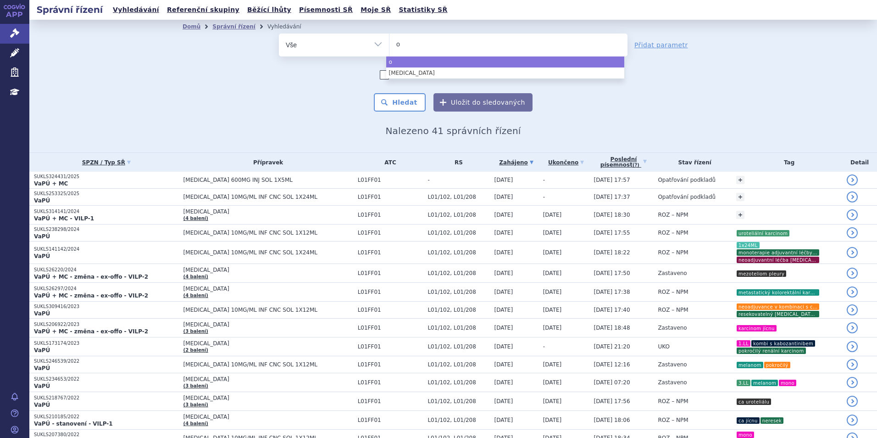
type input "op"
type input "opdi"
type input "opdivo"
select select "opdivo"
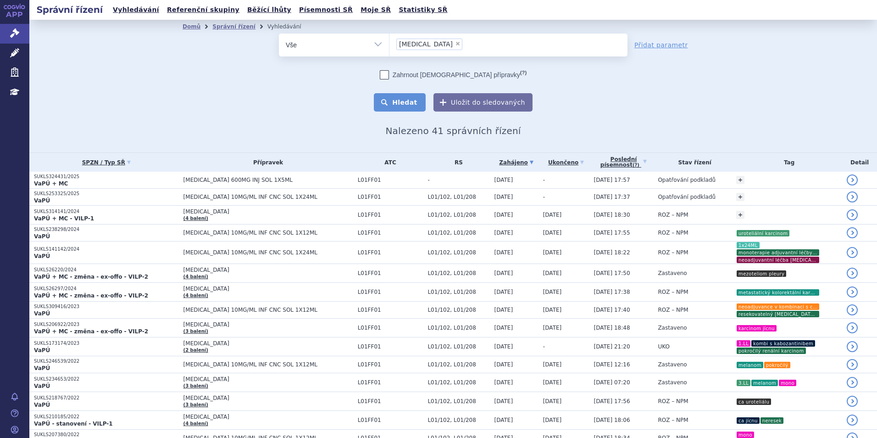
click at [403, 99] on button "Hledat" at bounding box center [400, 102] width 52 height 18
click at [455, 42] on span "×" at bounding box center [458, 44] width 6 height 6
click at [389, 42] on select "[MEDICAL_DATA]" at bounding box center [389, 44] width 0 height 23
select select
click at [421, 42] on ul at bounding box center [508, 42] width 238 height 19
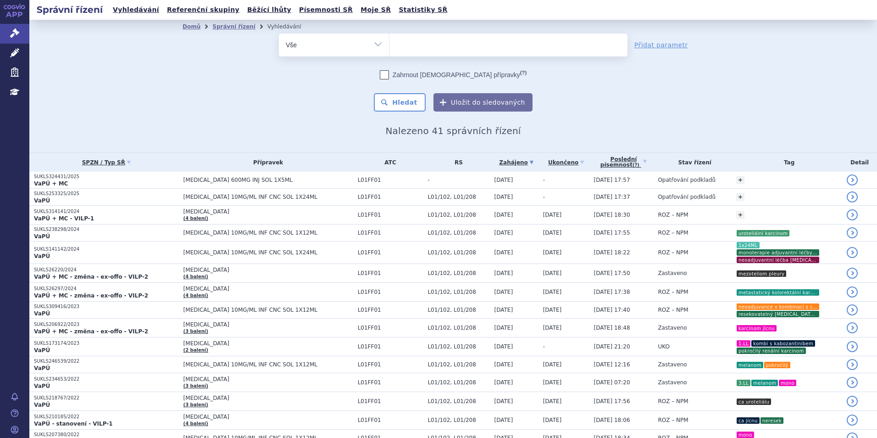
click at [389, 42] on select "[MEDICAL_DATA]" at bounding box center [389, 44] width 0 height 23
type input "sial"
type input "siala"
type input "sialana"
type input "sialanar"
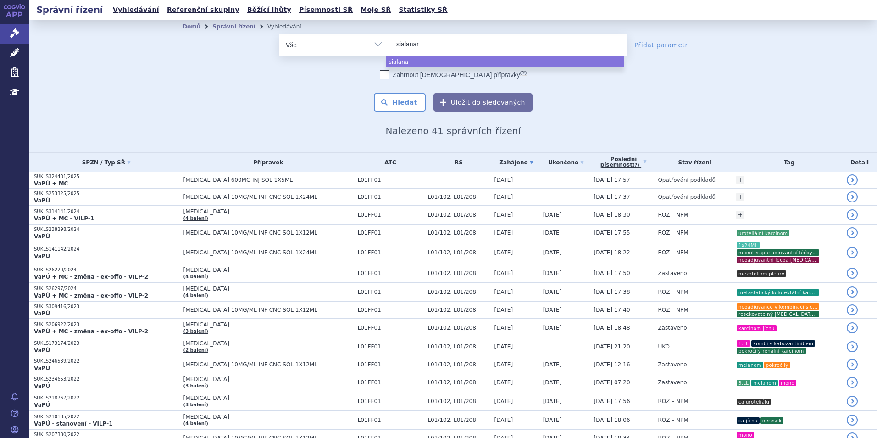
select select "sialanar"
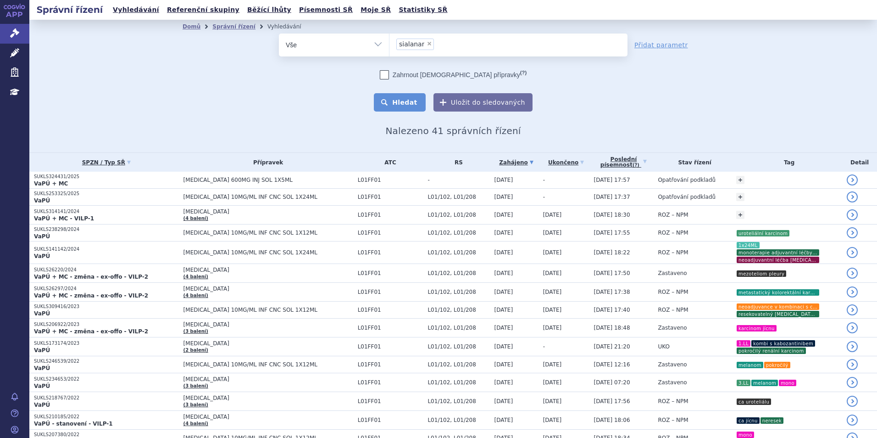
click at [393, 104] on button "Hledat" at bounding box center [400, 102] width 52 height 18
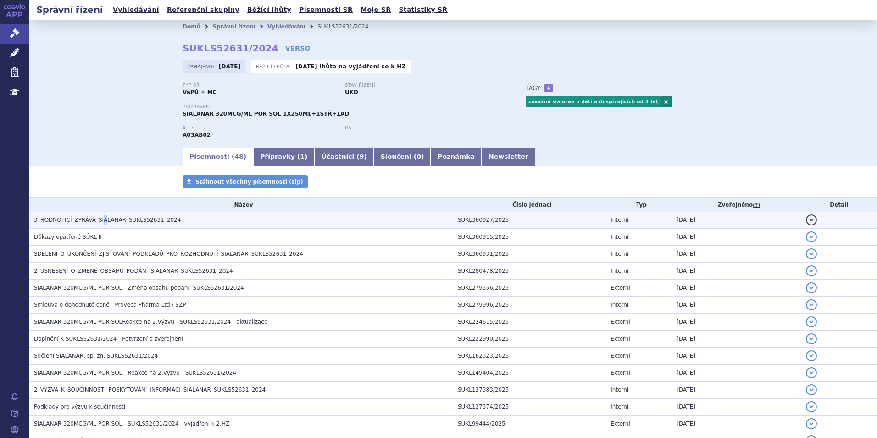
click at [98, 217] on span "3_HODNOTÍCÍ_ZPRÁVA_SIALANAR_SUKLS52631_2024" at bounding box center [107, 220] width 147 height 6
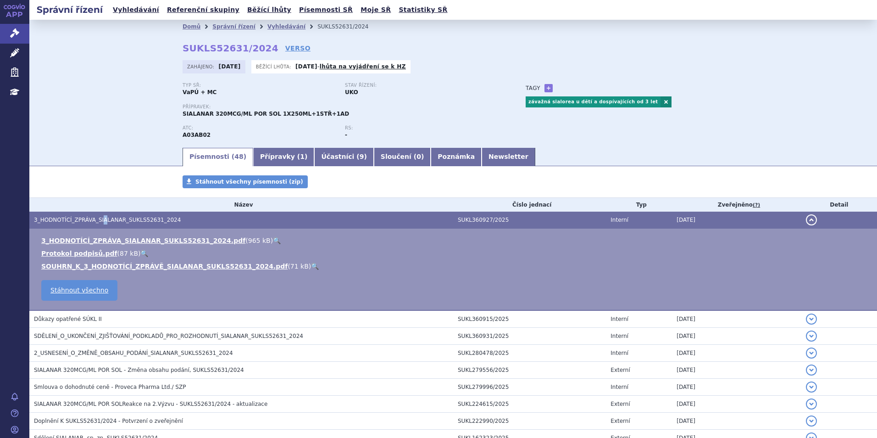
click at [273, 244] on link "🔍" at bounding box center [277, 240] width 8 height 7
click at [80, 77] on div "Domů Správní řízení Vyhledávání SUKLS52631/2024 SUKLS52631/2024 VERSO [GEOGRAPH…" at bounding box center [453, 83] width 848 height 127
